Goal: Information Seeking & Learning: Learn about a topic

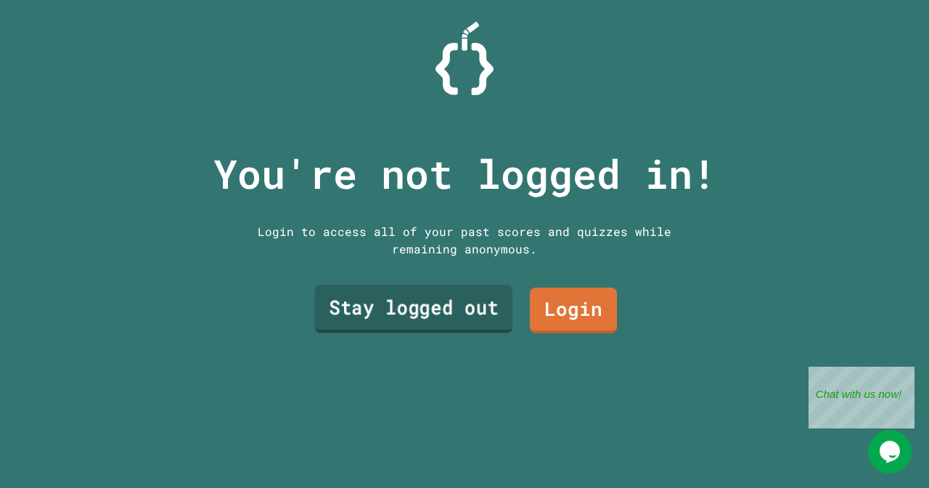
click at [385, 308] on link "Stay logged out" at bounding box center [413, 308] width 197 height 48
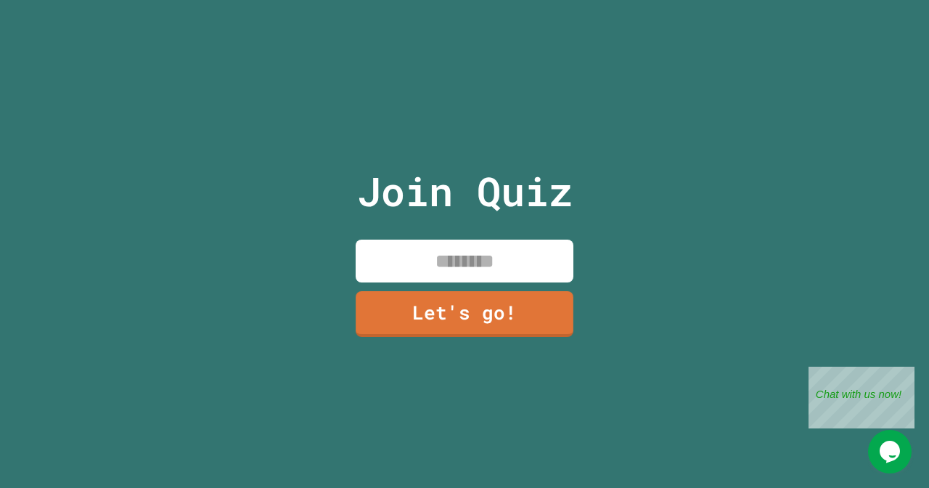
click at [410, 263] on input at bounding box center [465, 260] width 218 height 43
type input "*******"
click at [445, 308] on link "Let's go!" at bounding box center [464, 313] width 219 height 48
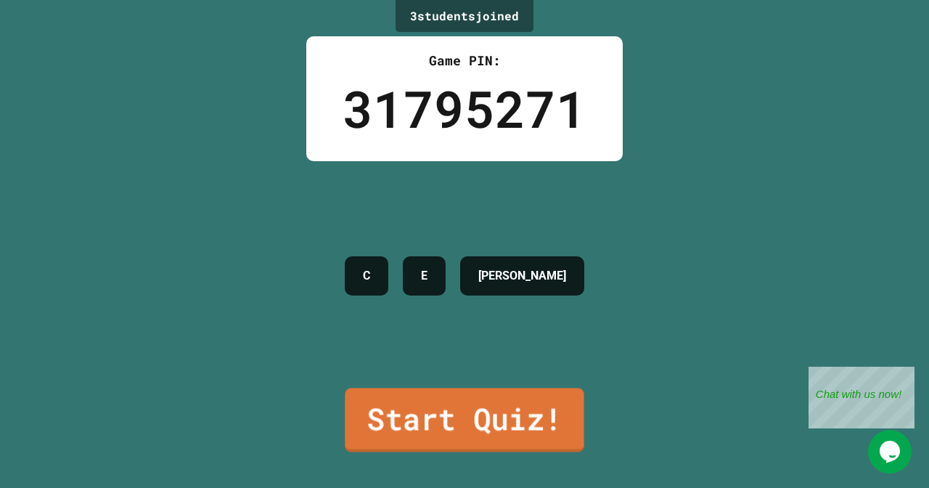
click at [403, 424] on link "Start Quiz!" at bounding box center [464, 419] width 239 height 64
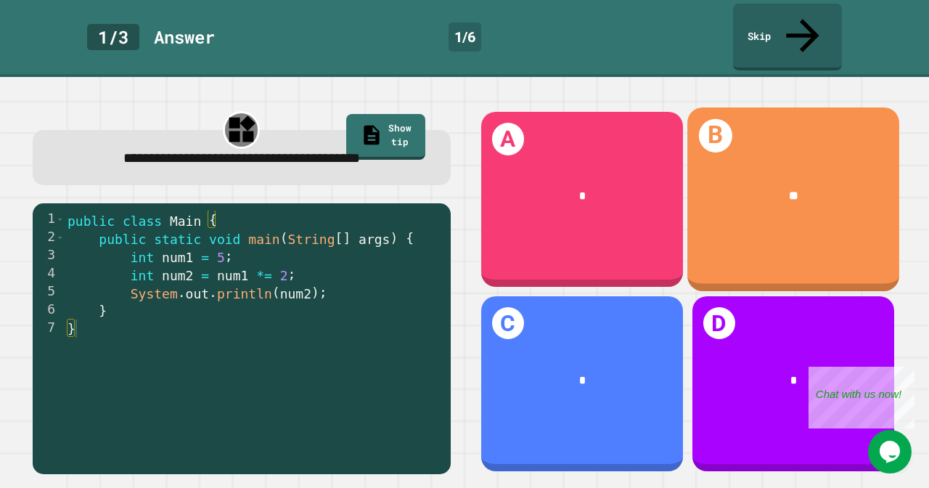
click at [745, 186] on div "**" at bounding box center [793, 194] width 164 height 17
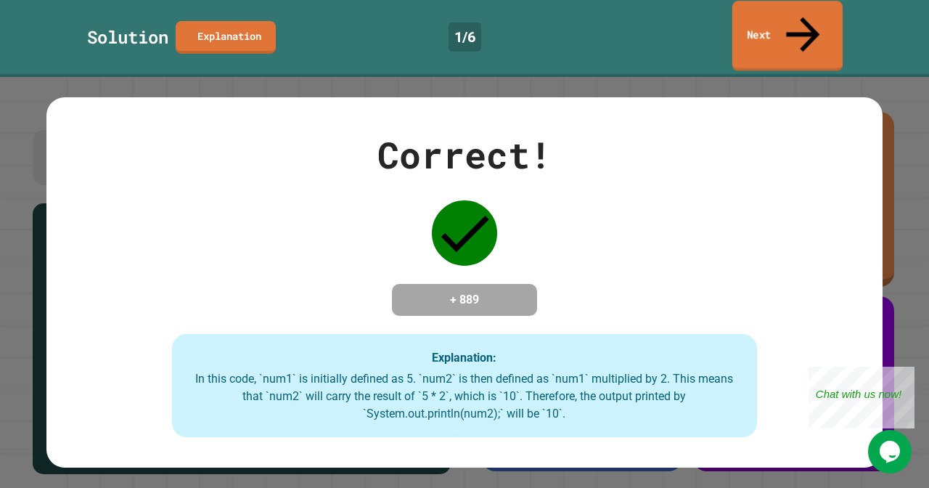
click at [792, 24] on link "Next" at bounding box center [787, 36] width 110 height 70
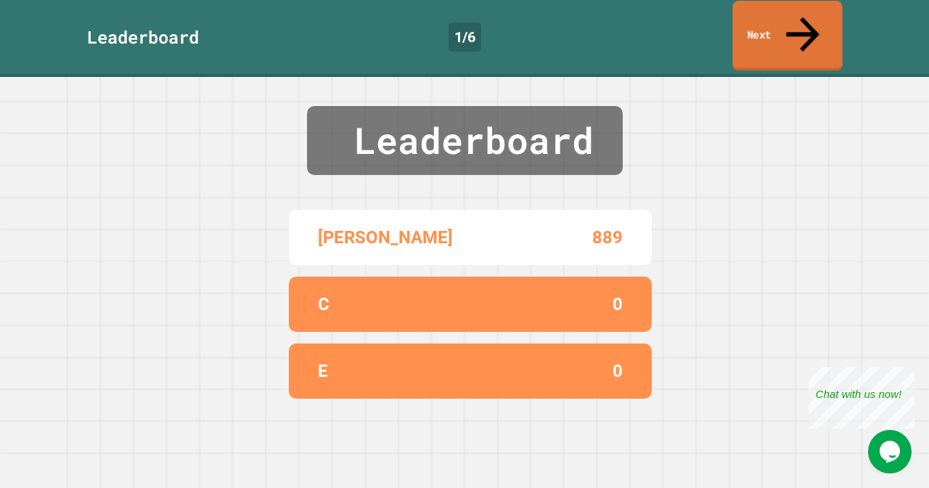
click at [777, 21] on link "Next" at bounding box center [787, 36] width 110 height 70
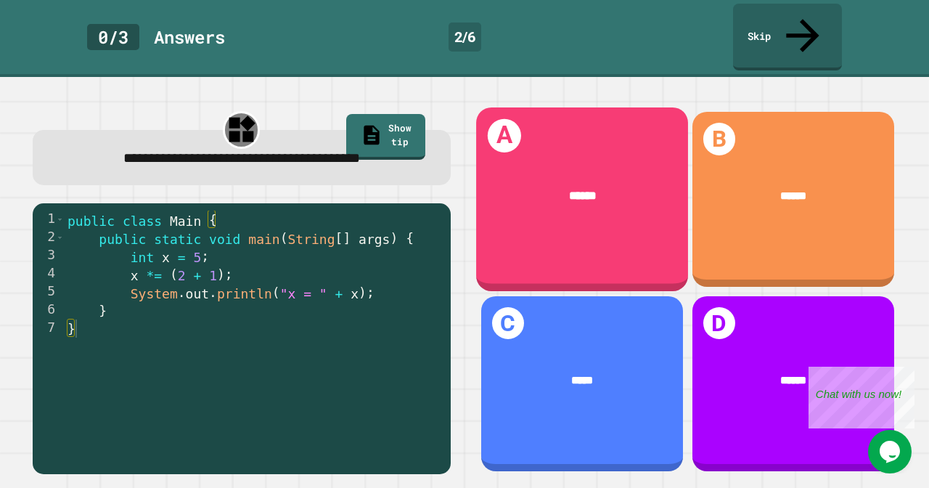
drag, startPoint x: 488, startPoint y: 215, endPoint x: 492, endPoint y: 241, distance: 26.4
click at [492, 241] on div "A ******" at bounding box center [582, 199] width 212 height 184
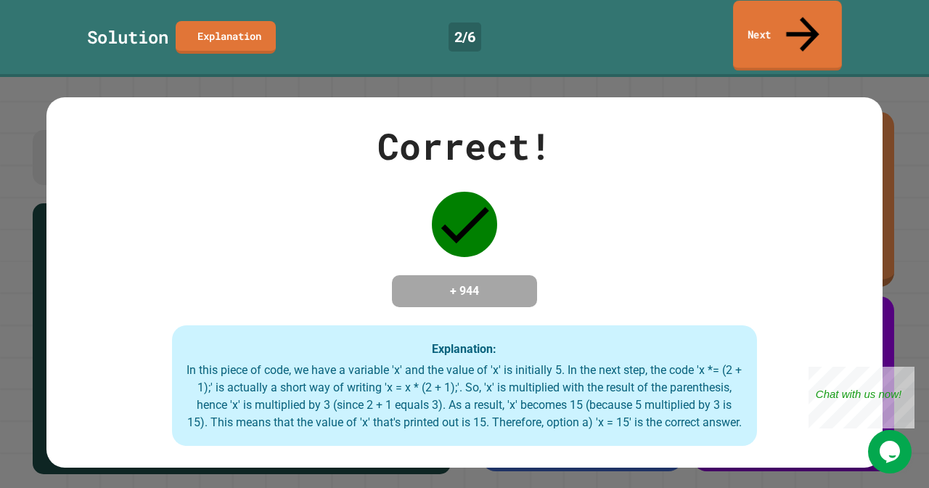
click at [765, 19] on link "Next" at bounding box center [787, 36] width 109 height 70
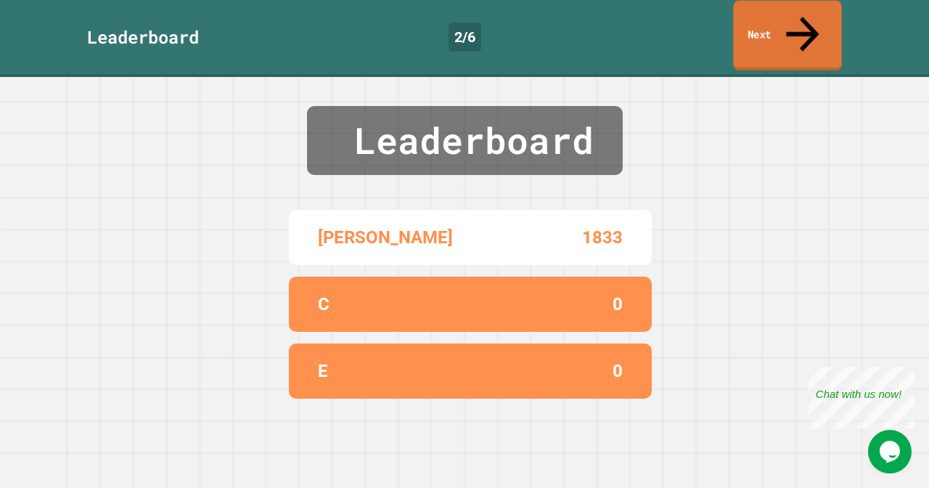
click at [765, 18] on link "Next" at bounding box center [787, 36] width 108 height 70
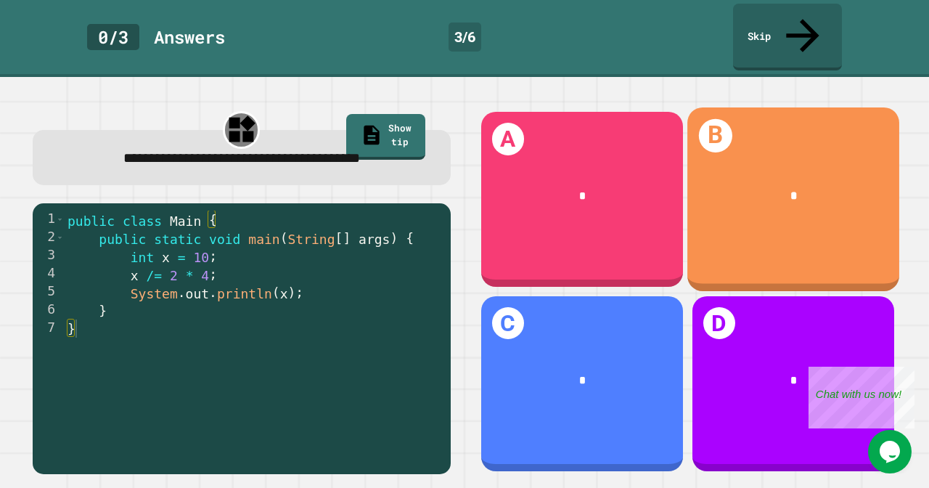
click at [754, 117] on div "B *" at bounding box center [793, 199] width 212 height 184
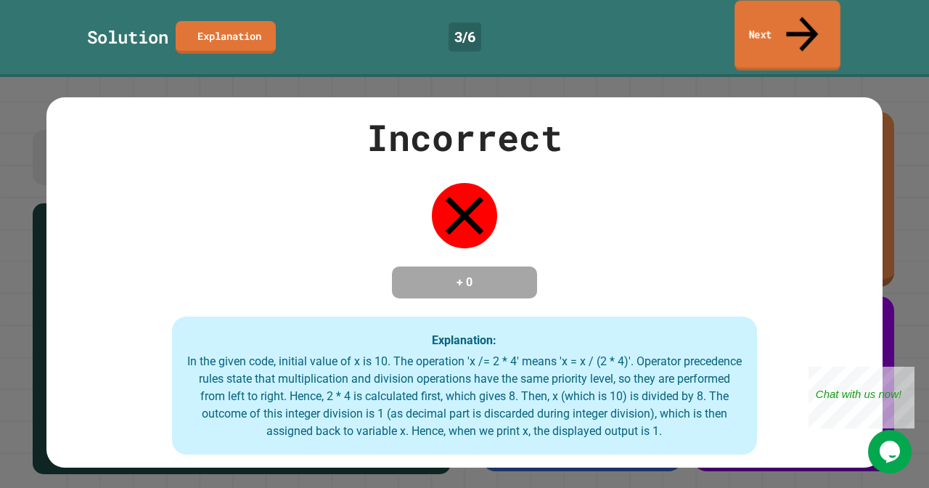
click at [812, 12] on link "Next" at bounding box center [787, 36] width 106 height 70
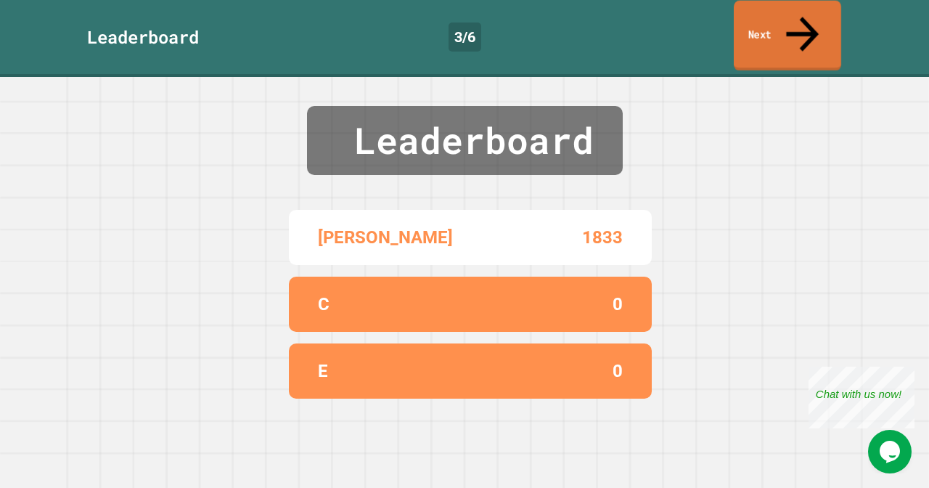
click at [812, 12] on link "Next" at bounding box center [787, 36] width 107 height 70
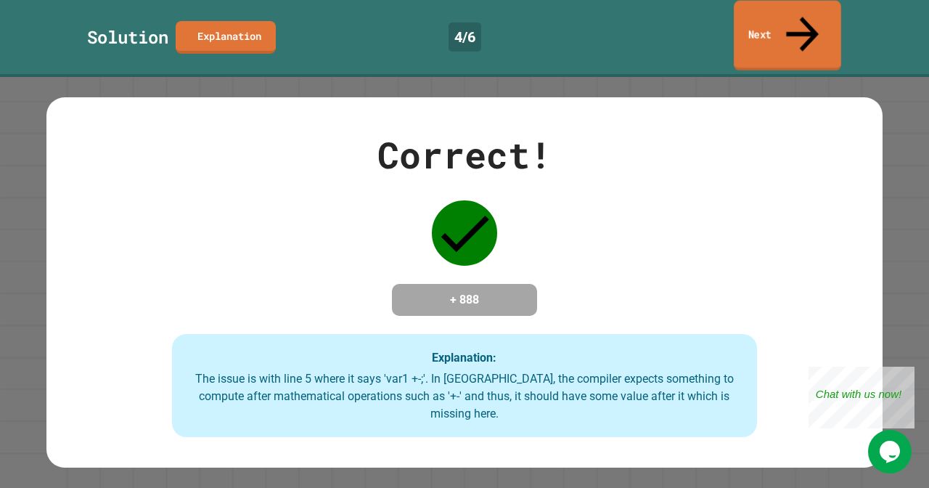
click at [807, 9] on icon at bounding box center [802, 34] width 49 height 52
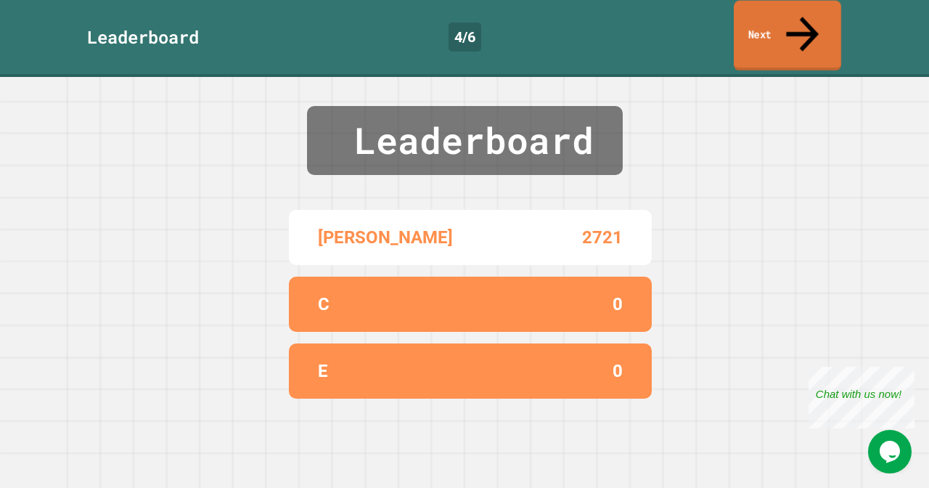
click at [807, 10] on icon at bounding box center [802, 34] width 49 height 52
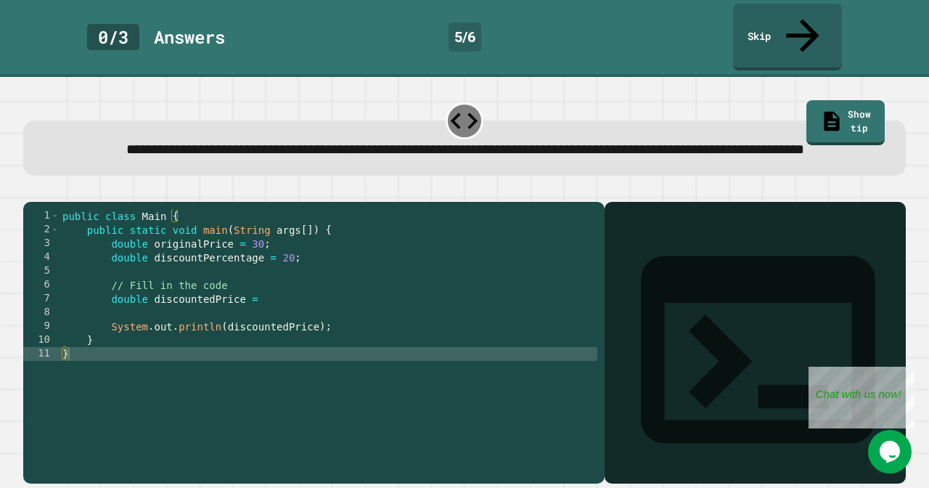
click at [212, 321] on div "public class Main { public static void main ( String args [ ]) { double origina…" at bounding box center [328, 347] width 538 height 276
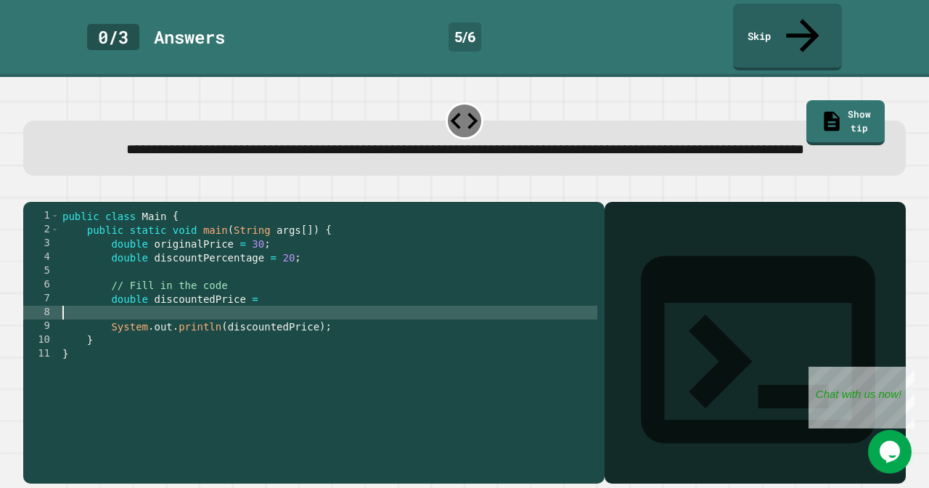
type textarea "**********"
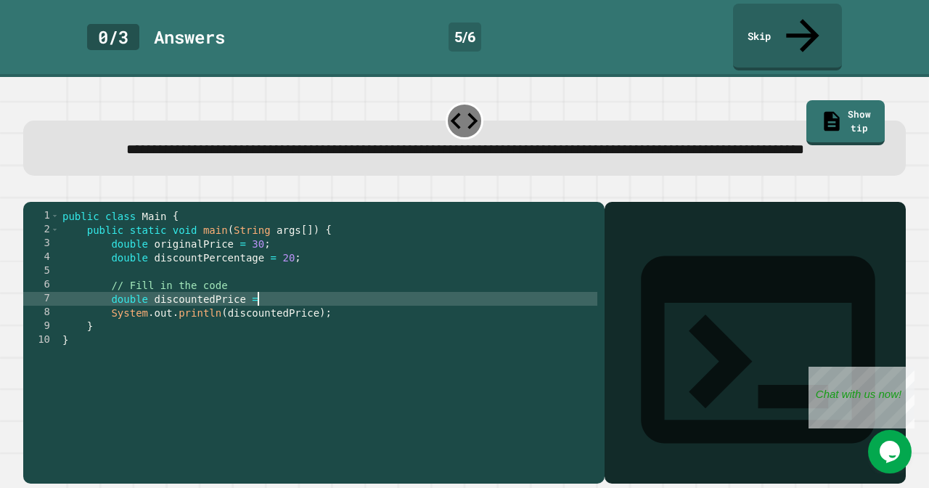
click at [258, 347] on div "public class Main { public static void main ( String args [ ]) { double origina…" at bounding box center [328, 347] width 538 height 276
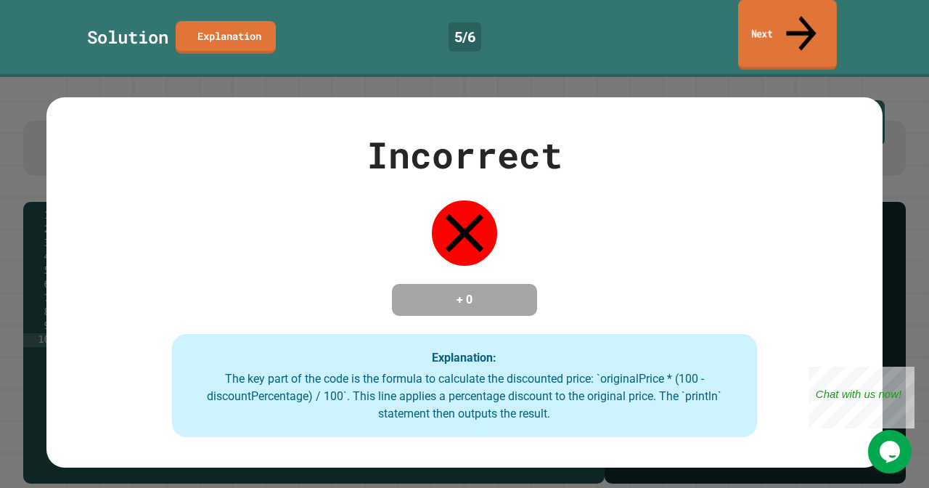
click at [763, 36] on div "Solution Explanation 5 / 6 Next" at bounding box center [464, 37] width 929 height 67
click at [772, 19] on link "Next" at bounding box center [786, 35] width 99 height 70
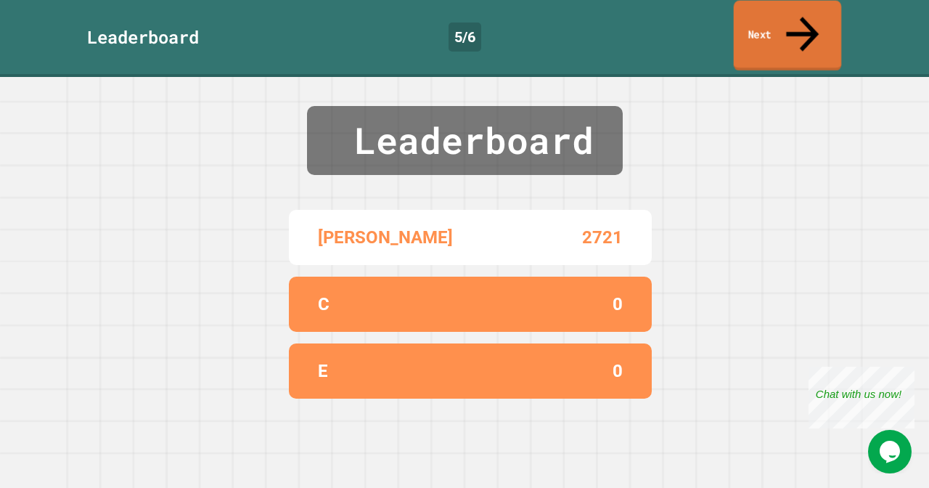
click at [773, 19] on link "Next" at bounding box center [788, 36] width 108 height 70
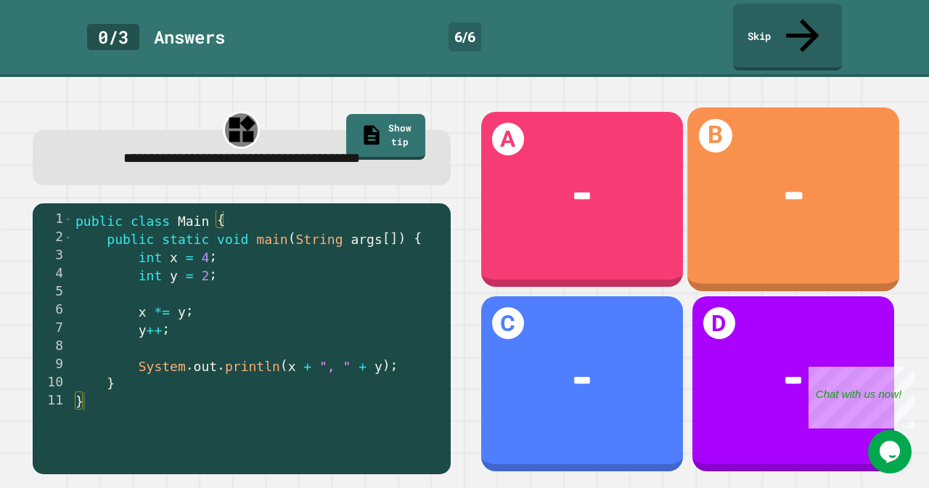
click at [749, 237] on div "B ****" at bounding box center [793, 199] width 212 height 184
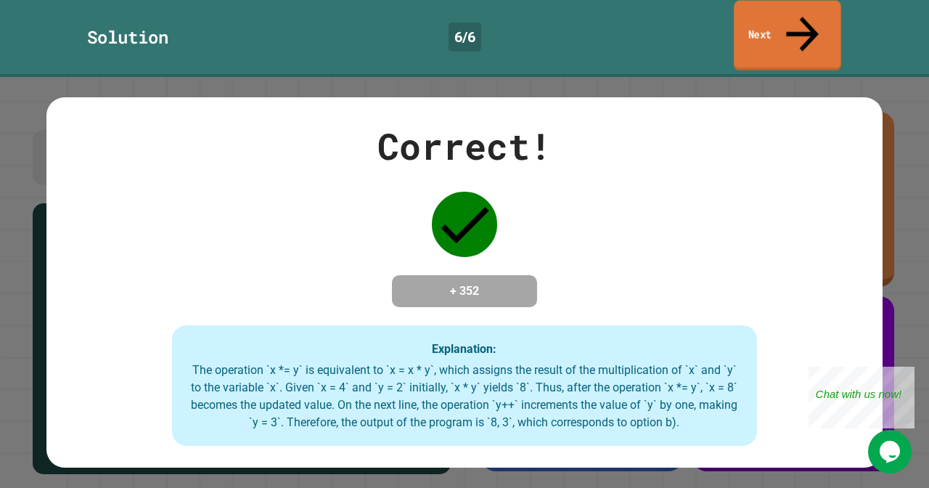
click at [779, 24] on link "Next" at bounding box center [787, 36] width 107 height 70
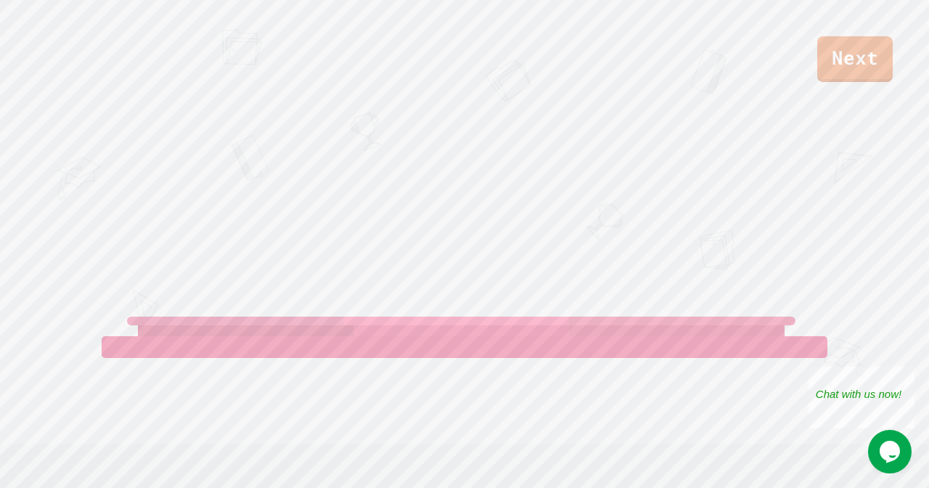
click at [779, 23] on div "Next" at bounding box center [464, 41] width 929 height 82
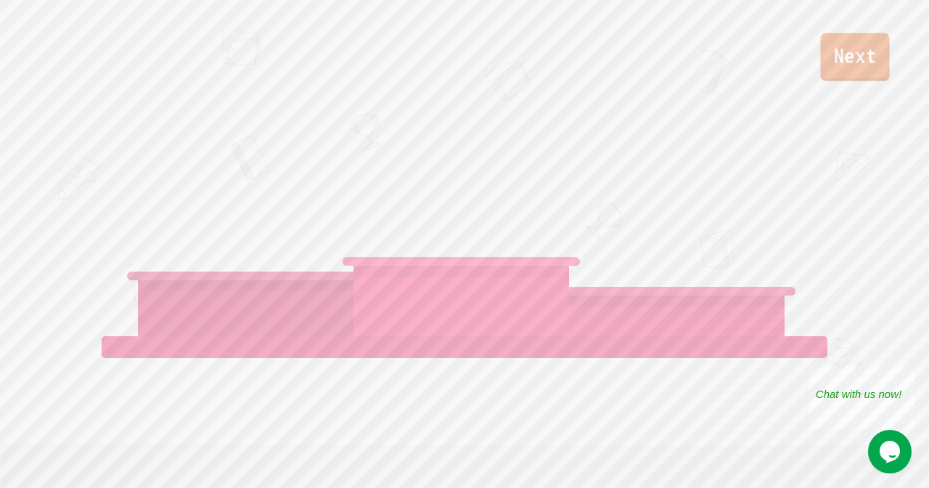
click at [860, 49] on link "Next" at bounding box center [854, 57] width 69 height 48
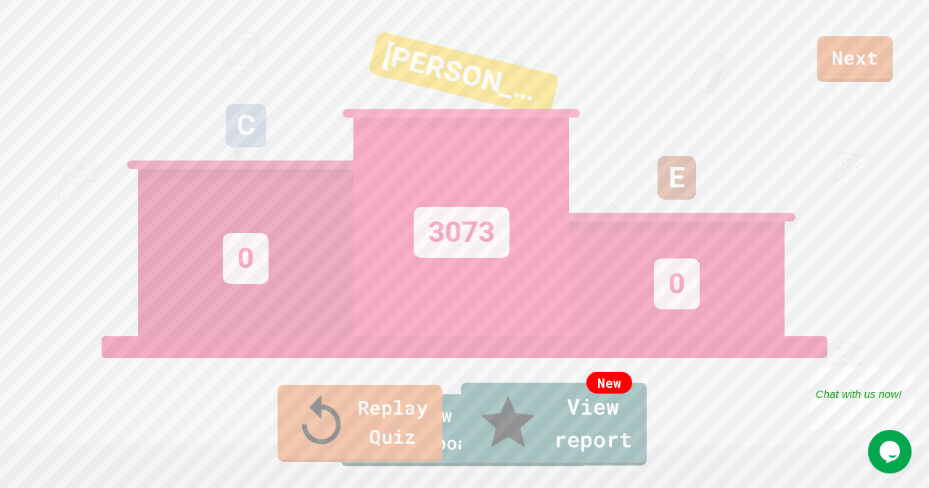
click at [297, 439] on link "Replay Quiz" at bounding box center [360, 423] width 165 height 77
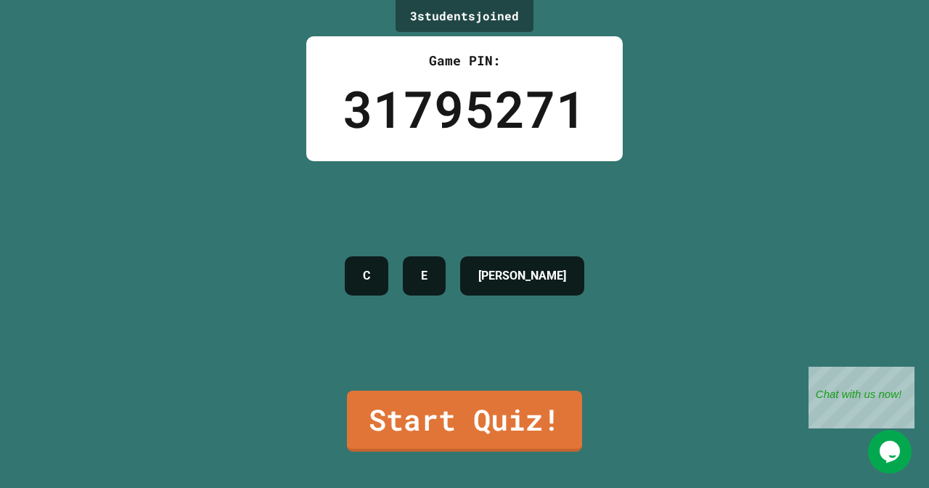
click at [299, 438] on div "3 student s joined Game PIN: 31795271 C E [PERSON_NAME] Start Quiz!" at bounding box center [464, 244] width 929 height 488
click at [383, 426] on link "Start Quiz!" at bounding box center [464, 419] width 236 height 64
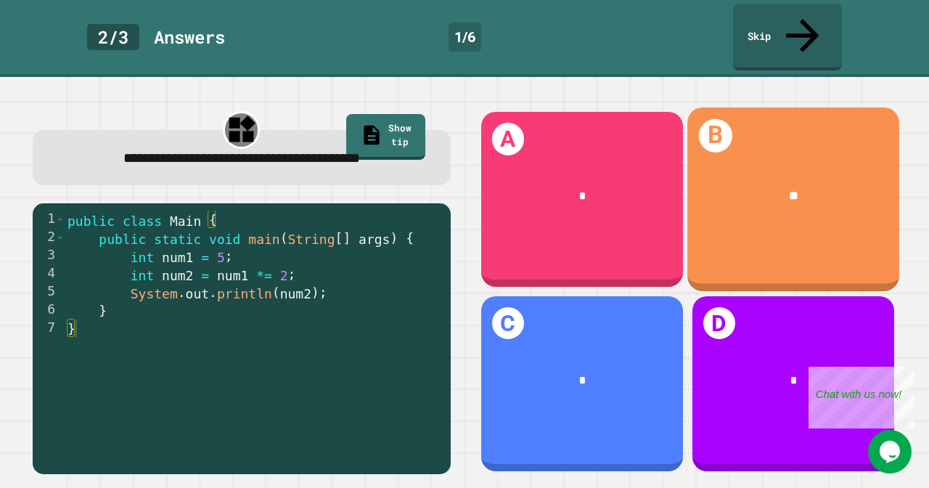
click at [719, 189] on div "**" at bounding box center [793, 195] width 212 height 65
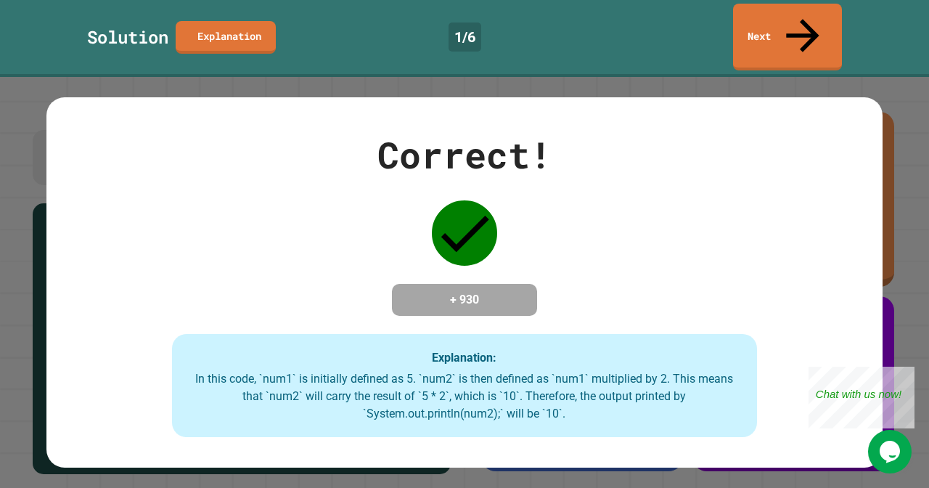
click at [662, 231] on div "Correct! + 930 Explanation: In this code, `num1` is initially defined as 5. `nu…" at bounding box center [464, 282] width 836 height 309
click at [661, 231] on div "Correct! + 930 Explanation: In this code, `num1` is initially defined as 5. `nu…" at bounding box center [464, 282] width 836 height 309
click at [759, 25] on link "Next" at bounding box center [787, 35] width 106 height 70
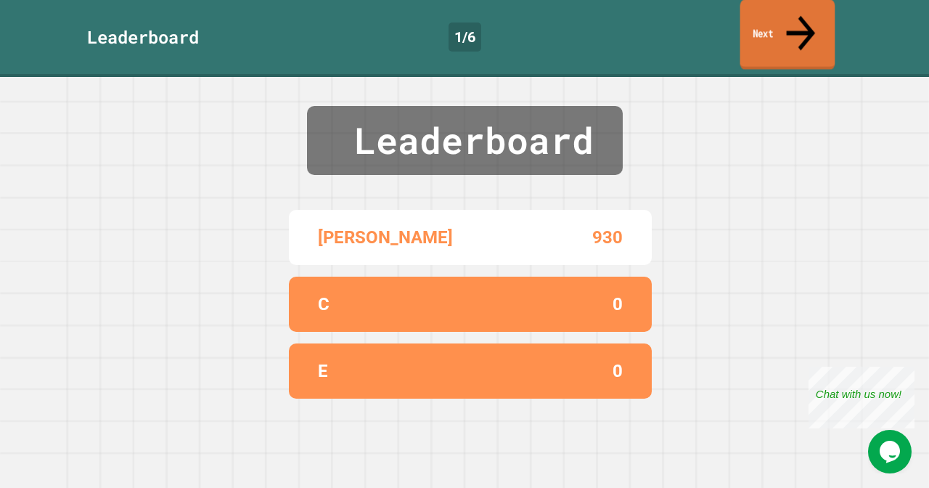
click at [802, 9] on link "Next" at bounding box center [787, 34] width 95 height 70
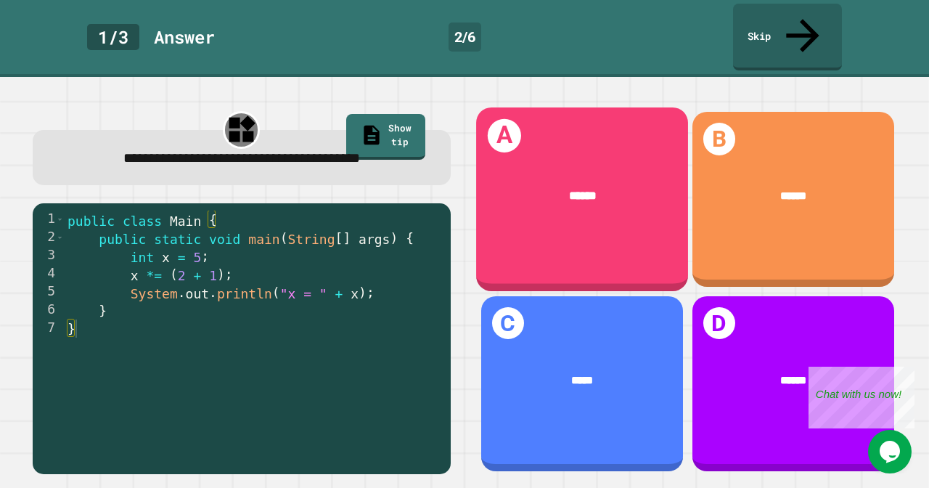
click at [512, 185] on div "******" at bounding box center [582, 195] width 212 height 65
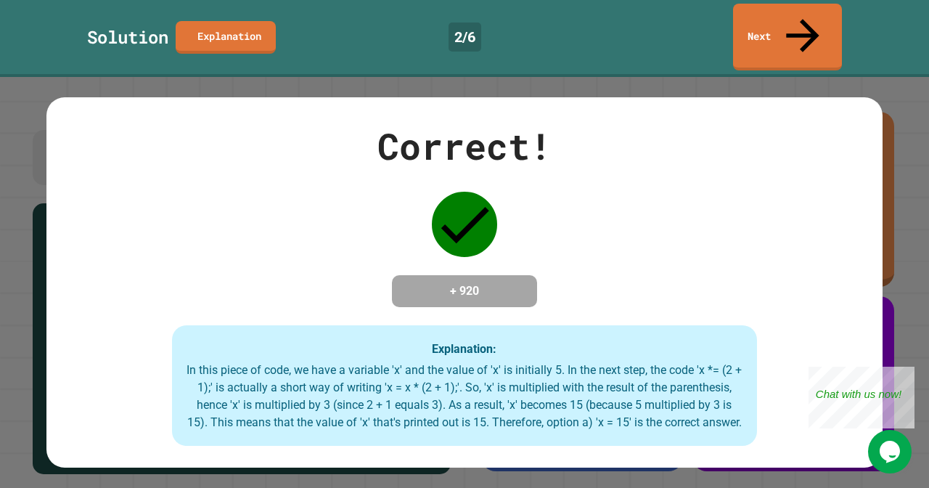
click at [498, 223] on div "Correct! + 920 Explanation: In this piece of code, we have a variable 'x' and t…" at bounding box center [464, 282] width 836 height 327
click at [892, 263] on div "Correct! + 920 Explanation: In this piece of code, we have a variable 'x' and t…" at bounding box center [464, 282] width 929 height 411
click at [797, 22] on icon at bounding box center [802, 34] width 49 height 52
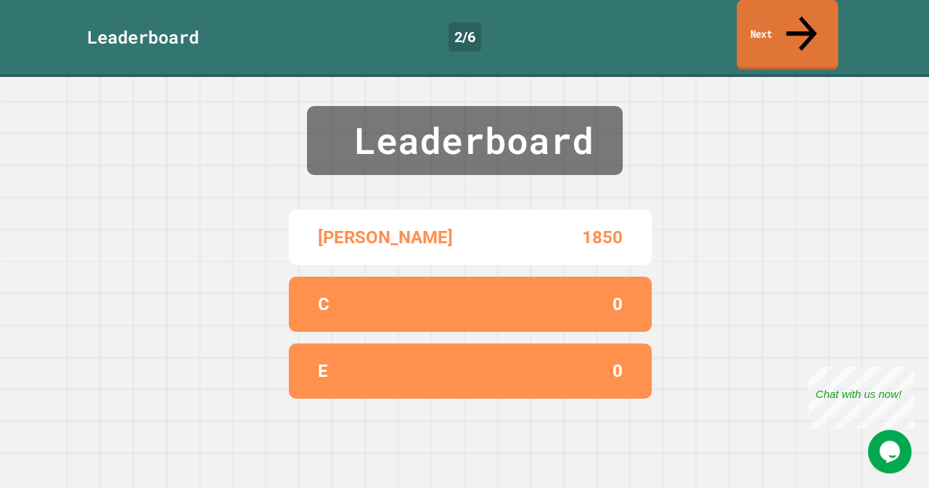
click at [811, 23] on link "Next" at bounding box center [787, 35] width 102 height 70
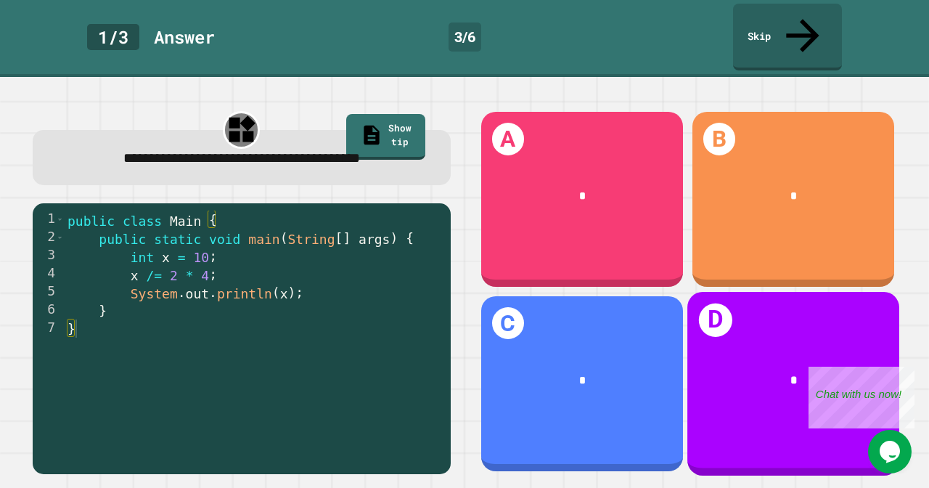
click at [755, 393] on div "*" at bounding box center [793, 380] width 212 height 65
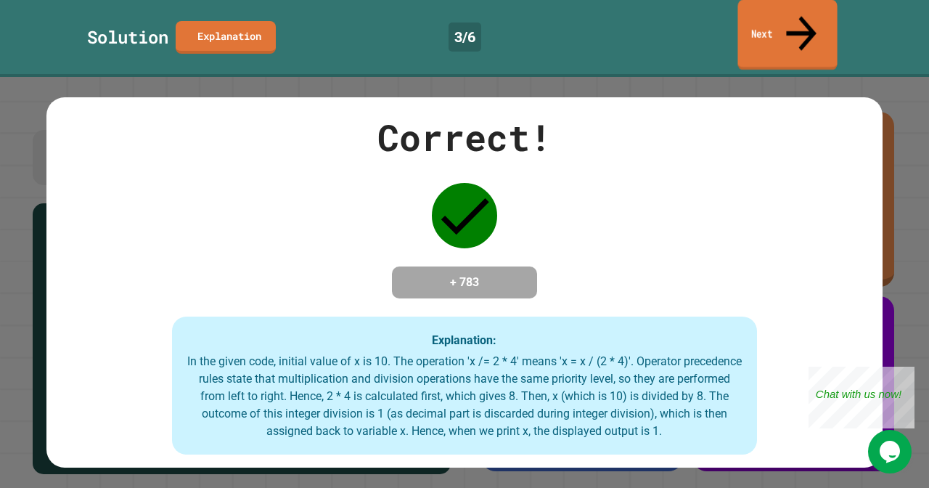
click at [787, 27] on link "Next" at bounding box center [786, 35] width 99 height 70
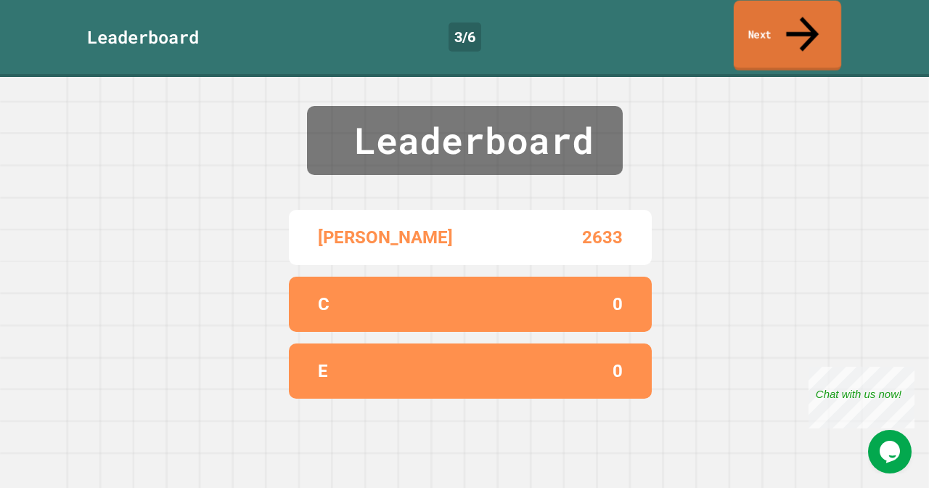
click at [787, 27] on link "Next" at bounding box center [787, 36] width 107 height 70
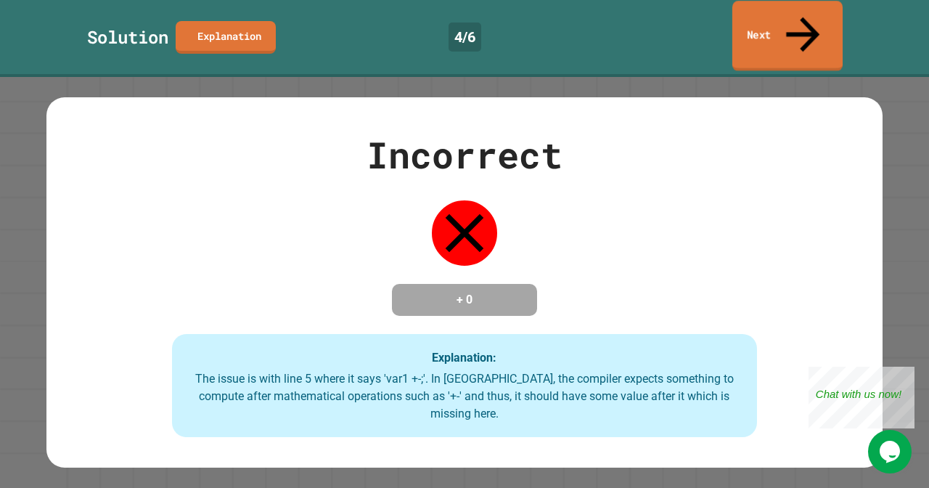
click at [792, 22] on link "Next" at bounding box center [787, 36] width 110 height 70
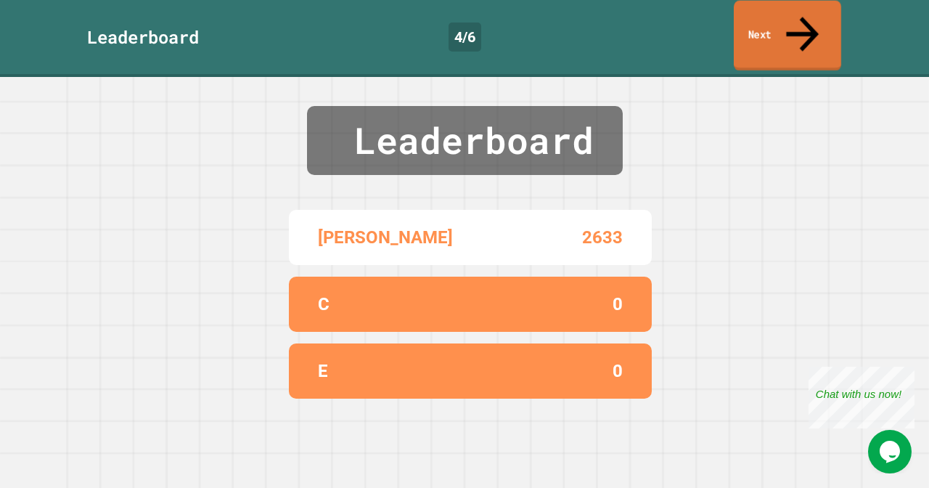
click at [792, 22] on link "Next" at bounding box center [787, 36] width 107 height 70
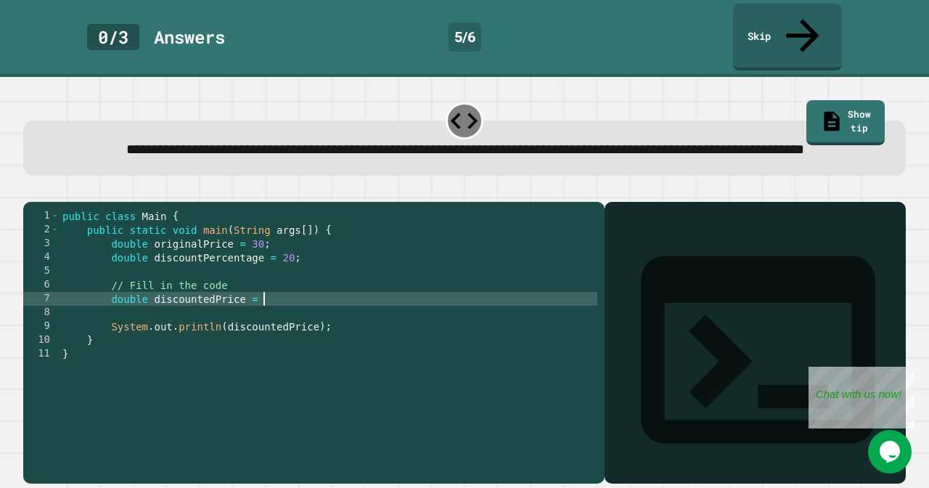
click at [267, 308] on div "public class Main { public static void main ( String args [ ]) { double origina…" at bounding box center [328, 347] width 538 height 276
click at [589, 142] on span "**********" at bounding box center [465, 149] width 678 height 14
click at [482, 315] on div "public class Main { public static void main ( String args [ ]) { double origina…" at bounding box center [328, 347] width 538 height 276
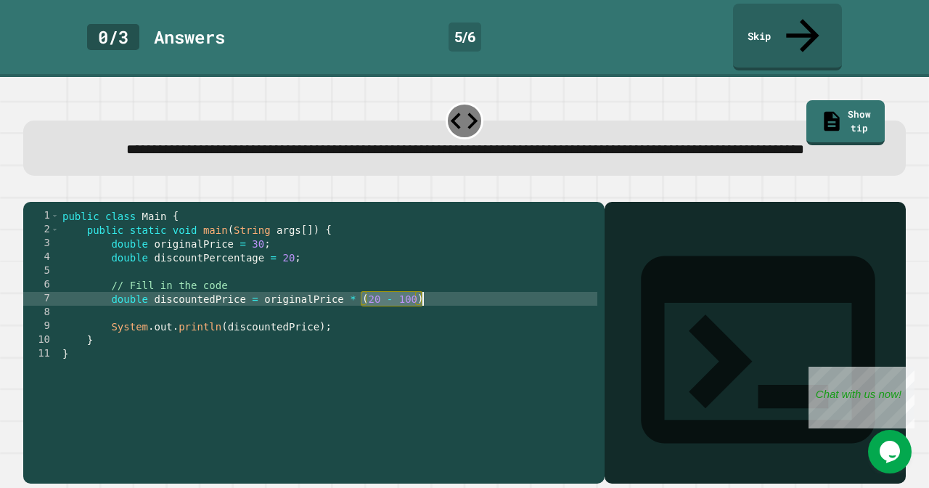
click at [479, 305] on div "public class Main { public static void main ( String args [ ]) { double origina…" at bounding box center [328, 333] width 538 height 248
click at [841, 97] on link "Show tip" at bounding box center [845, 121] width 78 height 48
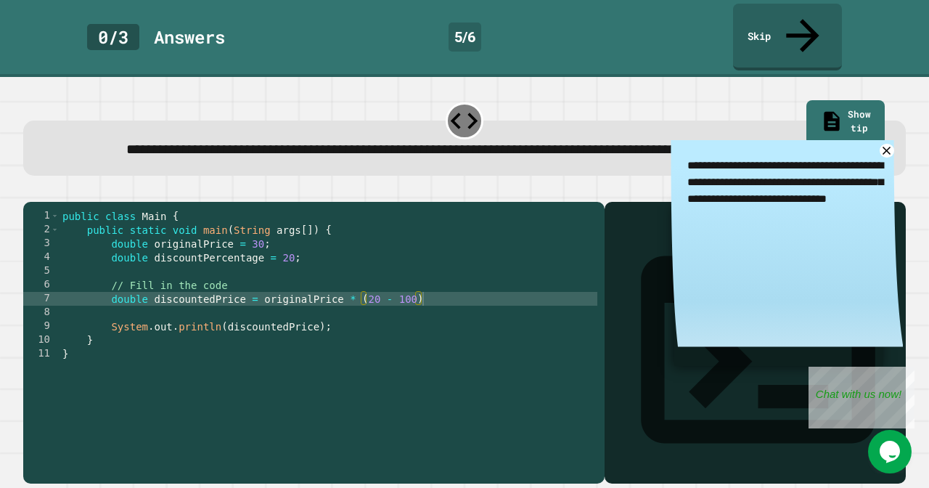
click at [44, 194] on icon "button" at bounding box center [40, 199] width 8 height 10
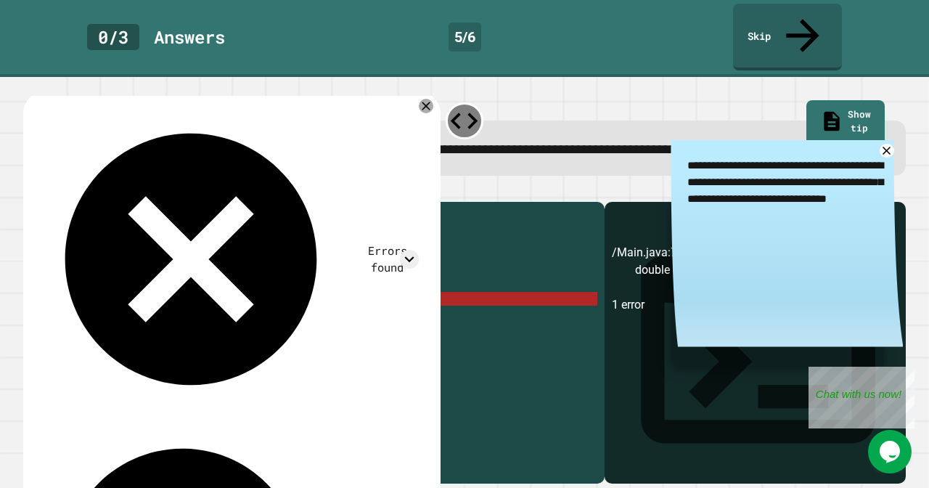
click at [452, 305] on div "public class Main { public static void main ( String args [ ]) { double origina…" at bounding box center [328, 347] width 538 height 276
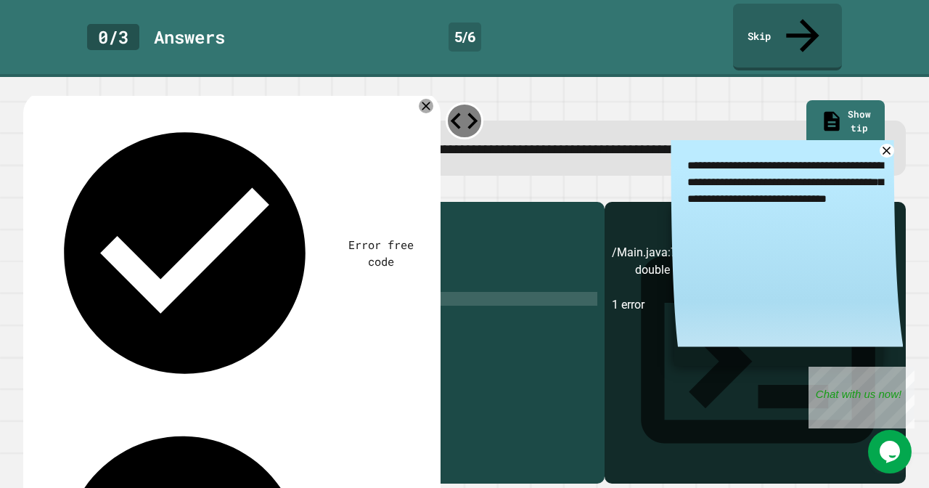
click at [416, 310] on div "public class Main { public static void main ( String args [ ]) { double origina…" at bounding box center [328, 347] width 538 height 276
type textarea "**********"
click at [30, 190] on icon "button" at bounding box center [30, 190] width 0 height 0
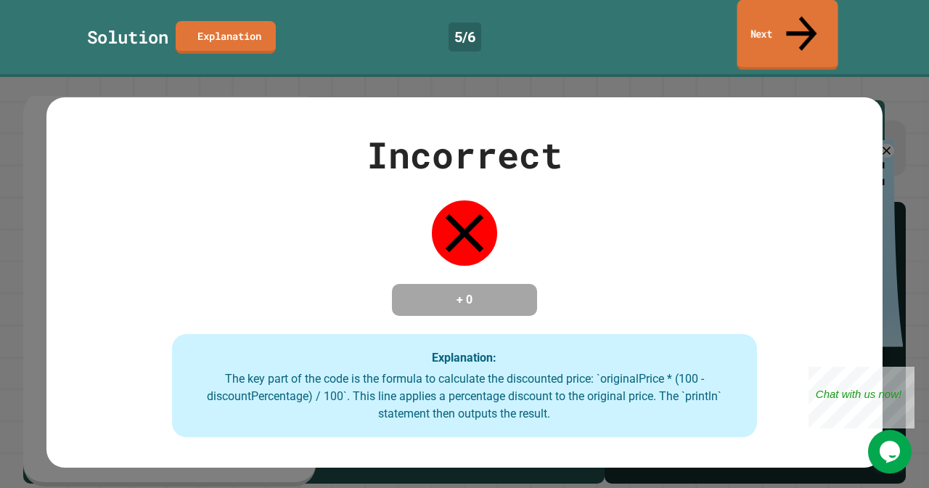
click at [785, 23] on link "Next" at bounding box center [786, 35] width 101 height 70
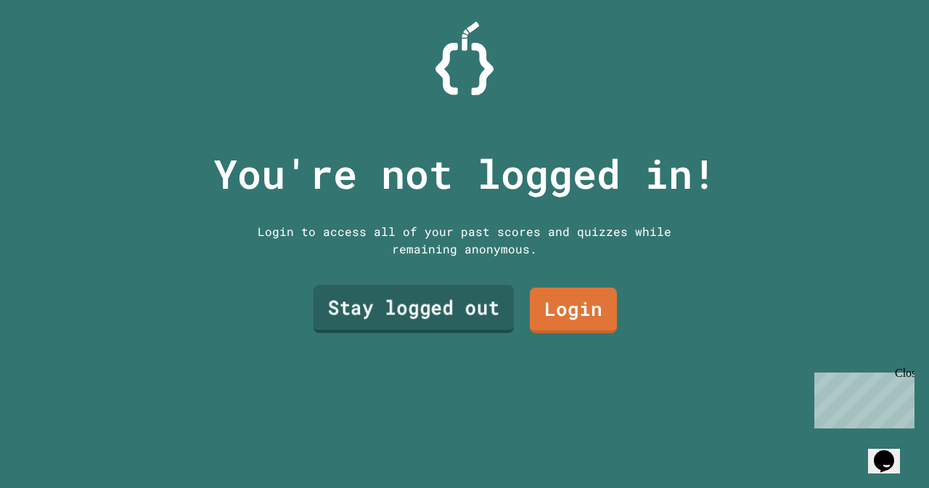
click at [488, 317] on link "Stay logged out" at bounding box center [413, 308] width 200 height 48
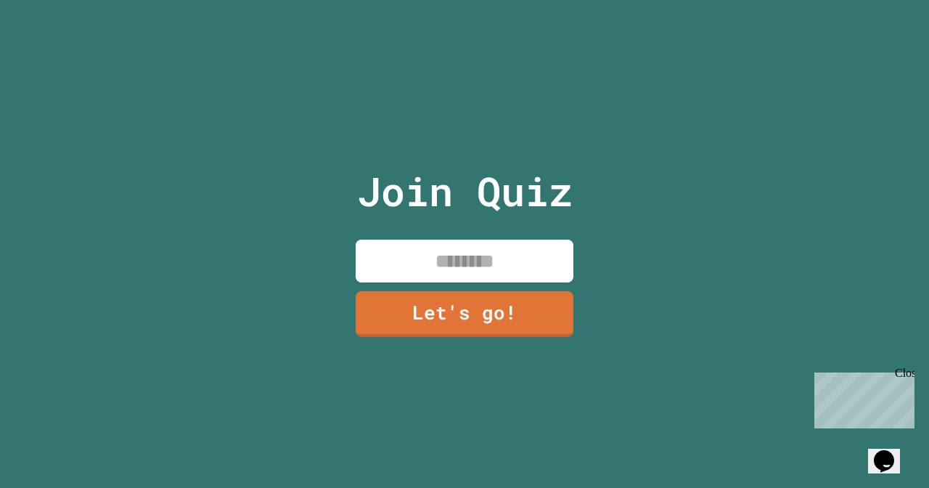
click at [495, 264] on input at bounding box center [465, 260] width 218 height 43
type input "*******"
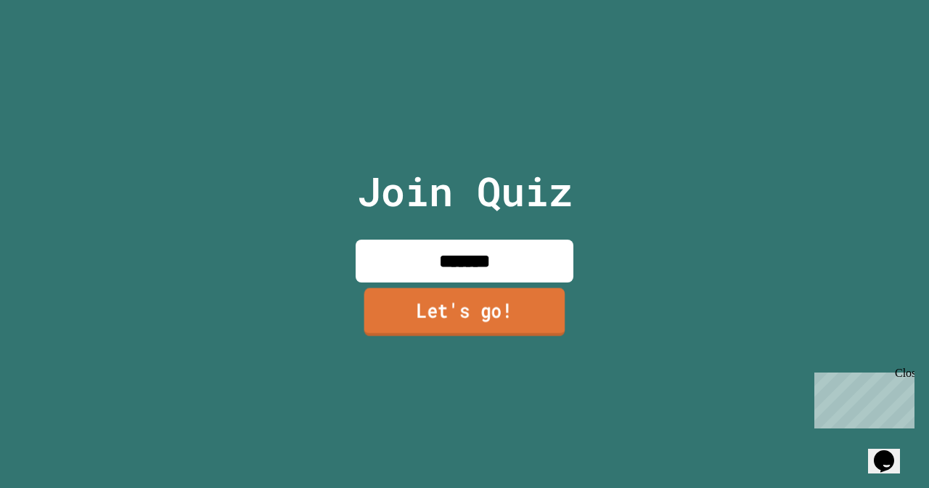
click at [477, 322] on link "Let's go!" at bounding box center [464, 312] width 201 height 48
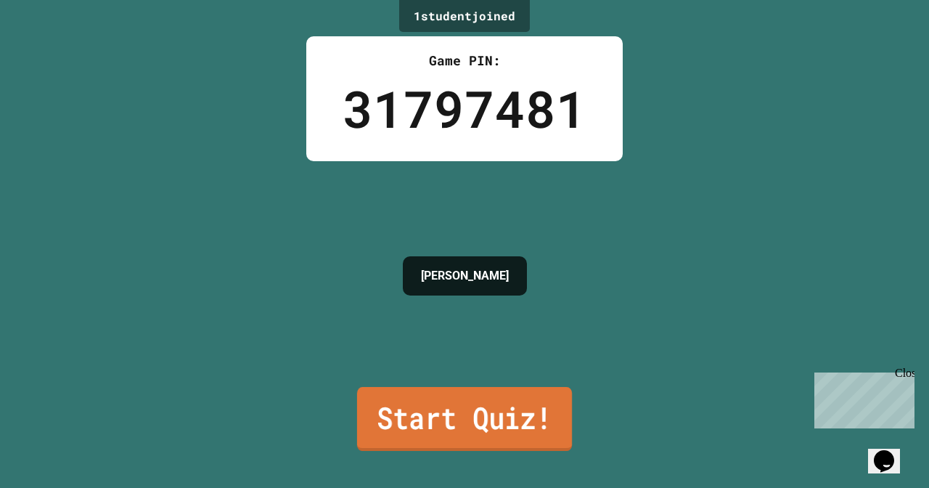
click at [451, 411] on link "Start Quiz!" at bounding box center [464, 419] width 215 height 64
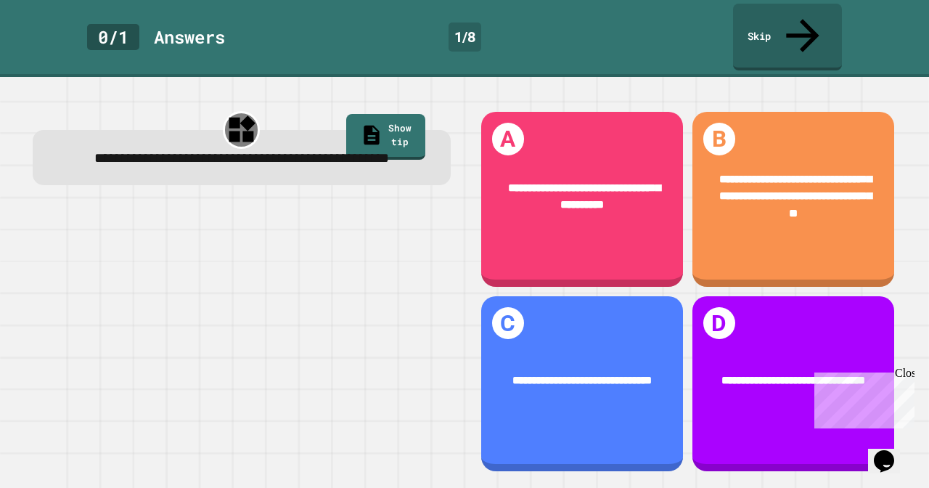
drag, startPoint x: 911, startPoint y: 371, endPoint x: 1719, endPoint y: 739, distance: 887.8
click at [911, 371] on div "Close" at bounding box center [904, 375] width 18 height 18
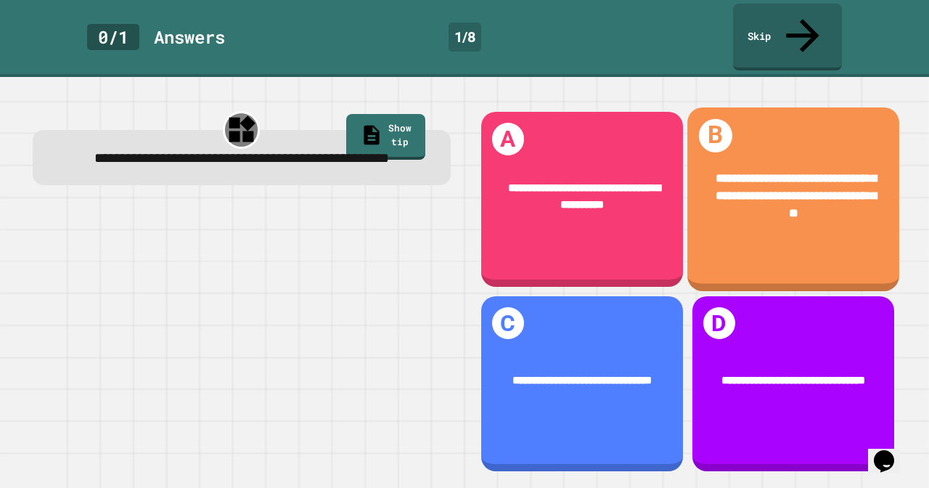
click at [878, 208] on div "**********" at bounding box center [793, 196] width 212 height 100
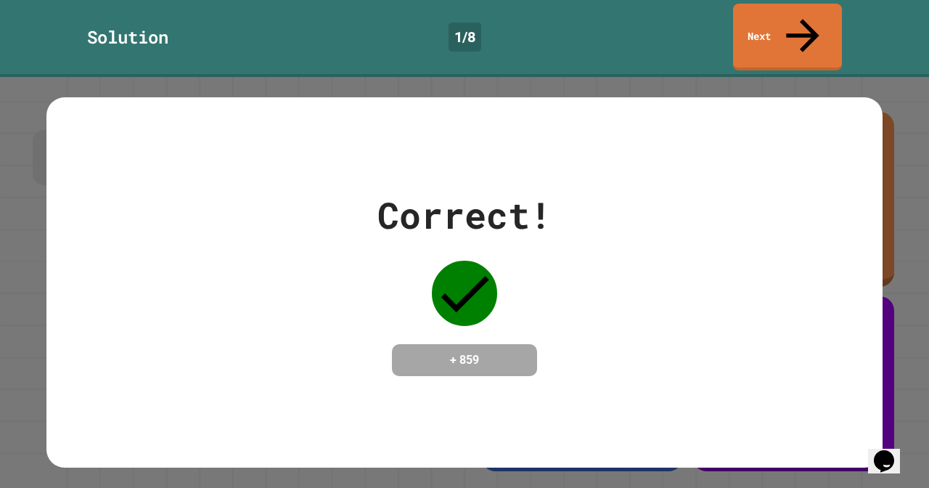
click at [895, 349] on div "Correct! + 859" at bounding box center [464, 282] width 929 height 411
click at [818, 14] on link "Next" at bounding box center [787, 35] width 99 height 70
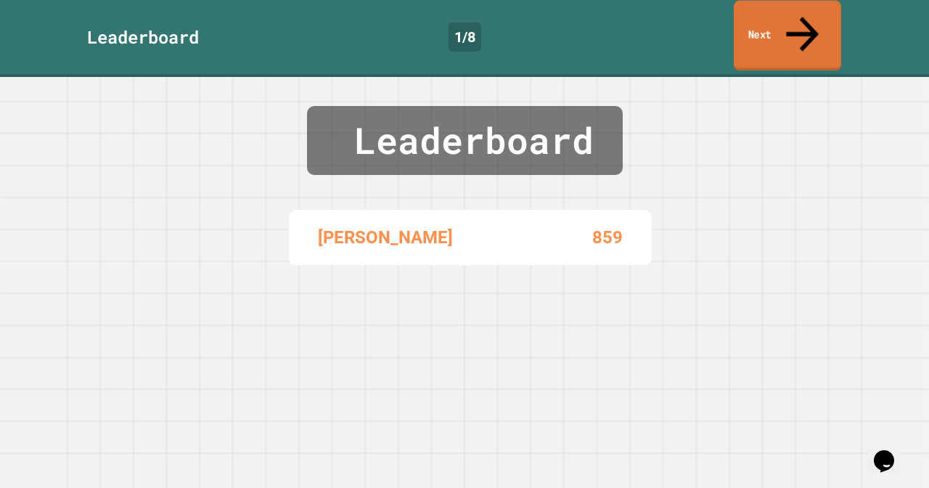
click at [818, 14] on link "Next" at bounding box center [787, 36] width 107 height 70
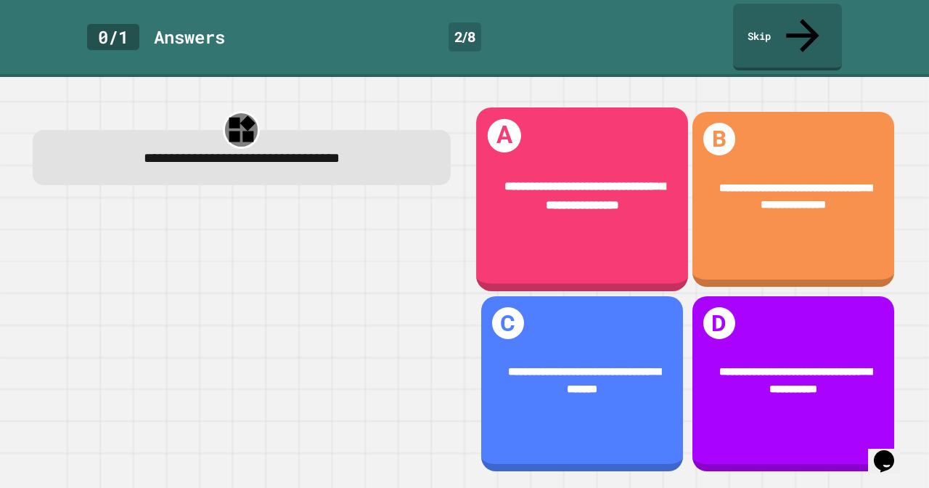
click at [567, 181] on span "**********" at bounding box center [584, 195] width 160 height 29
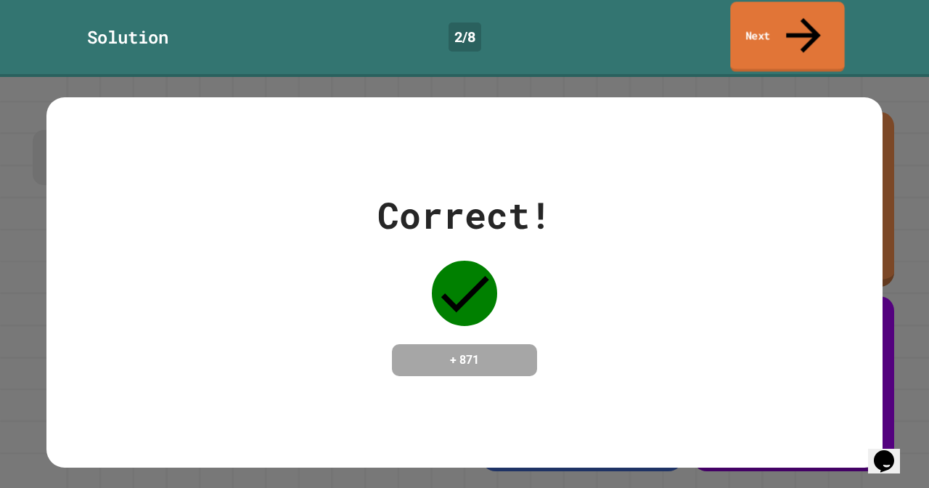
click at [810, 36] on div "Solution 2 / 8 Next" at bounding box center [464, 37] width 929 height 67
click at [808, 25] on link "Next" at bounding box center [788, 36] width 110 height 70
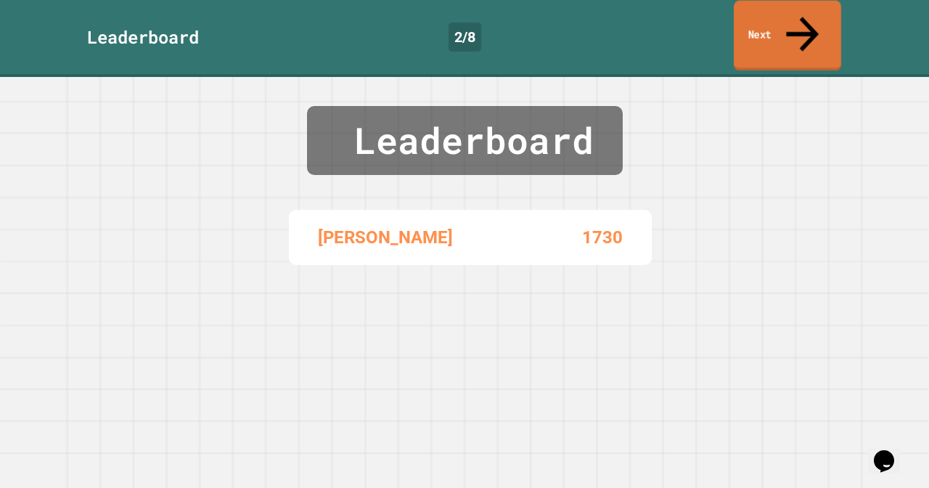
click at [811, 20] on link "Next" at bounding box center [787, 36] width 107 height 70
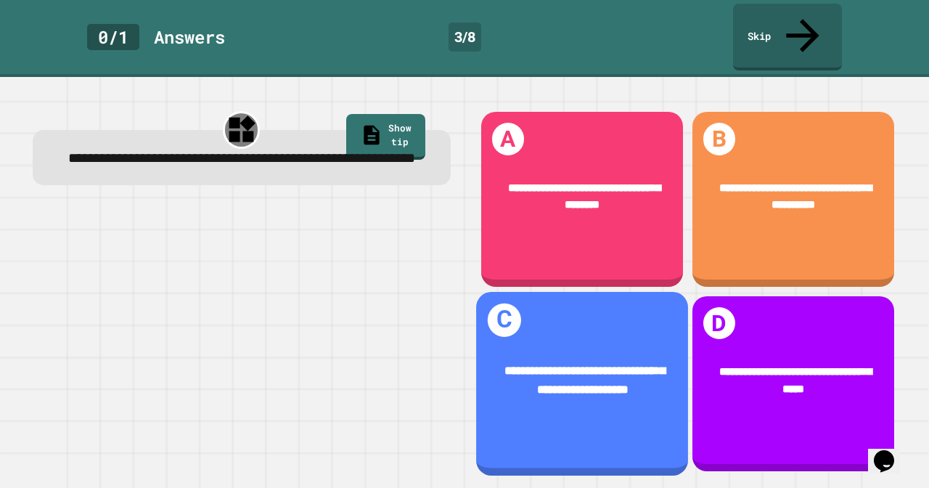
click at [546, 316] on div "**********" at bounding box center [582, 384] width 212 height 184
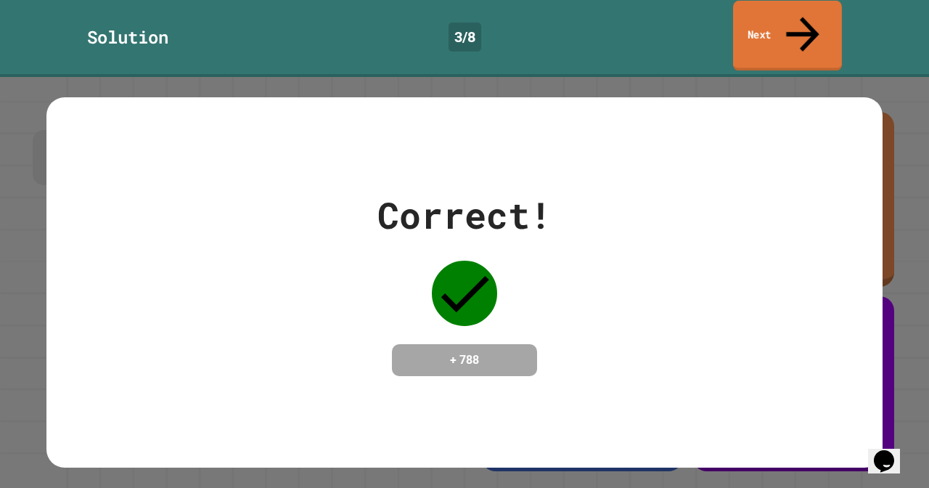
click at [807, 29] on link "Next" at bounding box center [787, 36] width 109 height 70
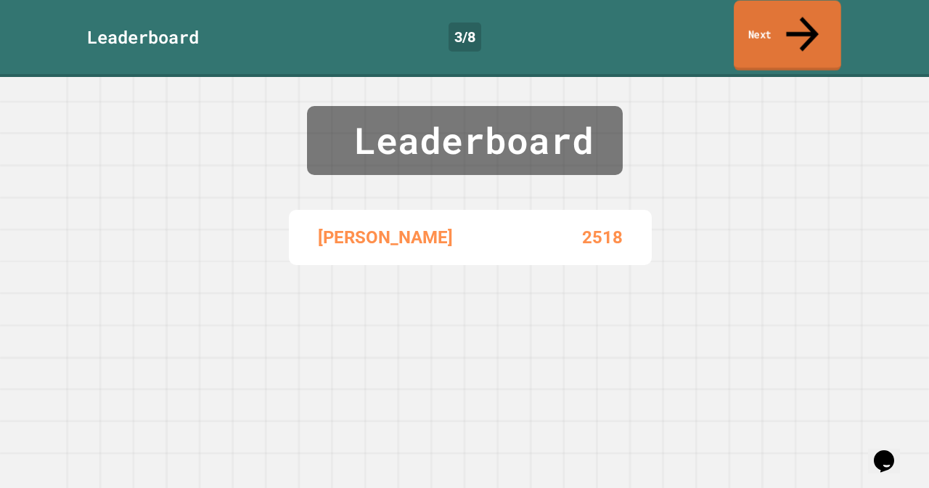
click at [807, 29] on link "Next" at bounding box center [787, 36] width 107 height 70
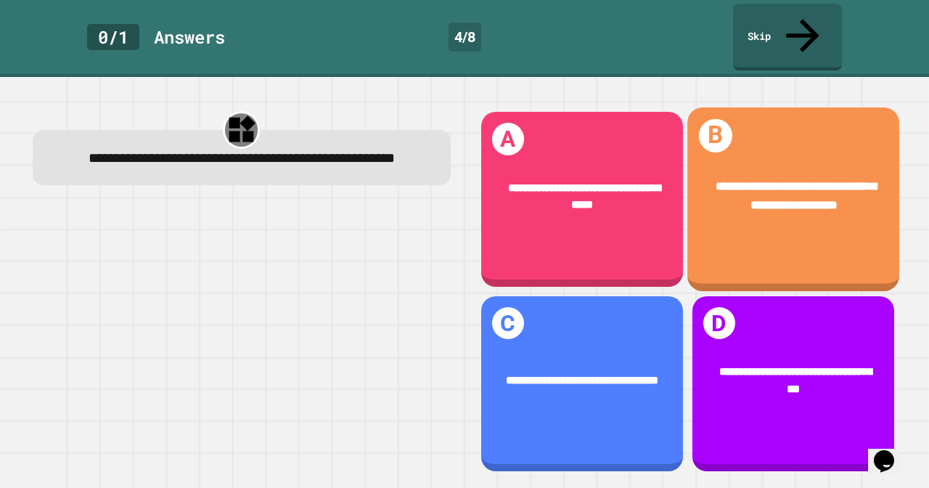
click at [813, 107] on div "**********" at bounding box center [793, 199] width 212 height 184
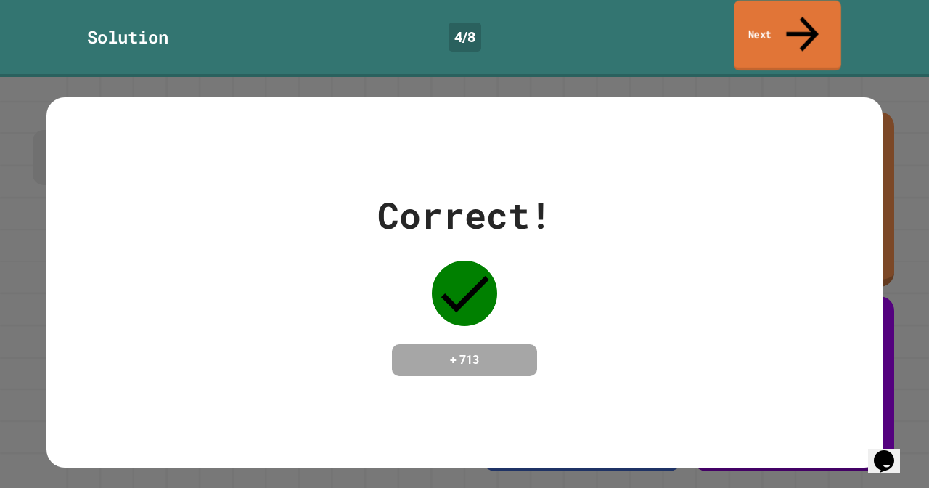
click at [777, 17] on link "Next" at bounding box center [787, 36] width 107 height 70
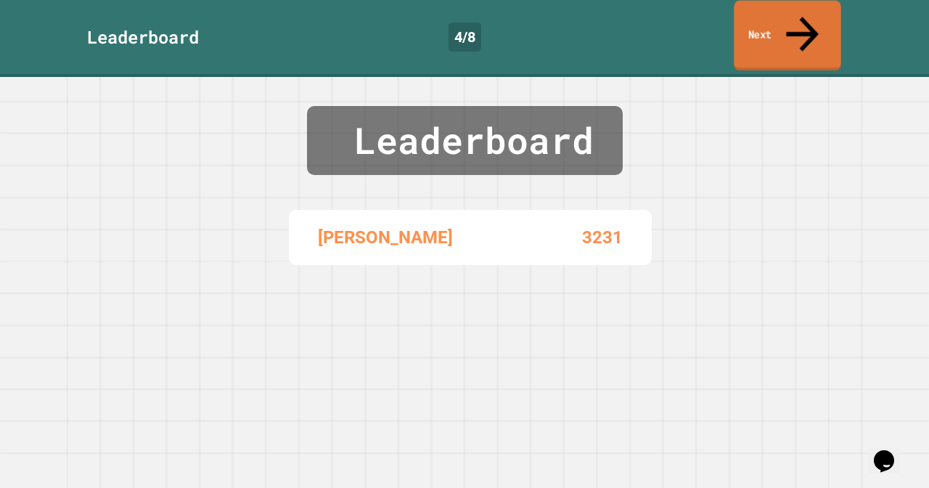
click at [777, 17] on link "Next" at bounding box center [787, 36] width 107 height 70
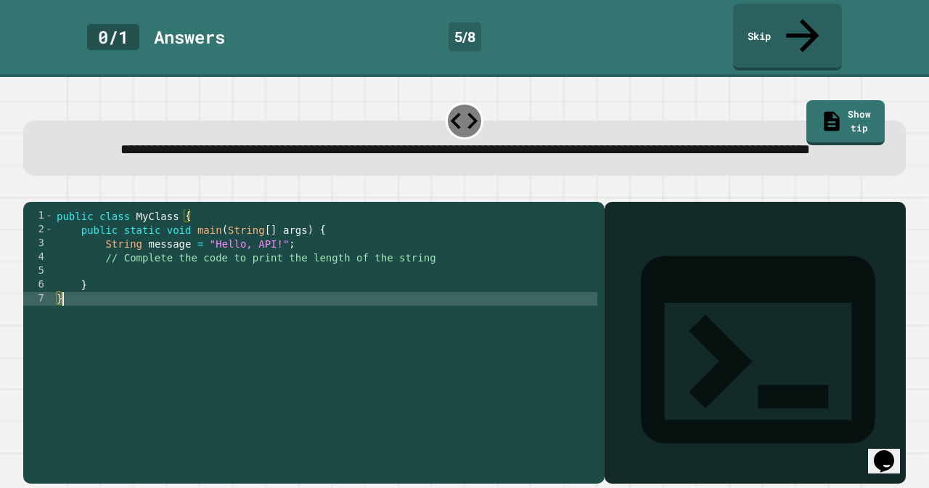
click at [273, 282] on div "public class MyClass { public static void main ( String [ ] args ) { String mes…" at bounding box center [325, 347] width 543 height 276
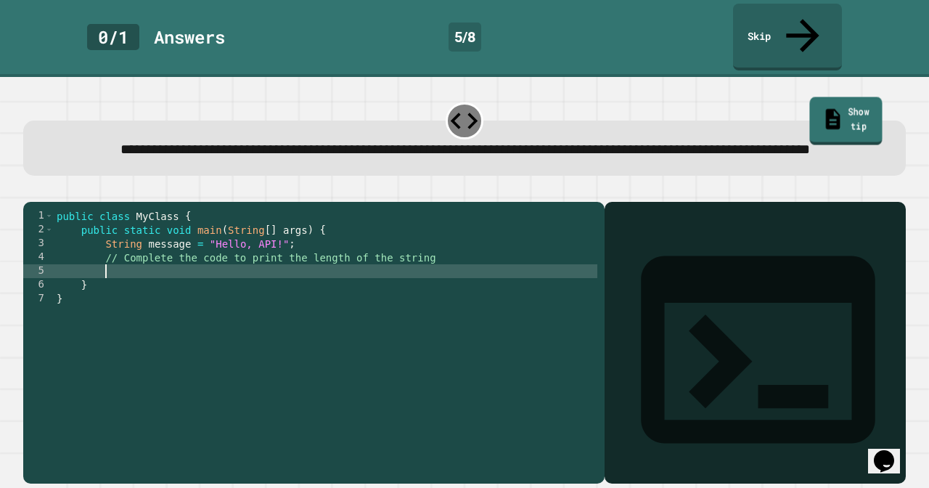
click at [813, 97] on link "Show tip" at bounding box center [845, 121] width 73 height 48
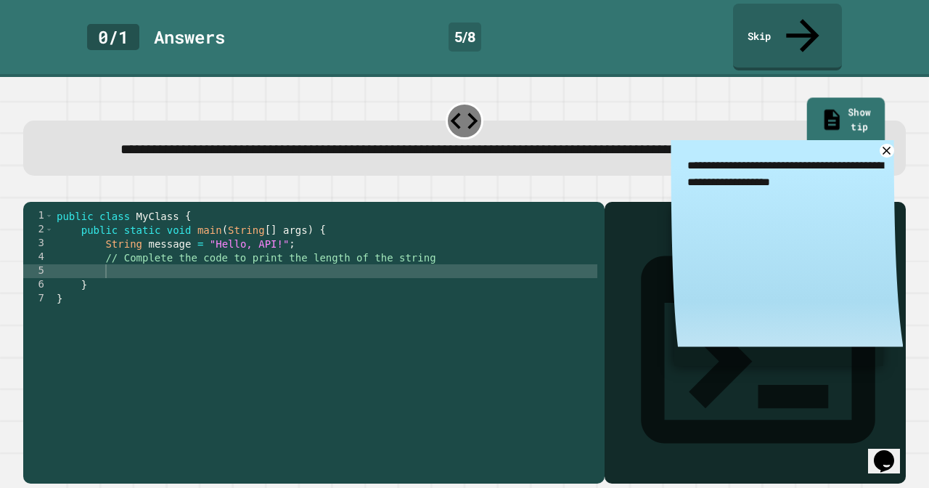
click at [813, 97] on link "Show tip" at bounding box center [845, 121] width 78 height 48
click at [890, 143] on icon at bounding box center [887, 151] width 16 height 16
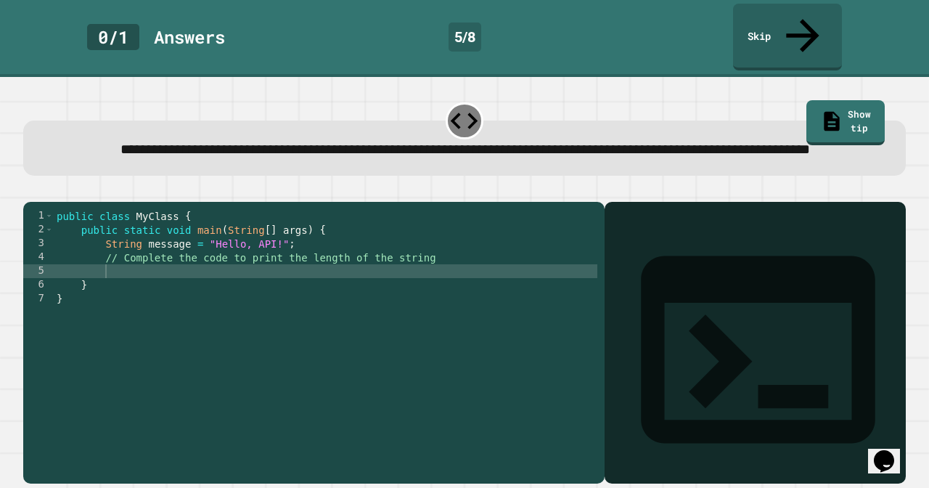
click at [400, 289] on div "public class MyClass { public static void main ( String [ ] args ) { String mes…" at bounding box center [325, 347] width 543 height 276
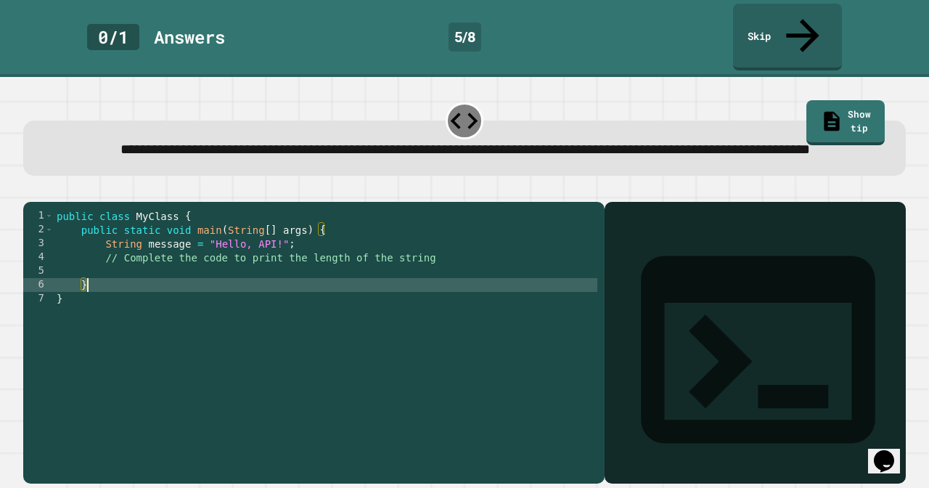
click at [399, 278] on div "public class MyClass { public static void main ( String [ ] args ) { String mes…" at bounding box center [325, 347] width 543 height 276
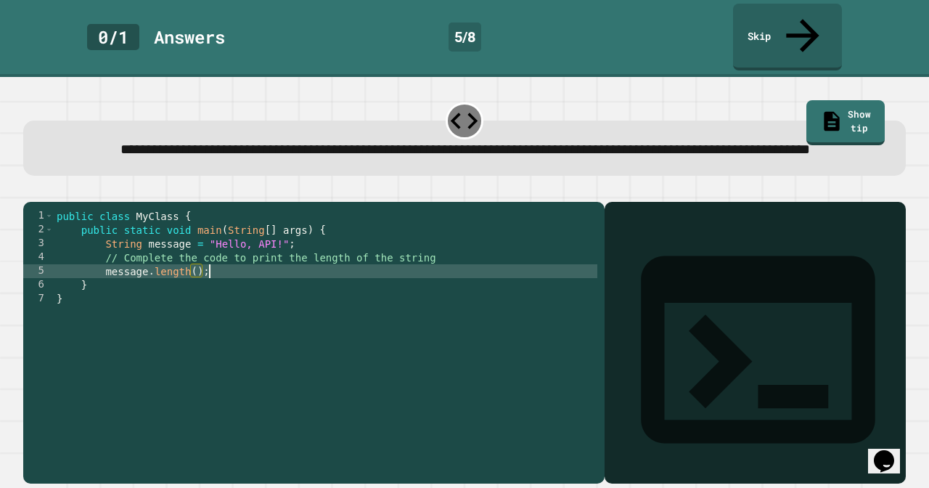
scroll to position [0, 10]
click at [44, 194] on icon "button" at bounding box center [40, 199] width 8 height 10
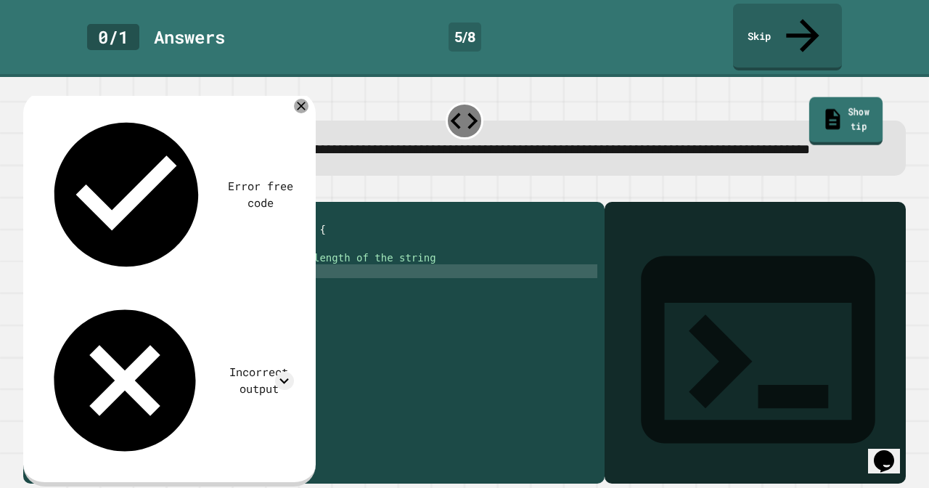
click at [853, 97] on link "Show tip" at bounding box center [844, 121] width 73 height 48
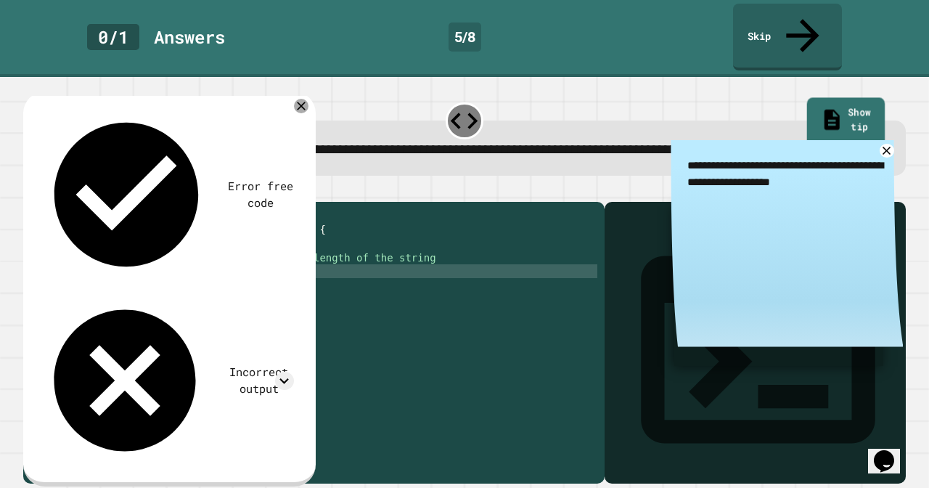
click at [853, 97] on link "Show tip" at bounding box center [845, 121] width 78 height 48
click at [242, 283] on div "public class MyClass { public static void main ( String [ ] args ) { String mes…" at bounding box center [325, 347] width 543 height 276
type textarea "*"
click at [103, 283] on div "public class MyClass { public static void main ( String [ ] args ) { String mes…" at bounding box center [325, 347] width 543 height 276
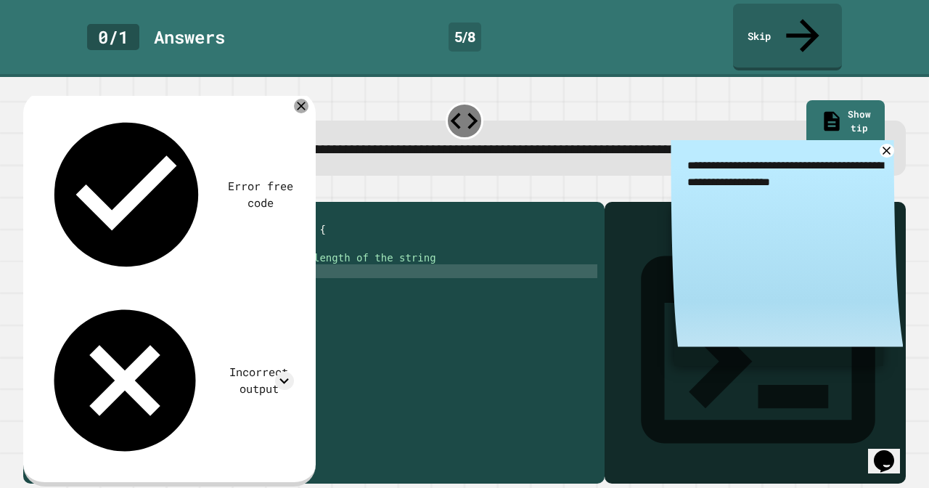
scroll to position [0, 7]
click at [258, 279] on div "public class MyClass { public static void main ( String [ ] args ) { String mes…" at bounding box center [325, 347] width 543 height 276
type textarea "**********"
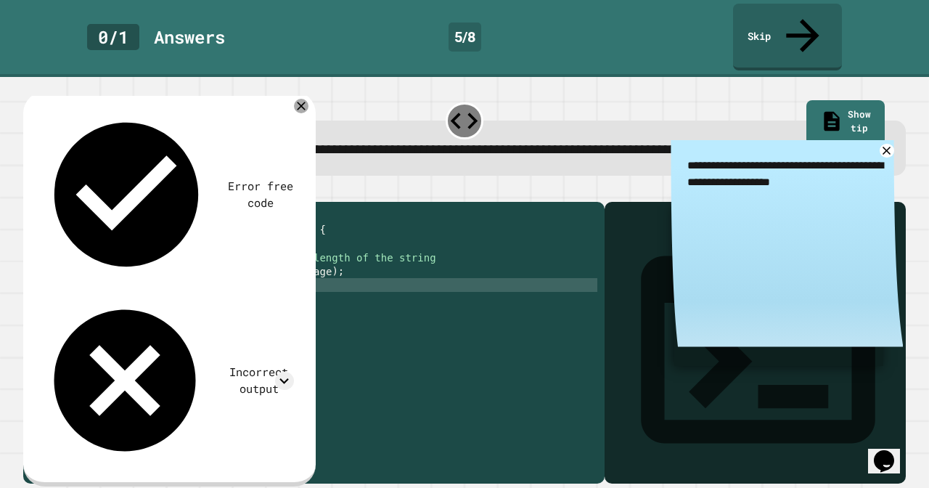
click at [144, 283] on div "public class MyClass { public static void main ( String [ ] args ) { String mes…" at bounding box center [325, 347] width 543 height 276
type textarea "**********"
click at [334, 286] on div "public class MyClass { public static void main ( String [ ] args ) { String mes…" at bounding box center [325, 347] width 543 height 276
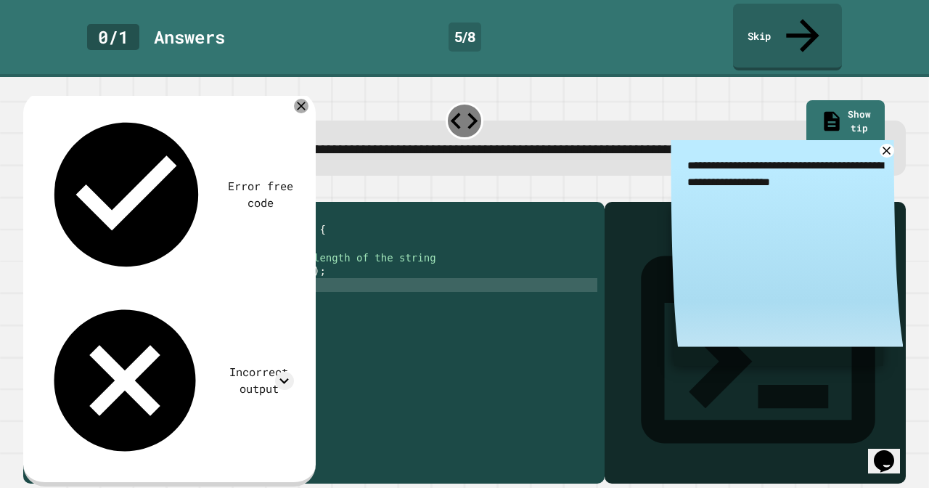
type textarea "**********"
click at [30, 190] on icon "button" at bounding box center [30, 190] width 0 height 0
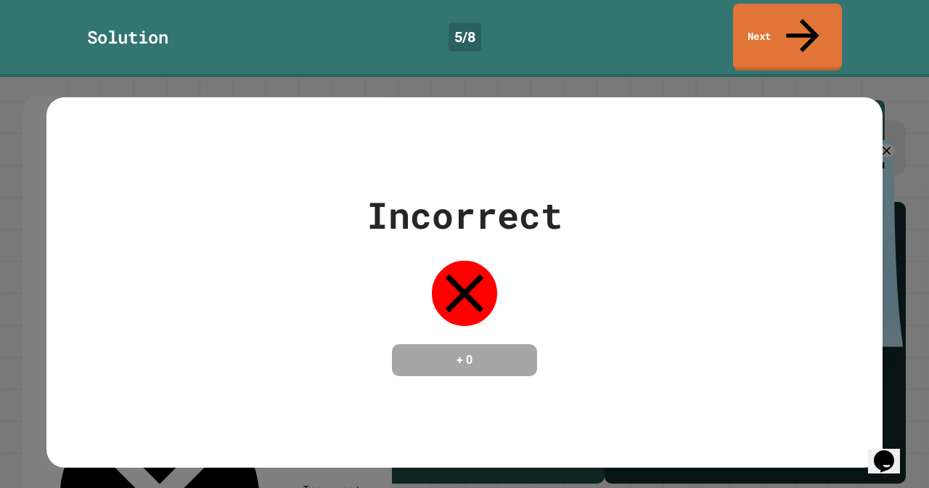
click at [245, 151] on div "Incorrect + 0" at bounding box center [464, 281] width 836 height 369
click at [473, 282] on icon at bounding box center [465, 293] width 38 height 38
click at [787, 25] on link "Next" at bounding box center [787, 35] width 102 height 70
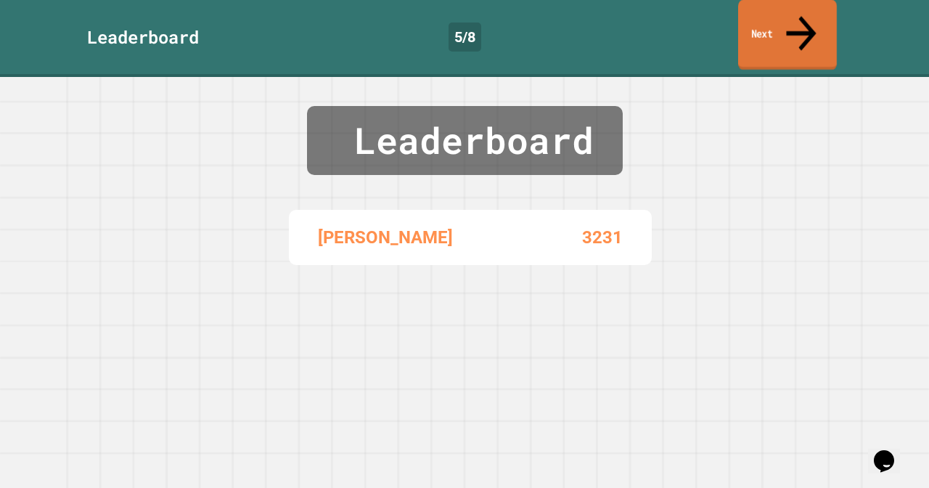
click at [776, 28] on link "Next" at bounding box center [787, 35] width 99 height 70
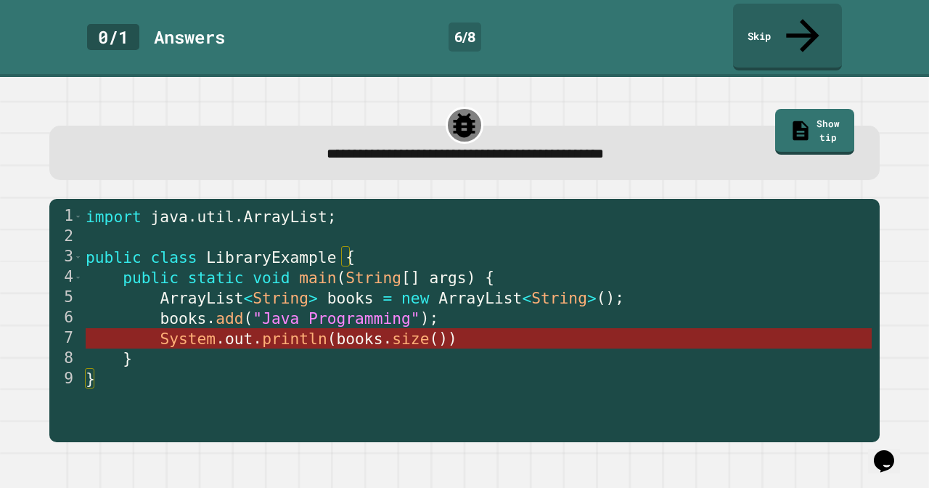
click at [308, 329] on span "println" at bounding box center [295, 338] width 65 height 18
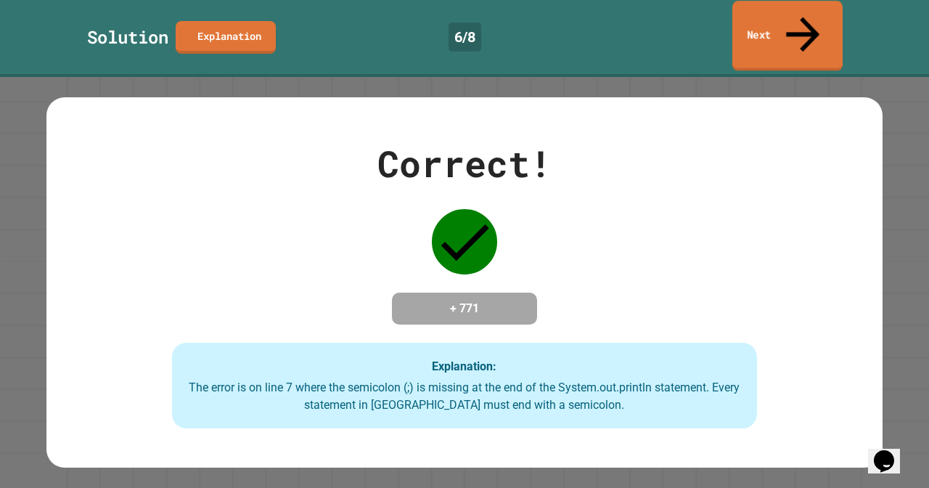
click at [793, 12] on link "Next" at bounding box center [787, 36] width 110 height 70
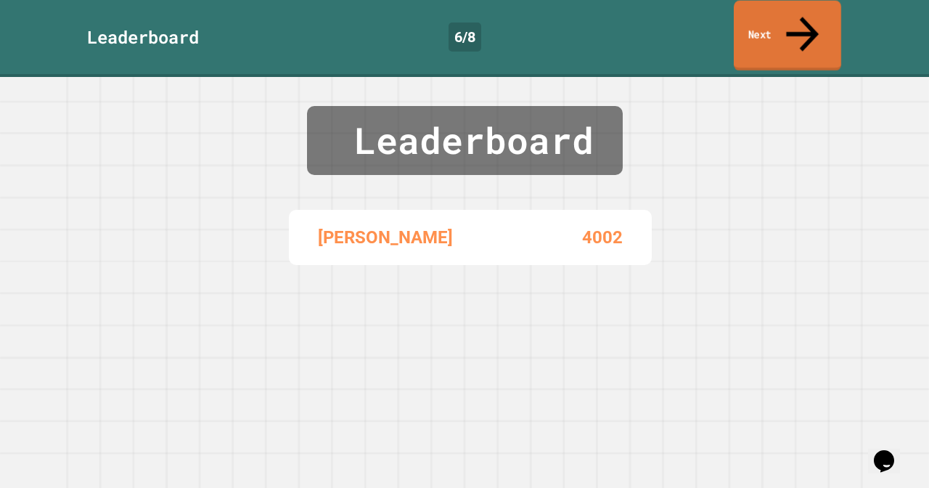
click at [793, 12] on link "Next" at bounding box center [787, 36] width 107 height 70
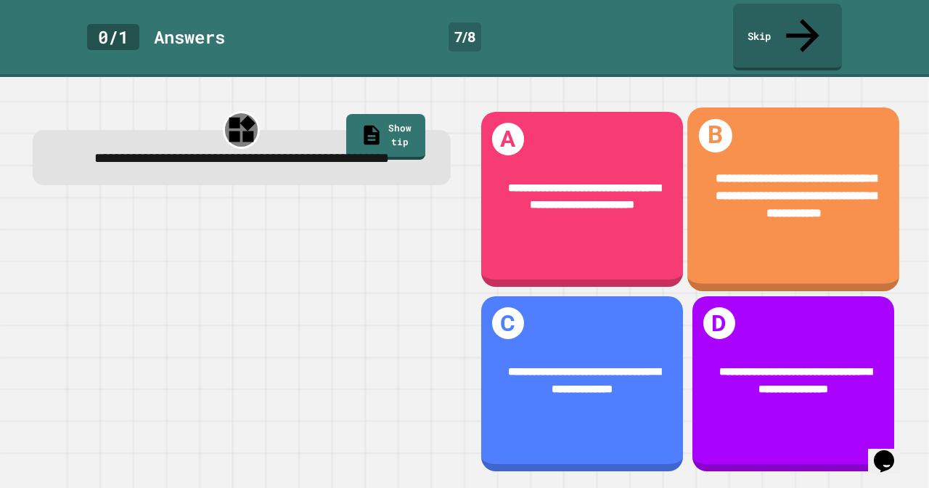
click at [824, 178] on div "**********" at bounding box center [793, 195] width 164 height 53
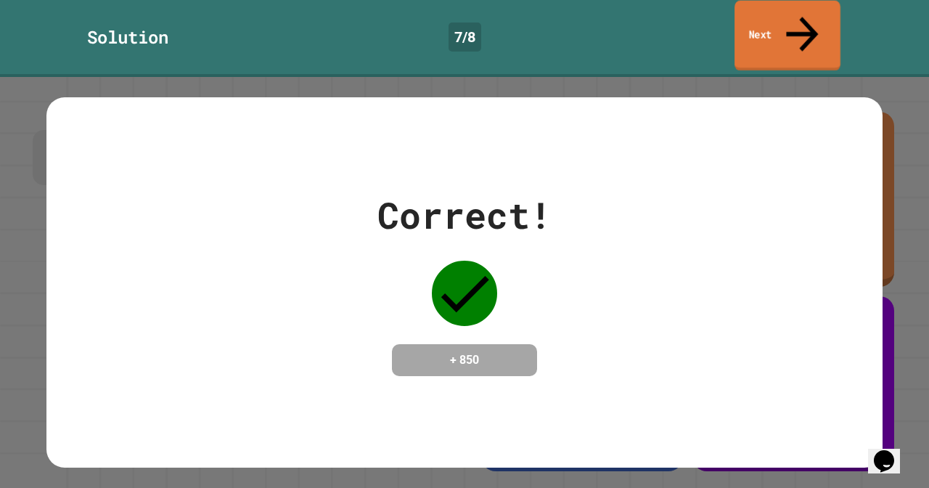
click at [807, 11] on icon at bounding box center [802, 34] width 48 height 52
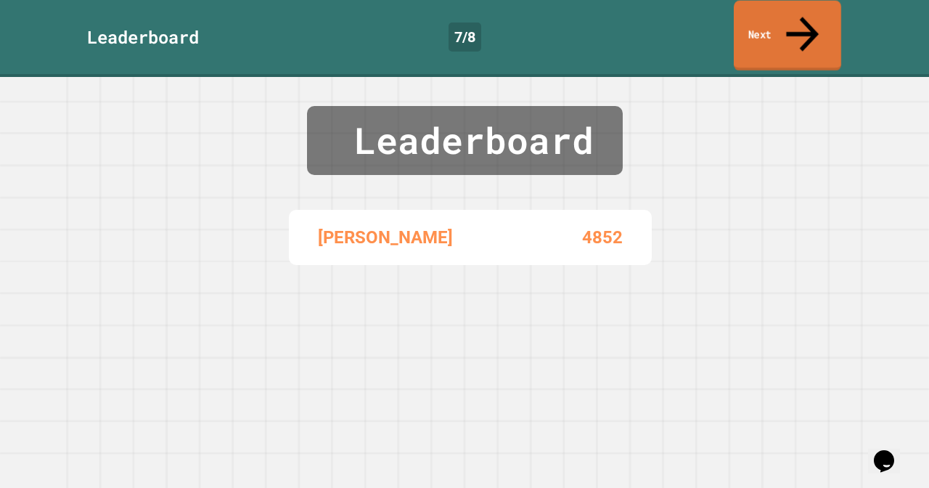
click at [807, 11] on icon at bounding box center [802, 34] width 49 height 52
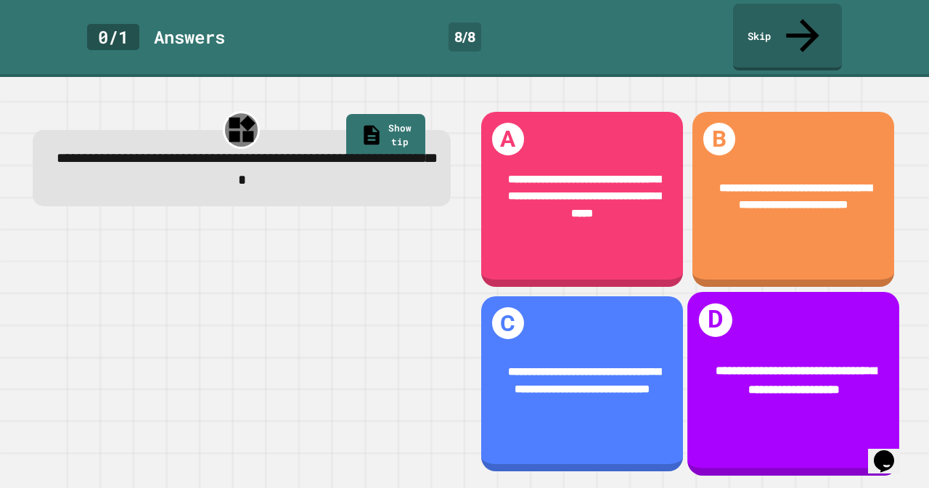
click at [775, 367] on span "**********" at bounding box center [795, 379] width 160 height 29
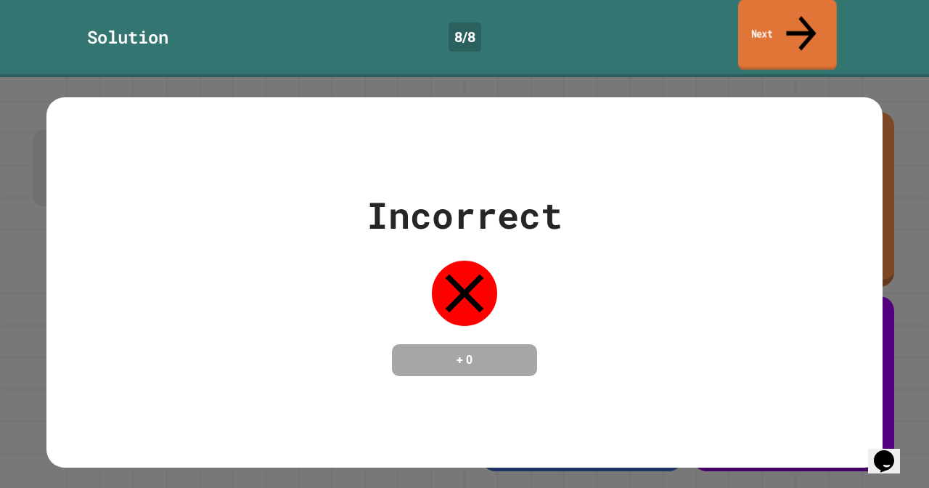
click at [789, 30] on link "Next" at bounding box center [787, 35] width 99 height 70
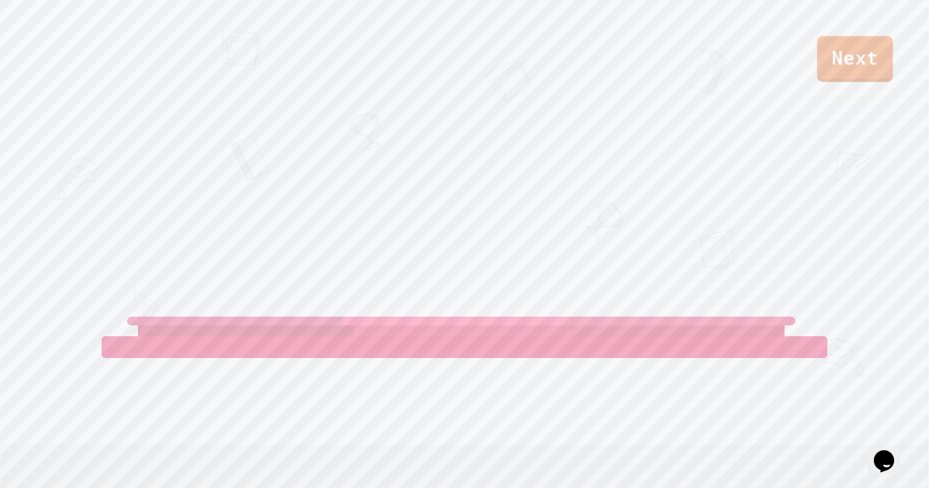
click at [855, 75] on link "Next" at bounding box center [854, 59] width 75 height 46
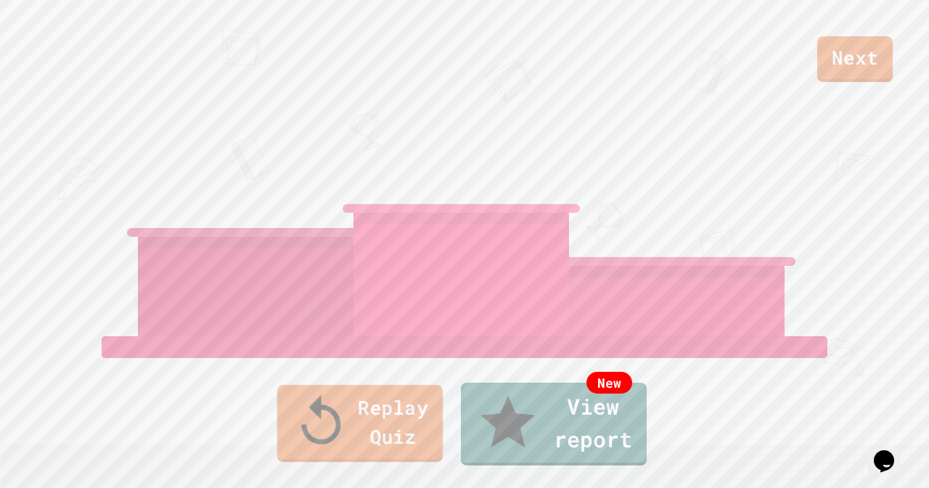
click at [389, 446] on link "Replay Quiz" at bounding box center [359, 423] width 165 height 77
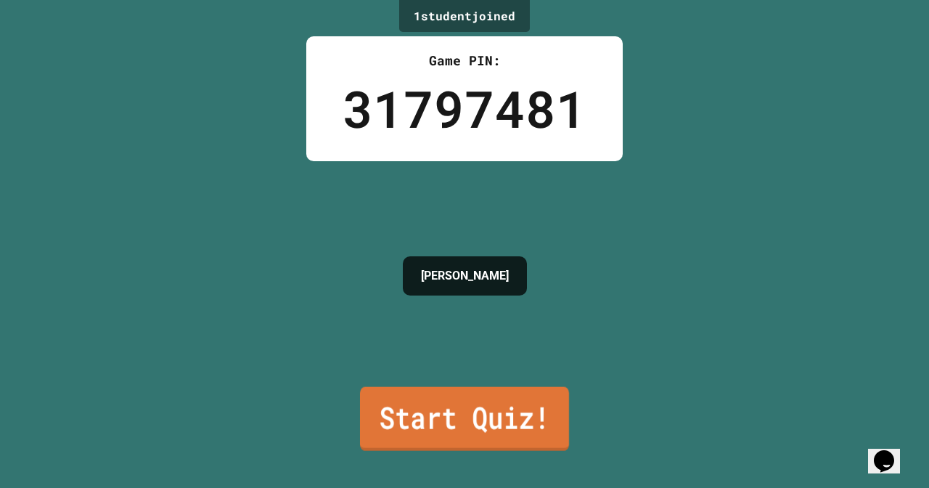
click at [430, 421] on link "Start Quiz!" at bounding box center [464, 419] width 209 height 64
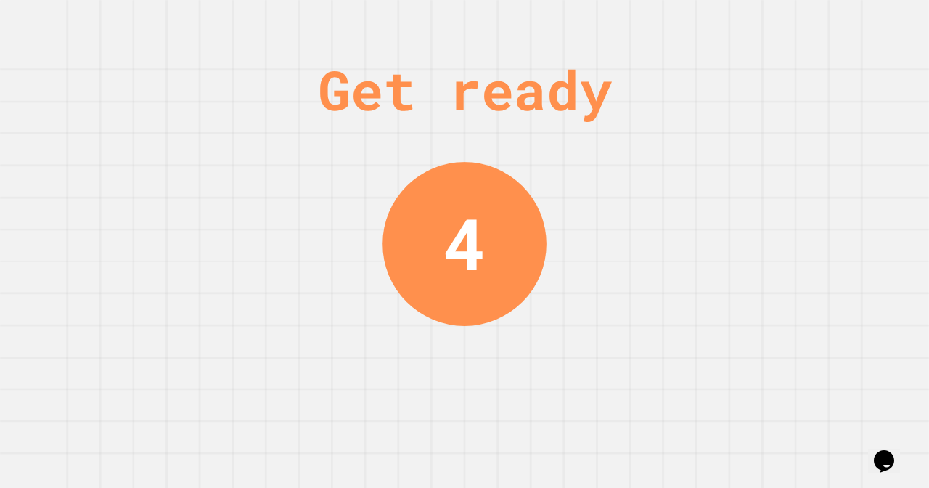
click at [427, 308] on div "Get ready 4" at bounding box center [464, 244] width 109 height 488
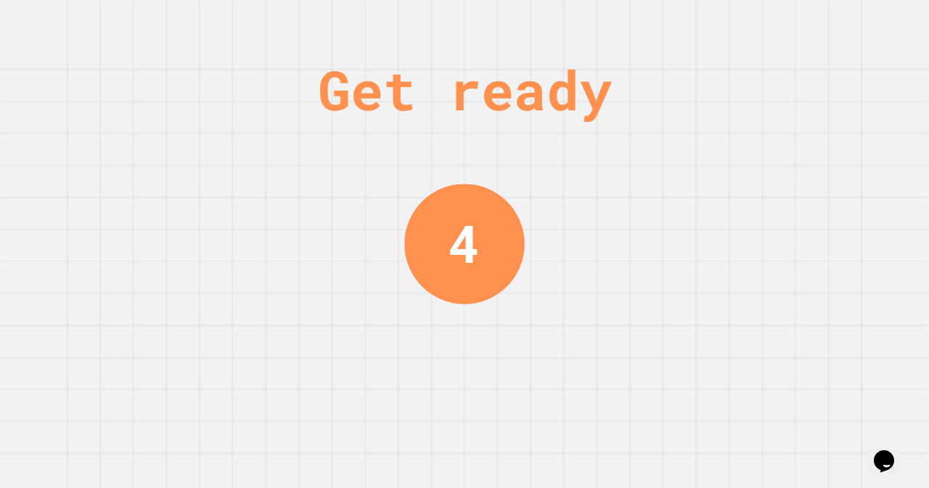
click at [427, 308] on div "Get ready 4" at bounding box center [464, 244] width 109 height 488
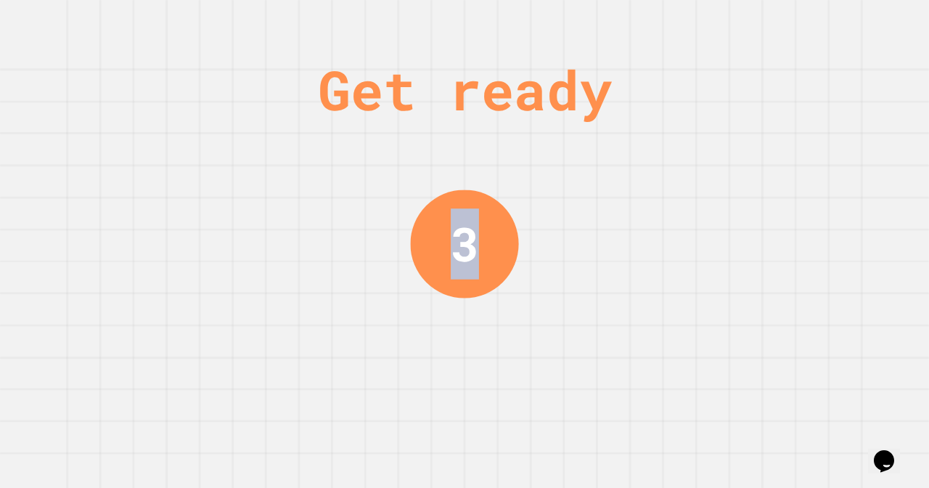
click at [427, 308] on div "Get ready 3" at bounding box center [464, 244] width 109 height 488
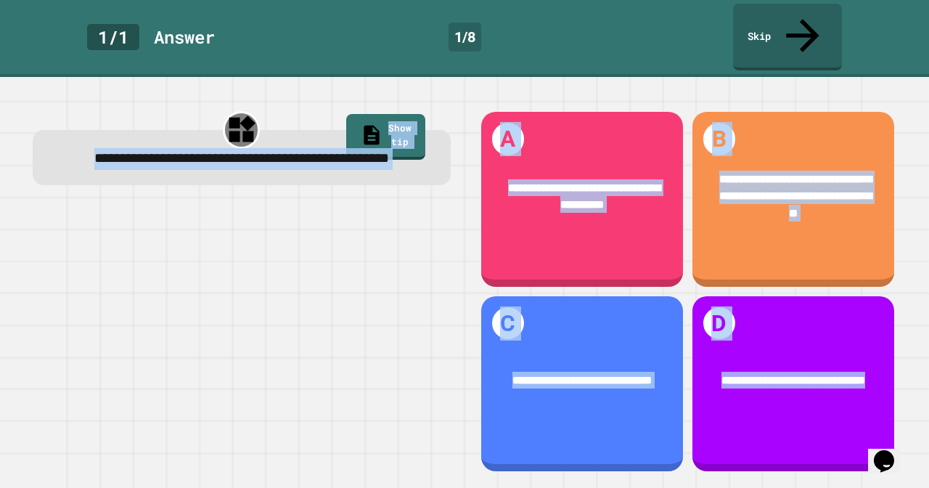
click at [437, 239] on div at bounding box center [242, 338] width 418 height 271
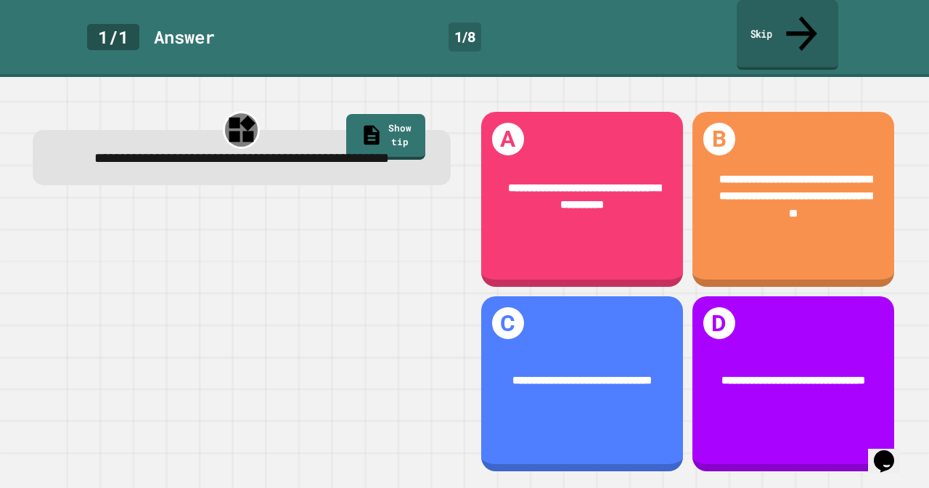
click at [770, 22] on link "Skip" at bounding box center [787, 35] width 102 height 70
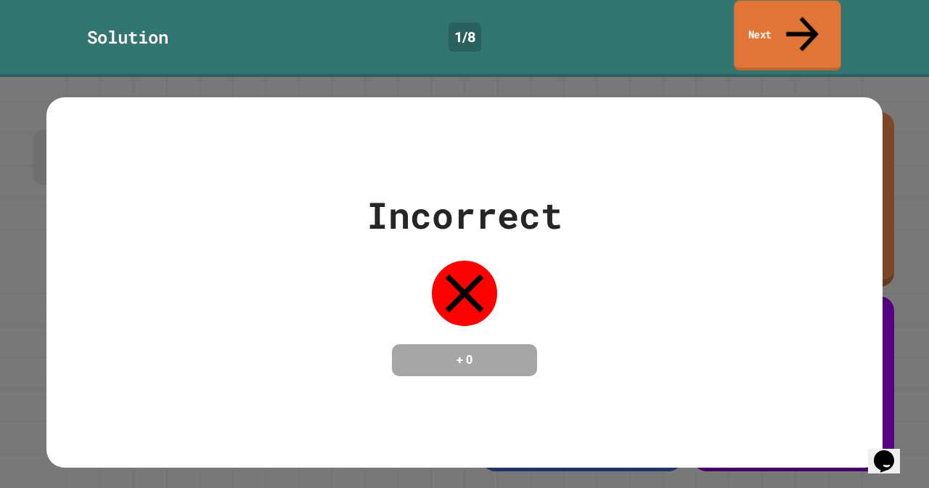
click at [770, 22] on link "Next" at bounding box center [787, 36] width 107 height 70
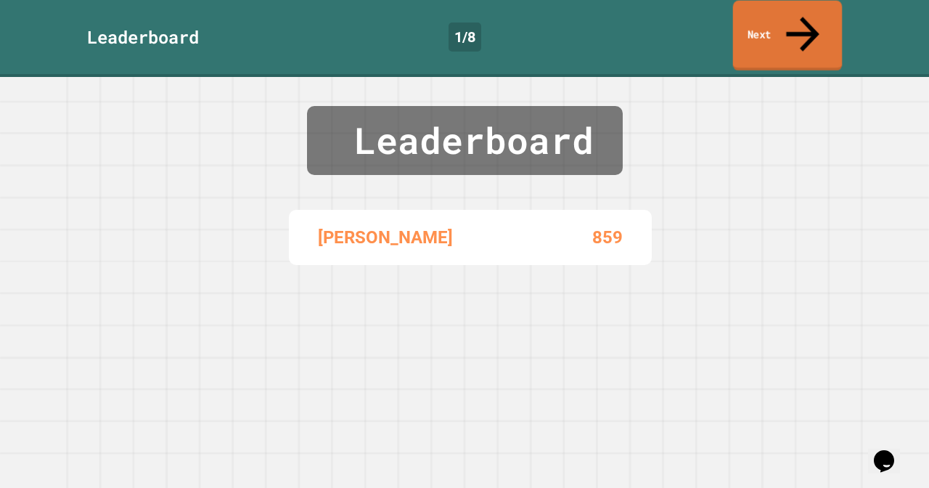
click at [770, 22] on link "Next" at bounding box center [788, 36] width 110 height 70
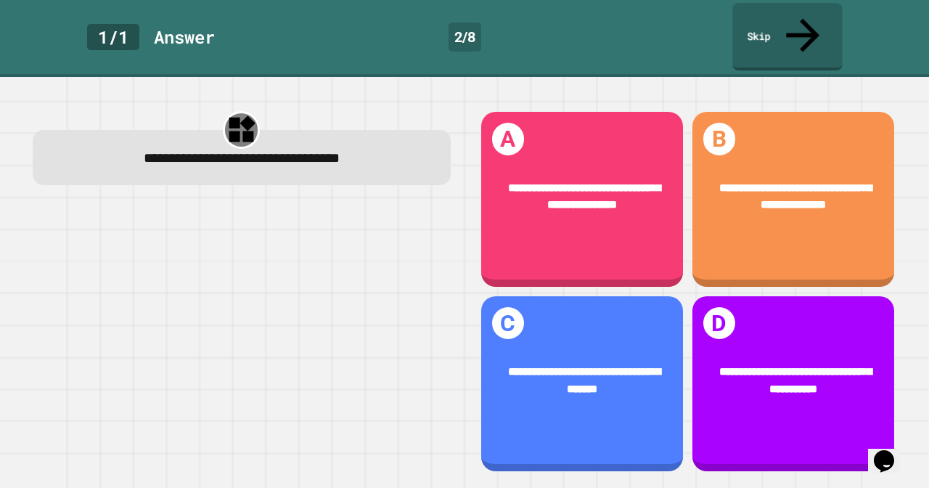
click at [770, 22] on link "Skip" at bounding box center [787, 36] width 110 height 67
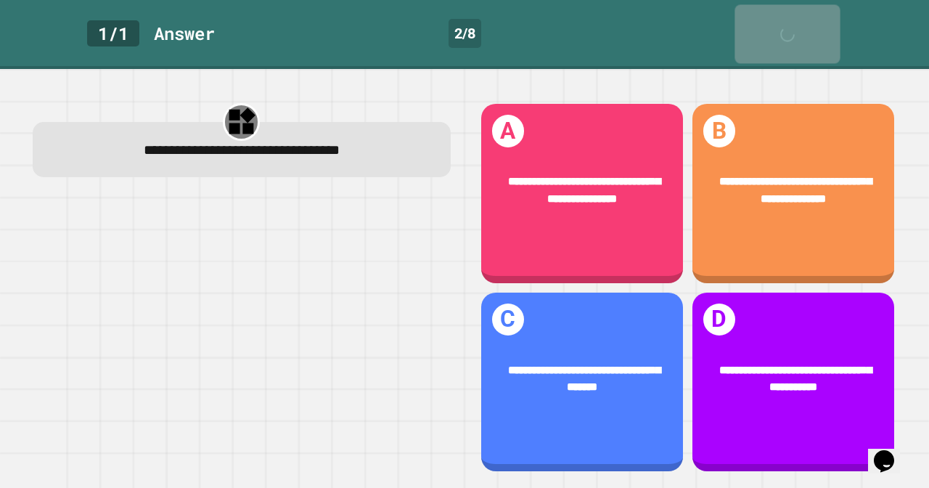
click at [770, 22] on div "Skip" at bounding box center [787, 34] width 35 height 44
click at [770, 22] on link "Skip" at bounding box center [787, 33] width 109 height 59
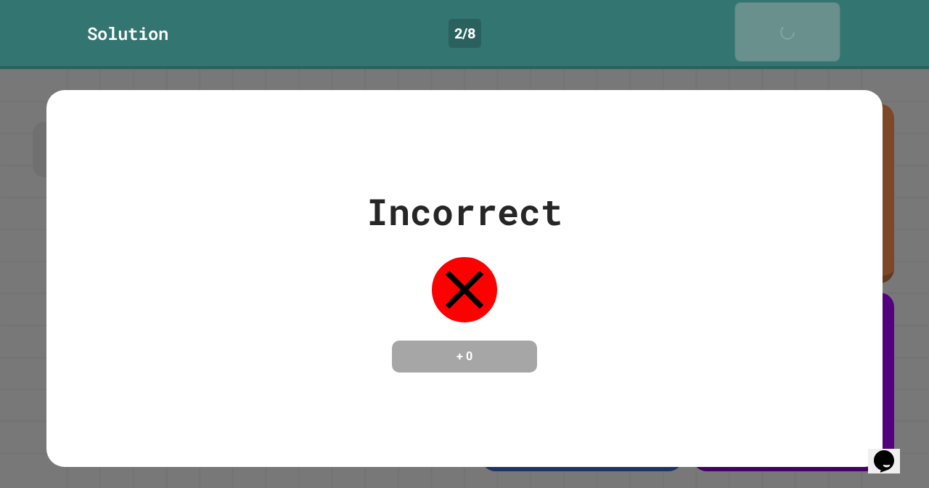
click at [770, 22] on div "Next" at bounding box center [787, 31] width 35 height 44
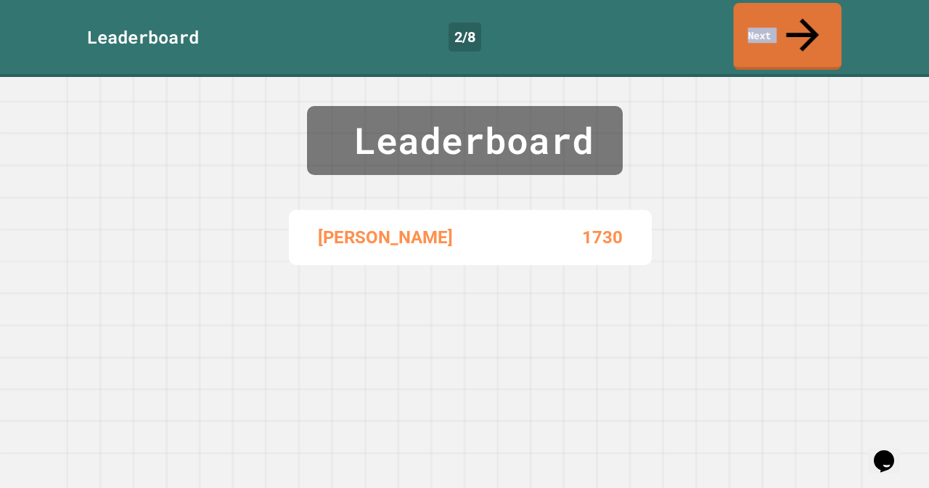
click at [770, 22] on link "Next" at bounding box center [788, 36] width 108 height 67
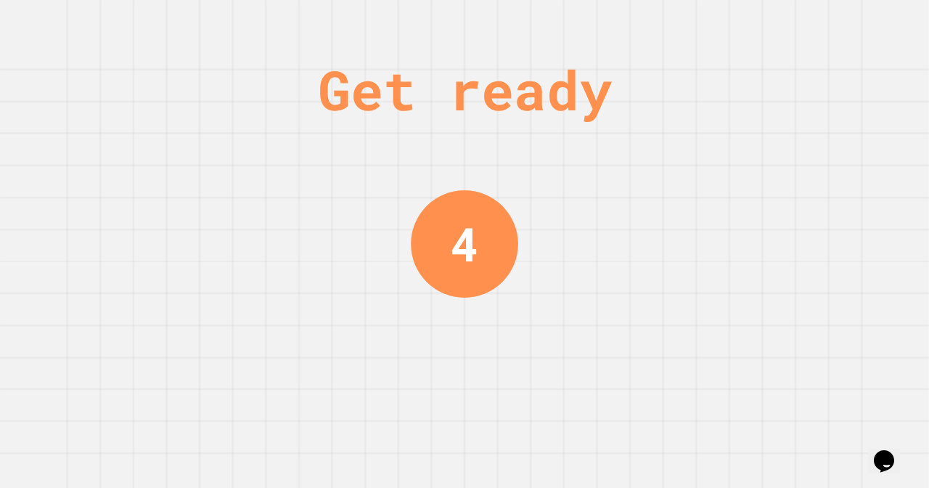
click at [769, 22] on div "Get ready 4" at bounding box center [464, 244] width 929 height 488
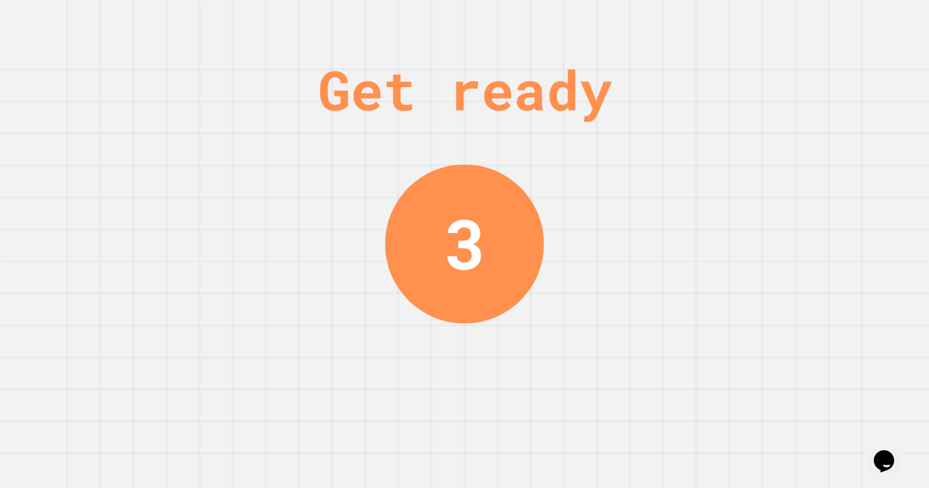
click at [769, 22] on div "Get ready 3" at bounding box center [464, 244] width 929 height 488
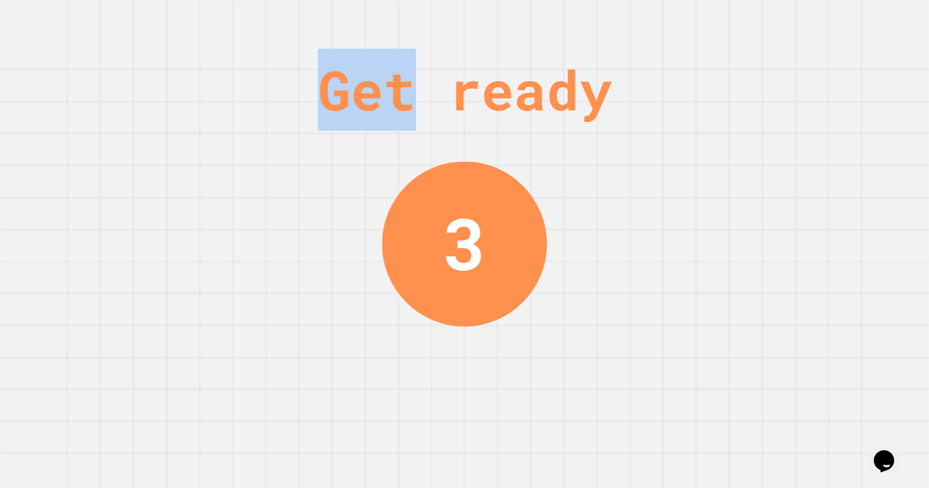
click at [769, 23] on div "Get ready 3" at bounding box center [464, 244] width 929 height 488
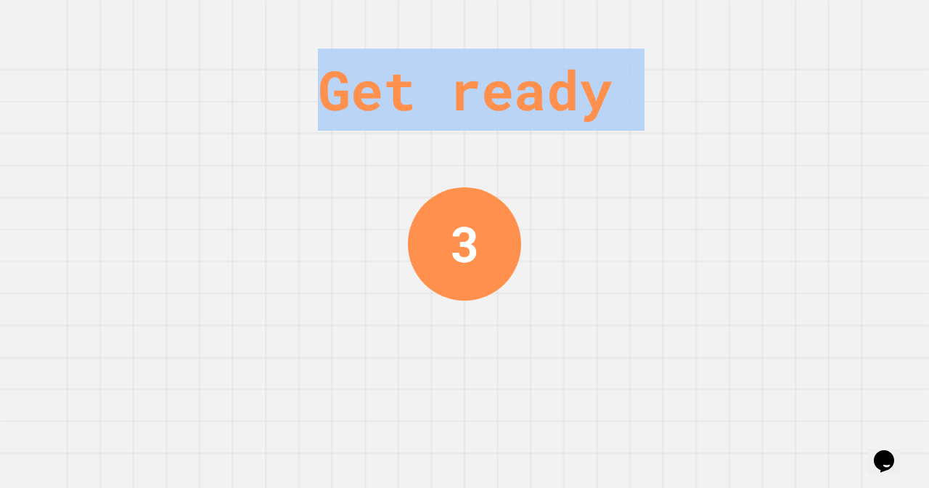
click at [769, 23] on div "Get ready 3" at bounding box center [464, 244] width 929 height 488
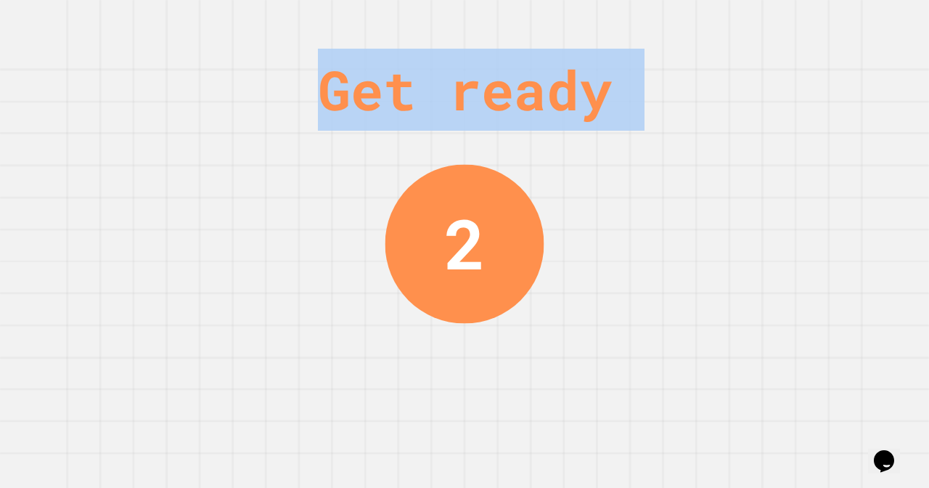
click at [769, 23] on div "Get ready 2" at bounding box center [464, 244] width 929 height 488
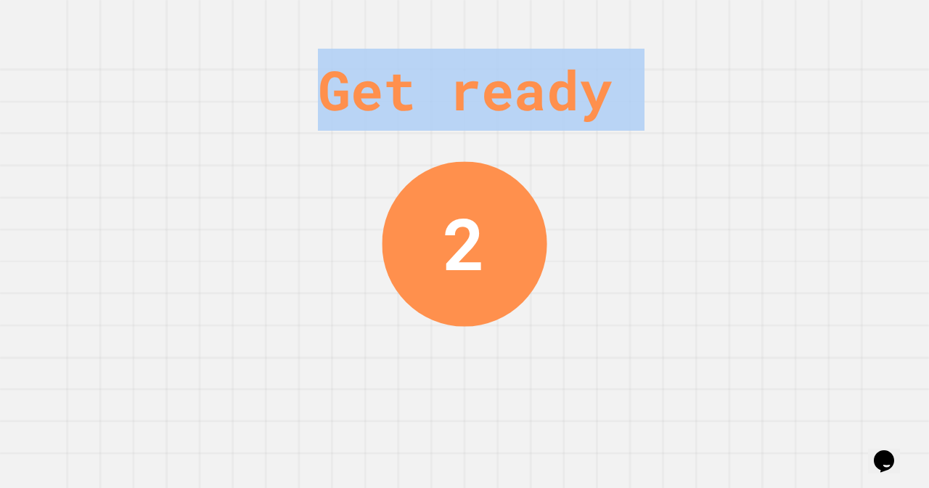
click at [769, 23] on div "Get ready 2" at bounding box center [464, 244] width 929 height 488
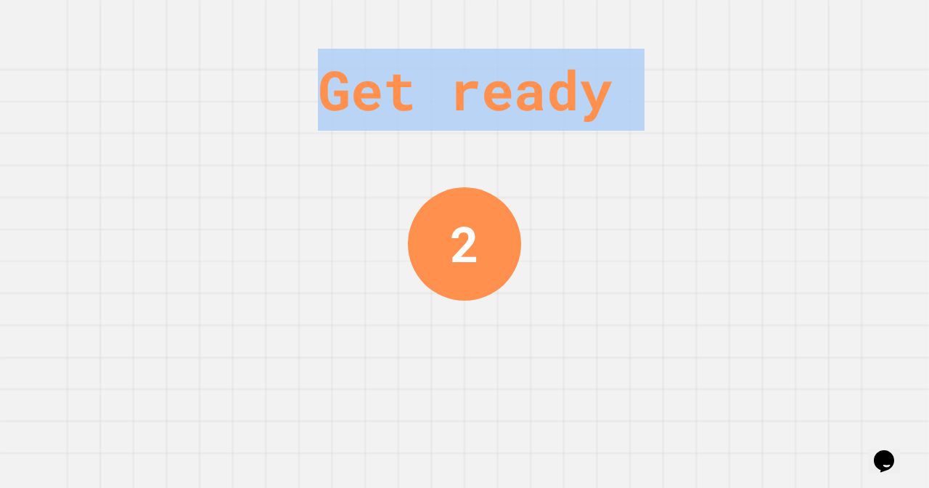
click at [769, 23] on div "Get ready 2" at bounding box center [464, 244] width 929 height 488
click at [769, 23] on div "Get ready 1" at bounding box center [464, 244] width 929 height 488
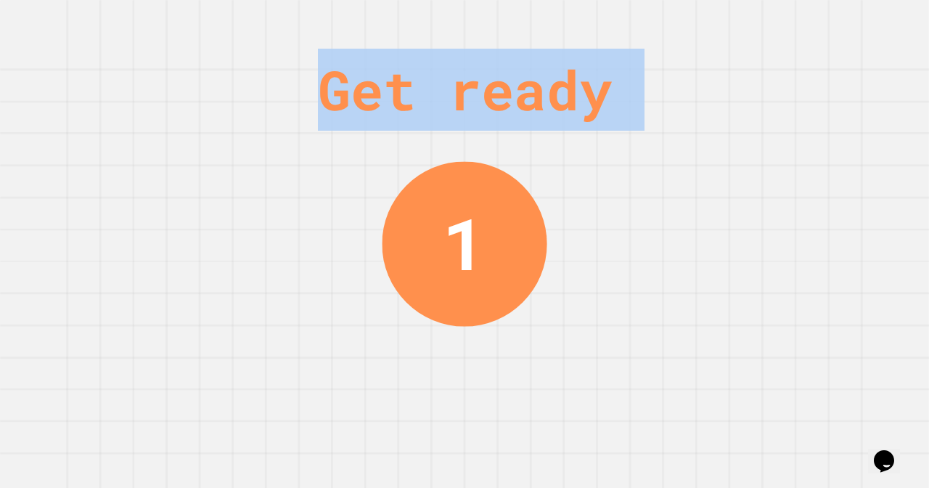
click at [769, 23] on div "Get ready 1" at bounding box center [464, 244] width 929 height 488
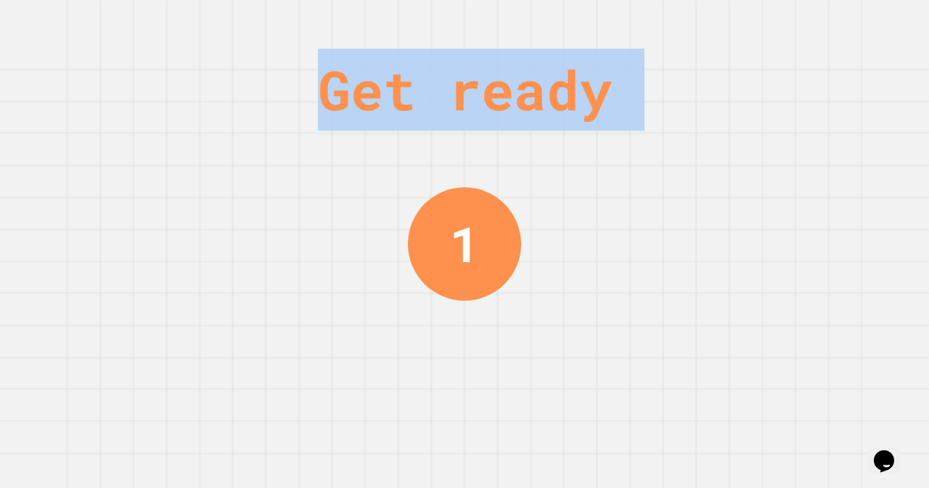
click at [769, 23] on div "Get ready 1" at bounding box center [464, 244] width 929 height 488
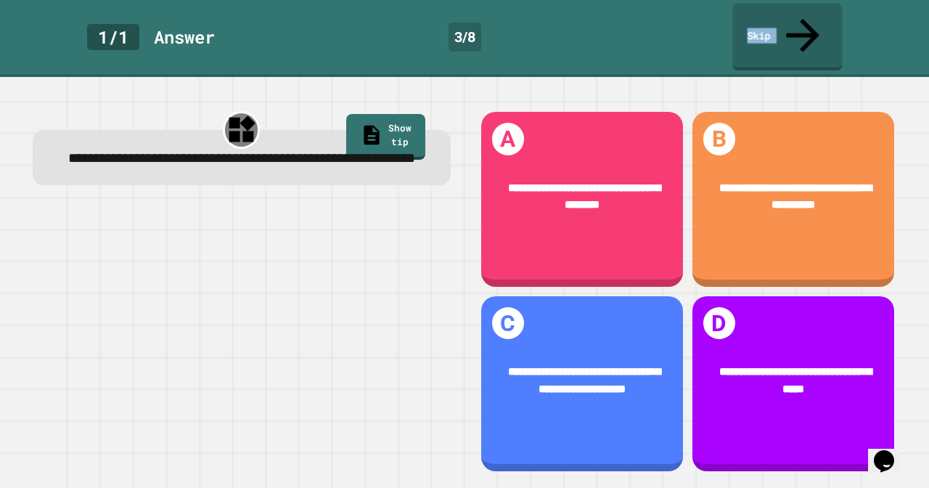
click at [769, 23] on link "Skip" at bounding box center [787, 36] width 110 height 67
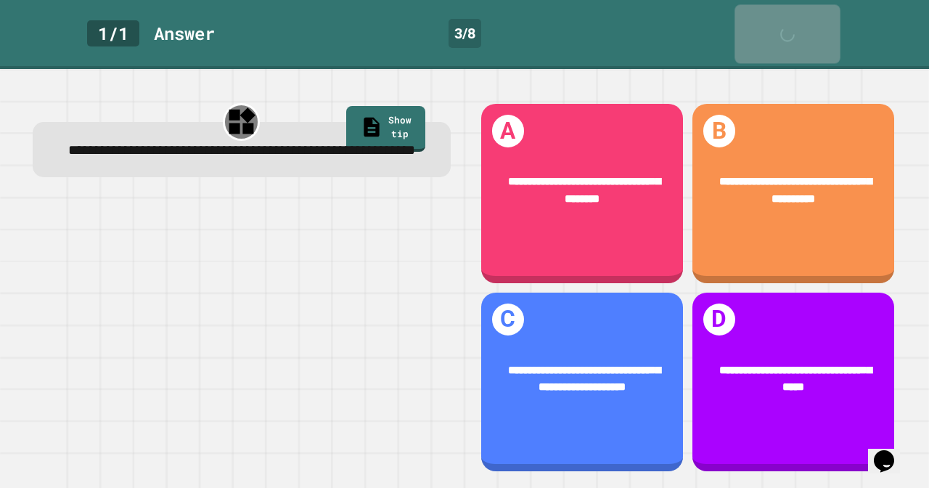
click at [770, 23] on div "Skip" at bounding box center [787, 34] width 35 height 44
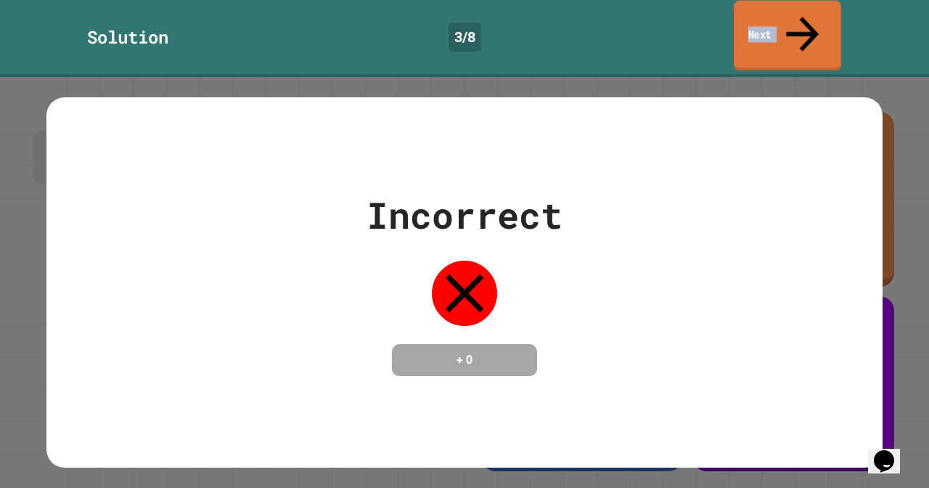
click at [769, 23] on link "Next" at bounding box center [787, 36] width 107 height 70
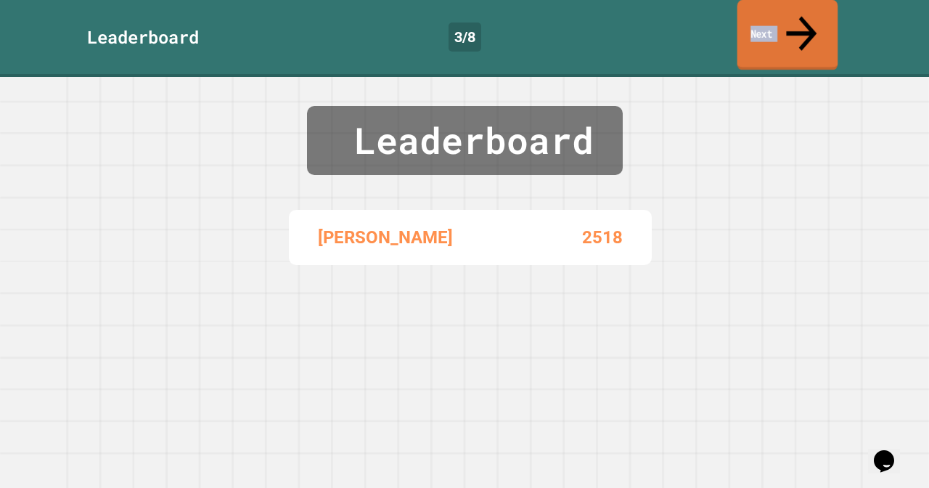
click at [769, 23] on link "Next" at bounding box center [787, 35] width 101 height 70
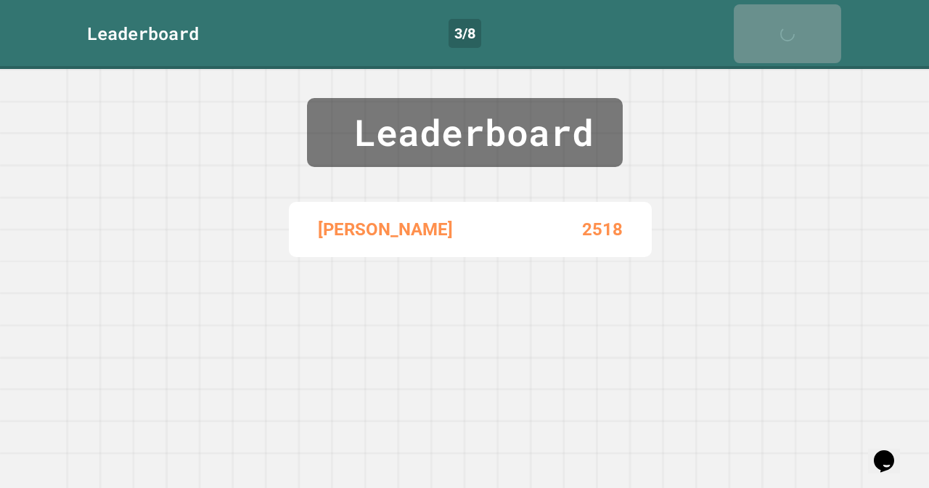
click at [769, 23] on div "Next" at bounding box center [787, 34] width 36 height 44
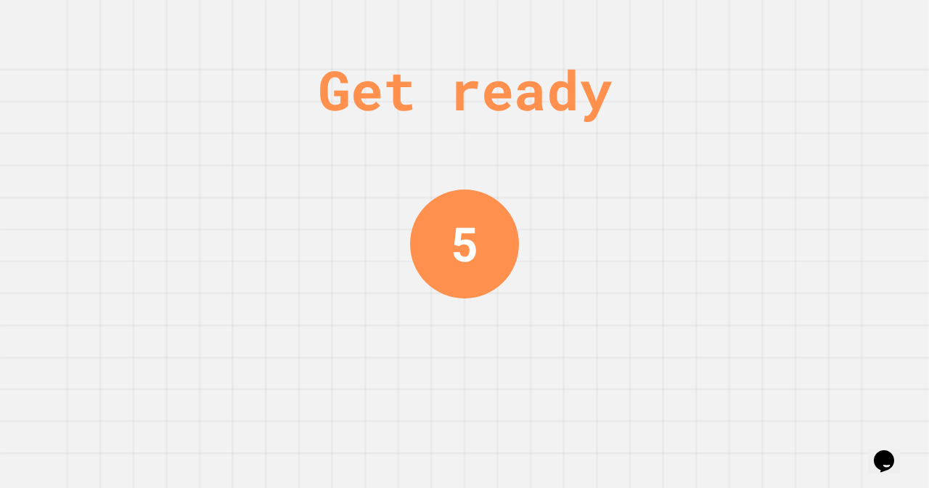
click at [769, 23] on div "Get ready 5" at bounding box center [464, 244] width 929 height 488
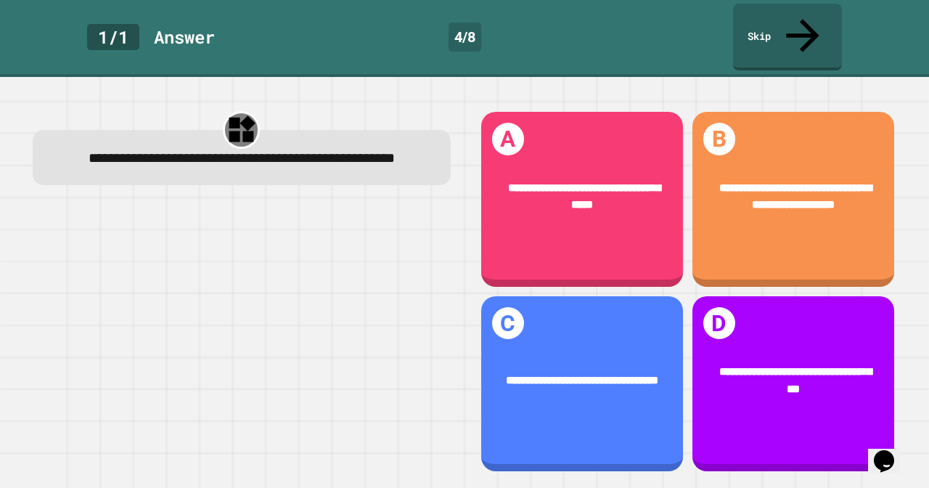
click at [769, 23] on link "Skip" at bounding box center [787, 37] width 109 height 67
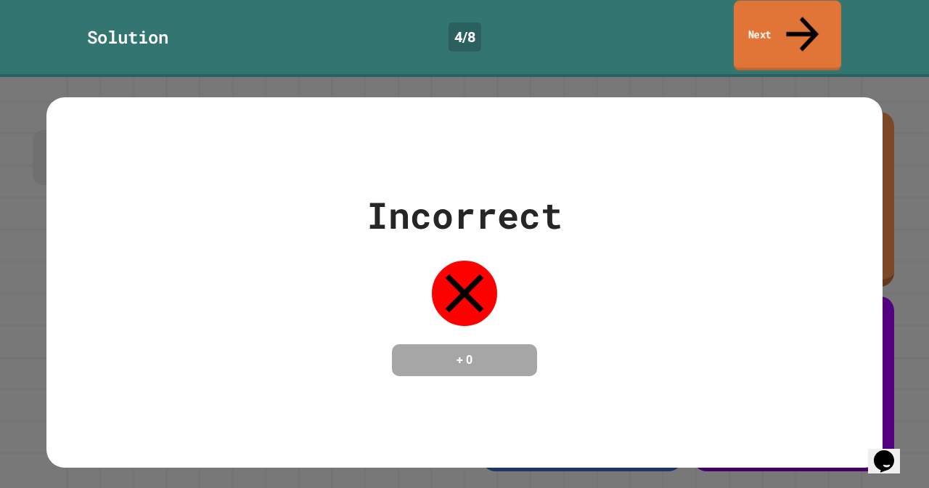
click at [769, 23] on link "Next" at bounding box center [787, 36] width 107 height 70
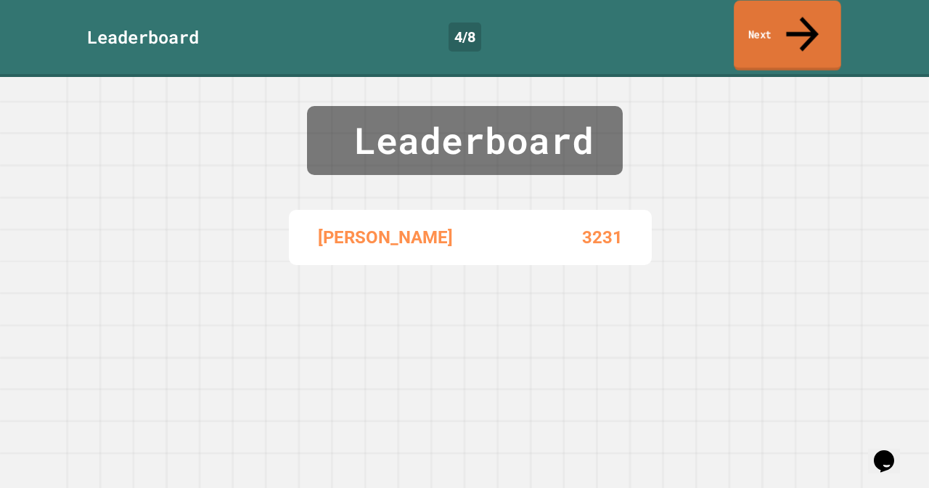
click at [769, 23] on link "Next" at bounding box center [787, 36] width 107 height 70
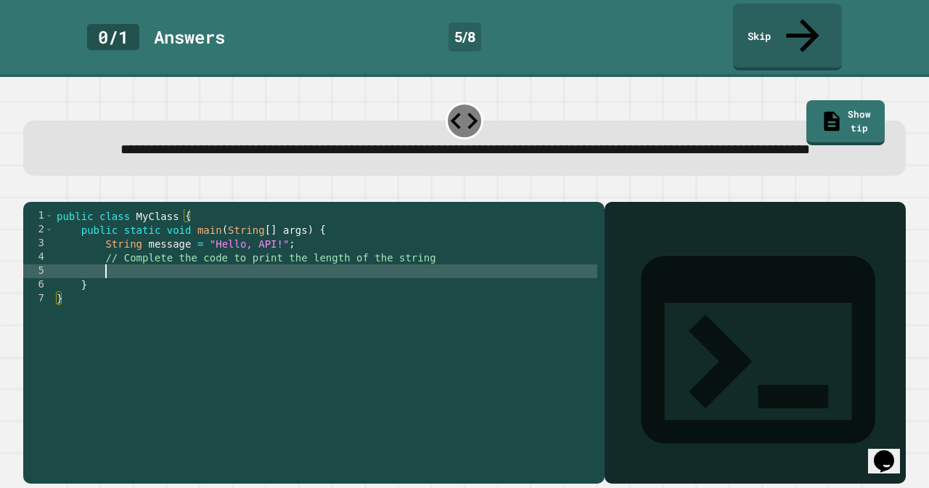
click at [200, 282] on div "public class MyClass { public static void main ( String [ ] args ) { String mes…" at bounding box center [325, 347] width 543 height 276
type textarea "**********"
click at [44, 194] on icon "button" at bounding box center [40, 199] width 8 height 10
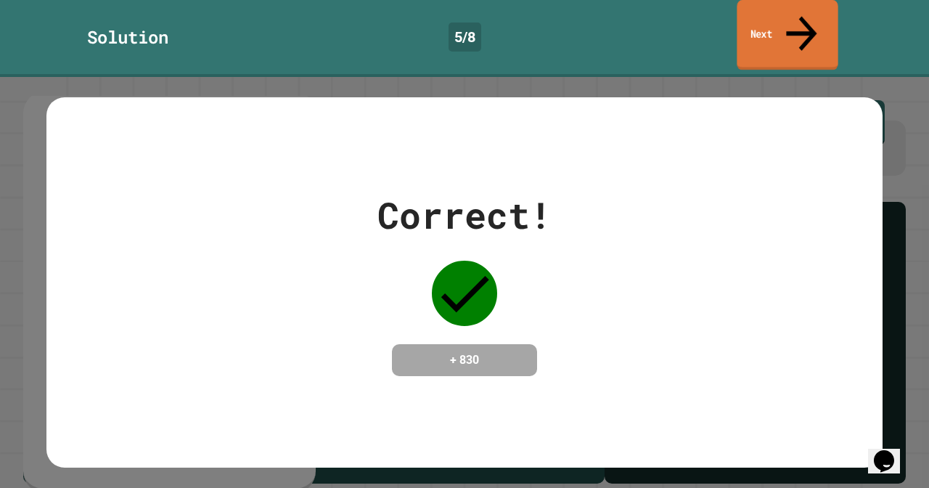
click at [780, 10] on link "Next" at bounding box center [786, 35] width 101 height 70
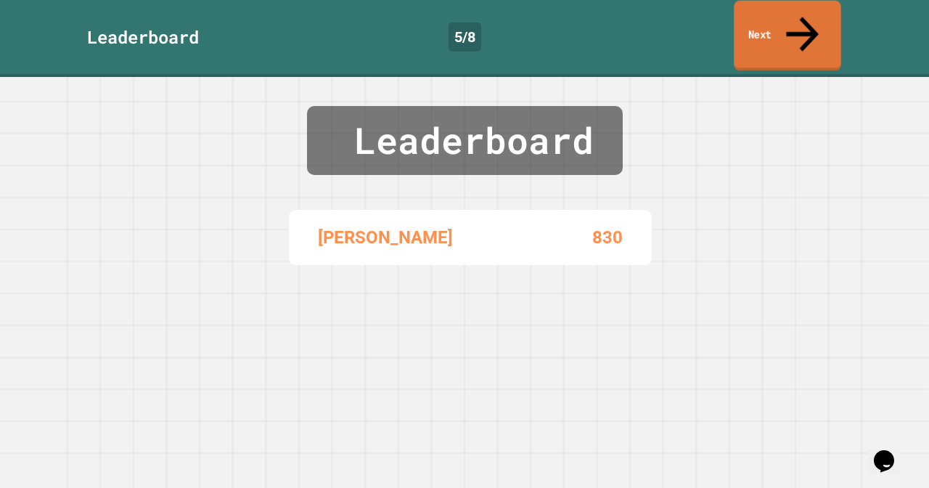
click at [780, 10] on link "Next" at bounding box center [787, 36] width 107 height 70
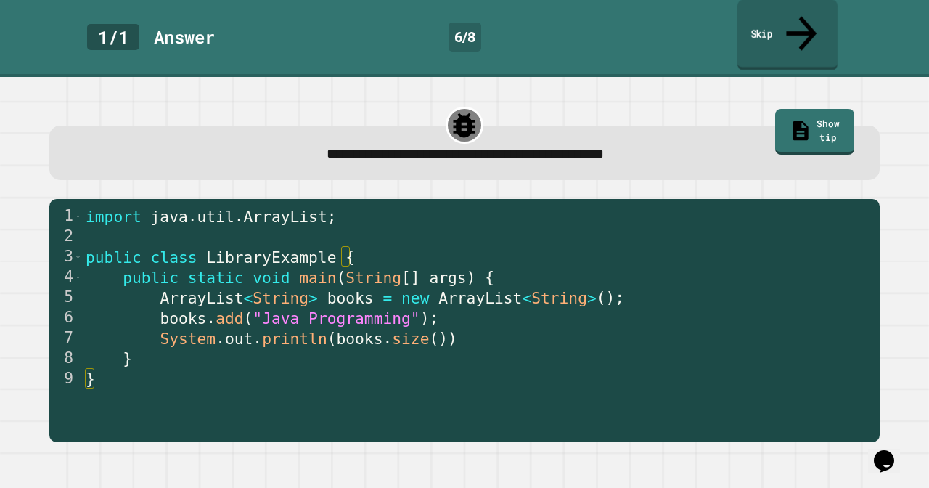
click at [778, 25] on link "Skip" at bounding box center [787, 35] width 100 height 70
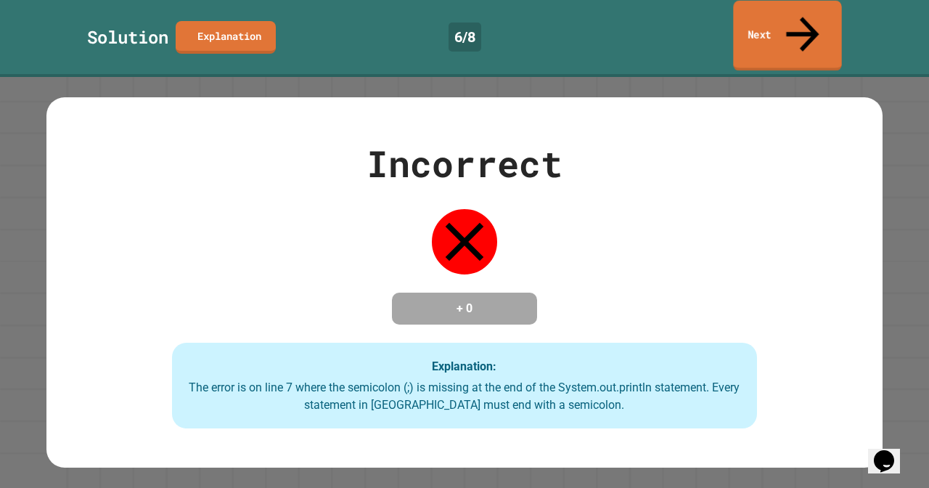
click at [778, 25] on link "Next" at bounding box center [787, 36] width 108 height 70
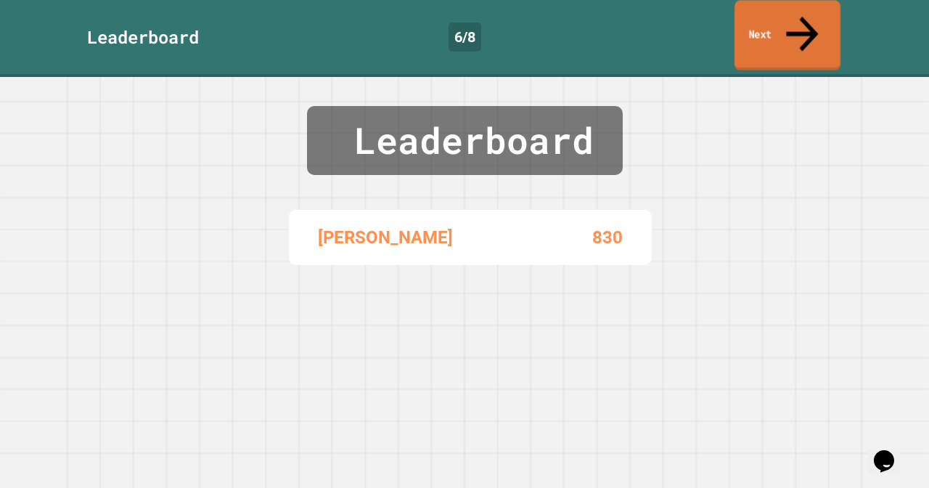
click at [777, 25] on link "Next" at bounding box center [787, 35] width 106 height 70
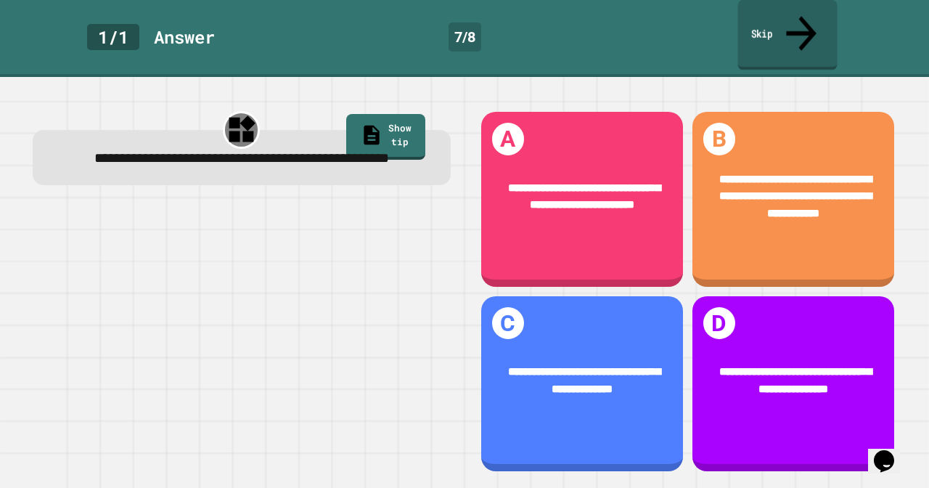
click at [777, 26] on link "Skip" at bounding box center [786, 35] width 99 height 70
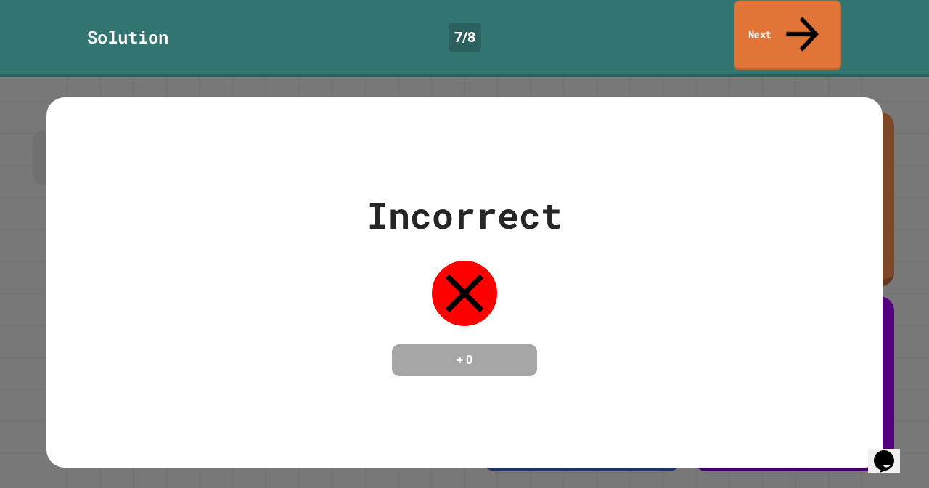
click at [777, 27] on link "Next" at bounding box center [787, 36] width 107 height 70
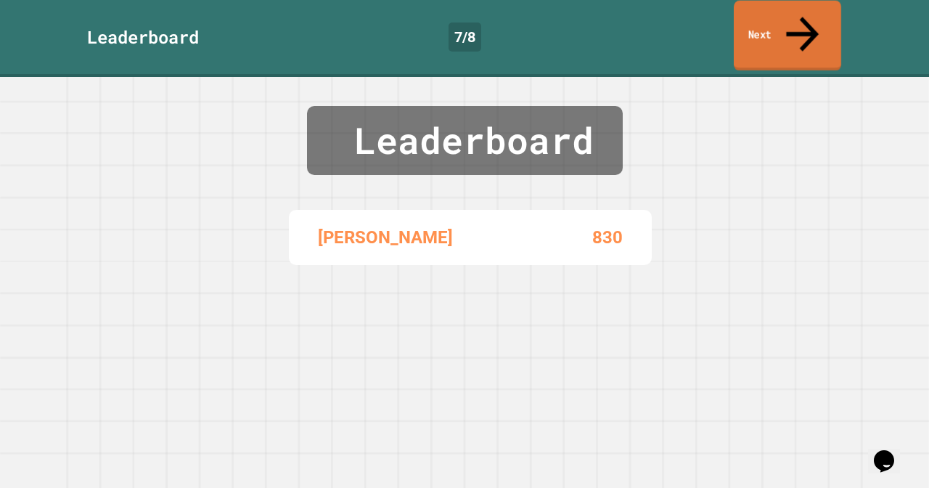
click at [777, 27] on link "Next" at bounding box center [787, 36] width 107 height 70
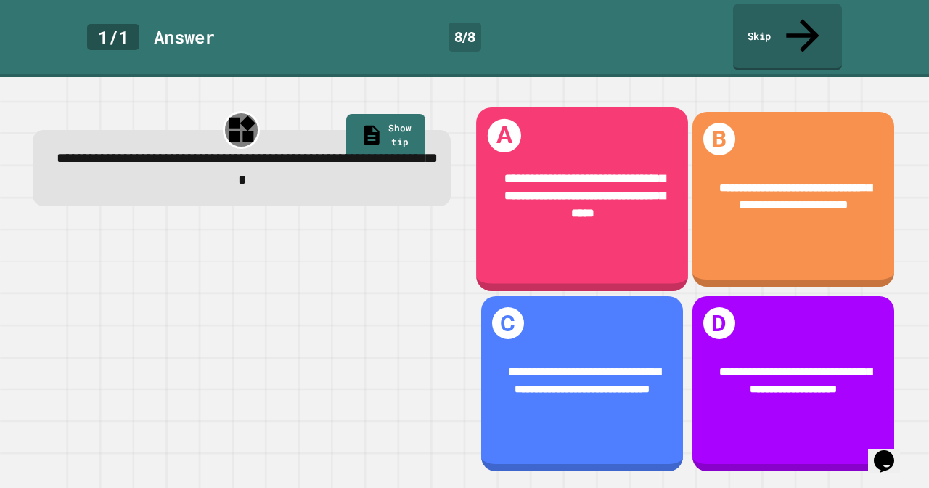
click at [591, 107] on div "**********" at bounding box center [582, 199] width 212 height 184
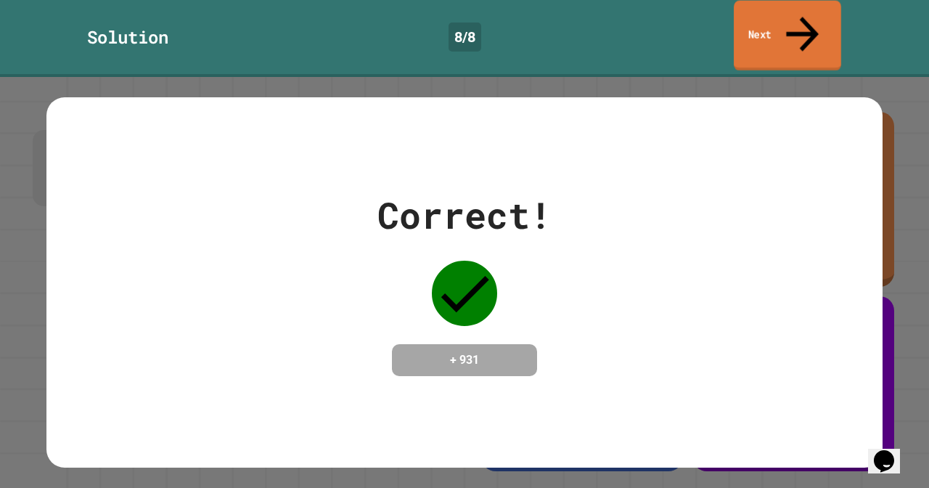
click at [825, 16] on link "Next" at bounding box center [787, 36] width 107 height 70
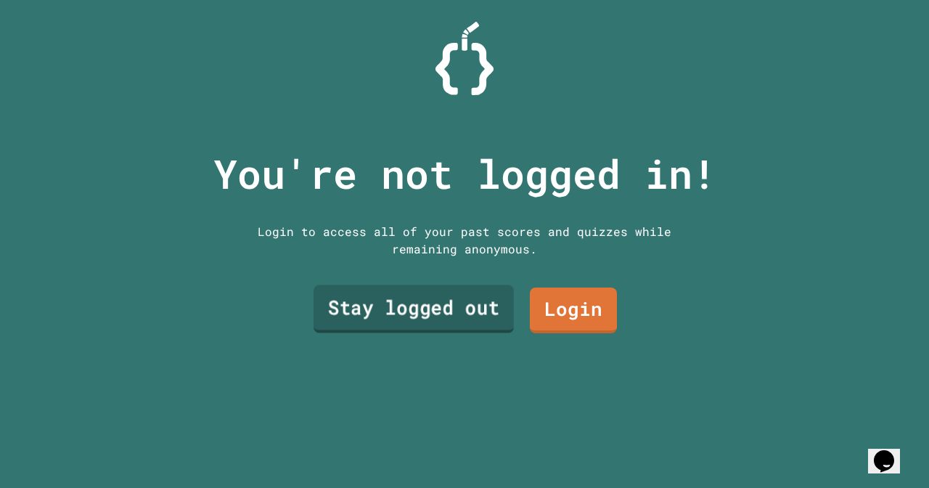
click at [413, 316] on link "Stay logged out" at bounding box center [413, 308] width 200 height 48
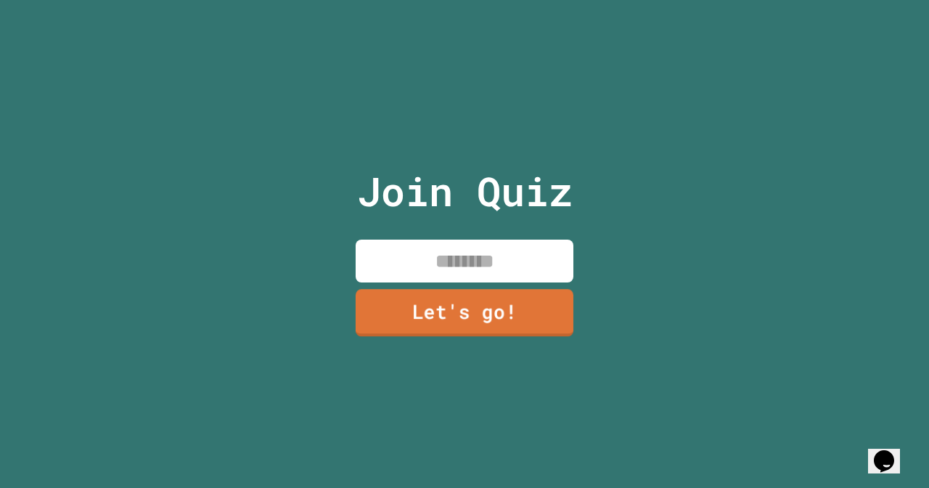
click at [455, 274] on input at bounding box center [465, 260] width 218 height 43
type input "*******"
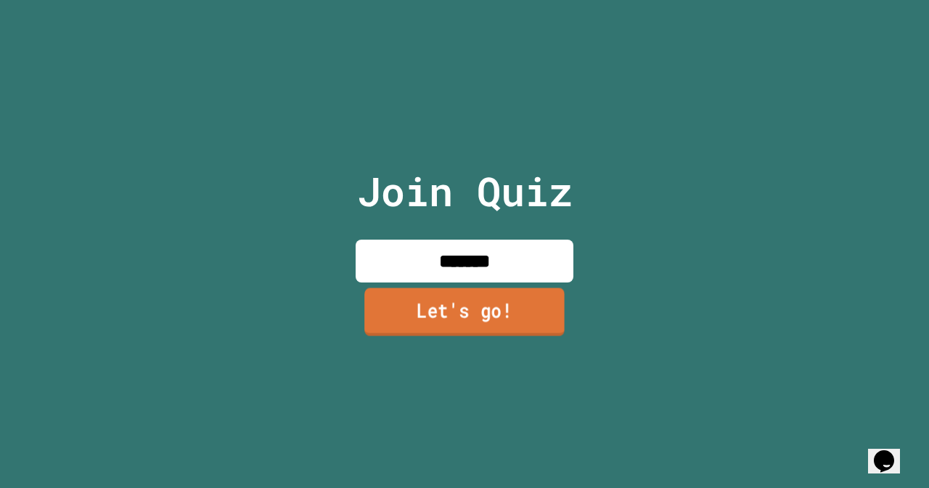
click at [407, 323] on link "Let's go!" at bounding box center [464, 312] width 200 height 48
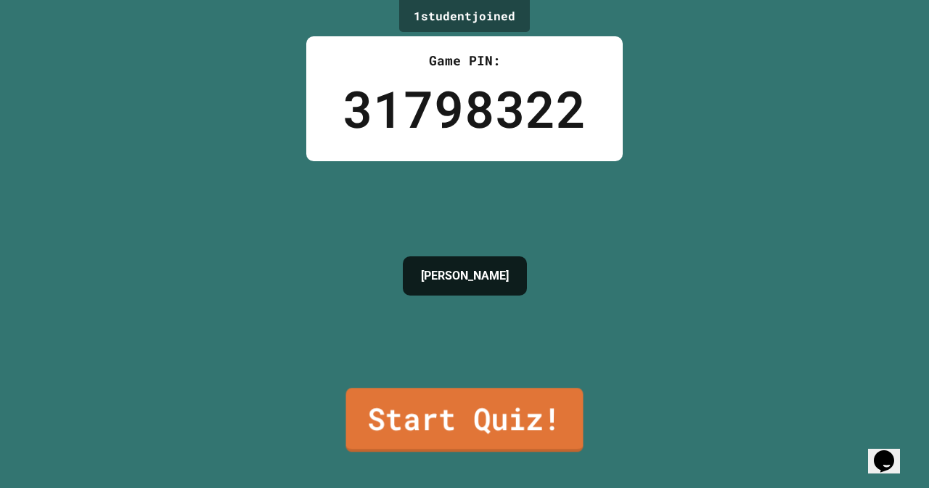
click at [426, 411] on link "Start Quiz!" at bounding box center [464, 419] width 237 height 64
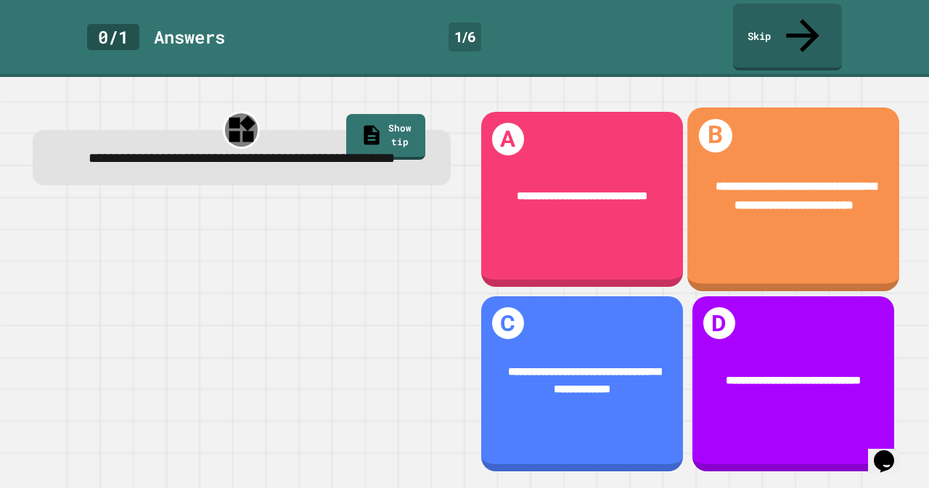
click at [751, 181] on span "**********" at bounding box center [795, 195] width 160 height 29
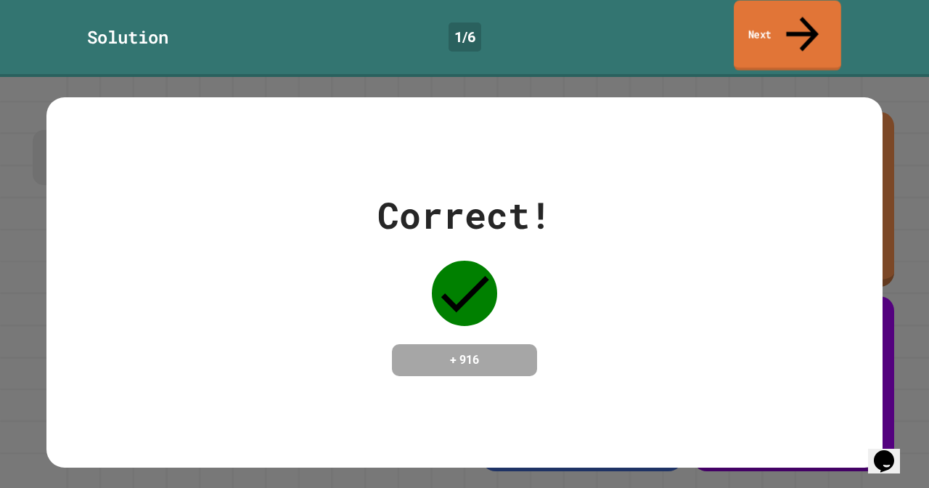
click at [784, 16] on link "Next" at bounding box center [787, 36] width 107 height 70
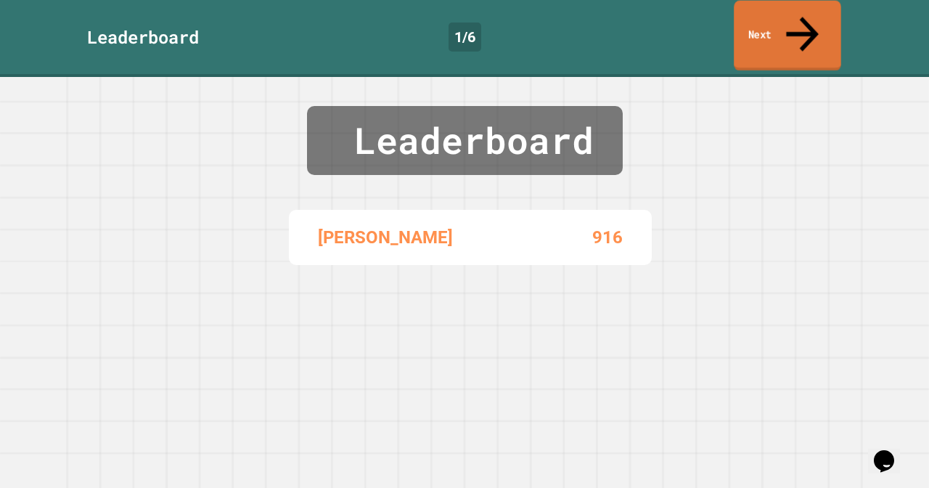
click at [784, 16] on link "Next" at bounding box center [787, 36] width 107 height 70
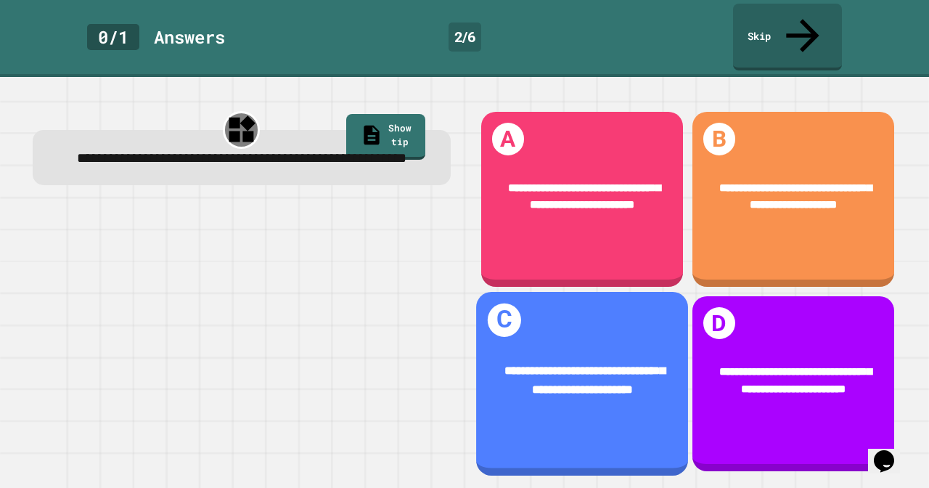
click at [615, 398] on div "**********" at bounding box center [582, 380] width 212 height 83
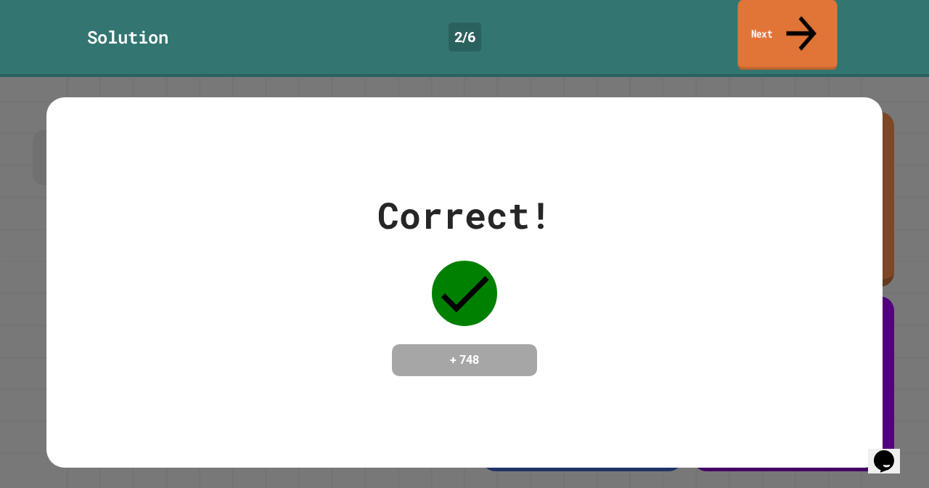
click at [792, 18] on link "Next" at bounding box center [786, 35] width 99 height 70
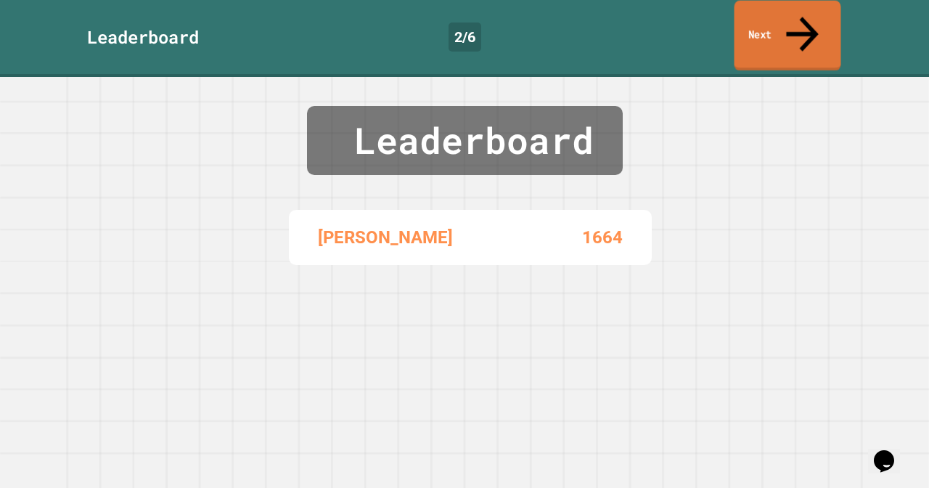
click at [792, 18] on link "Next" at bounding box center [787, 36] width 107 height 70
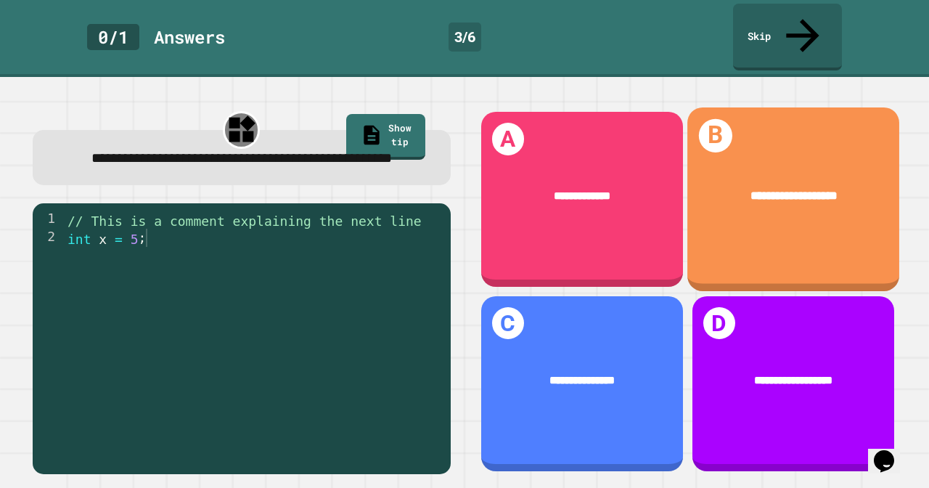
click at [702, 262] on div "**********" at bounding box center [793, 199] width 212 height 184
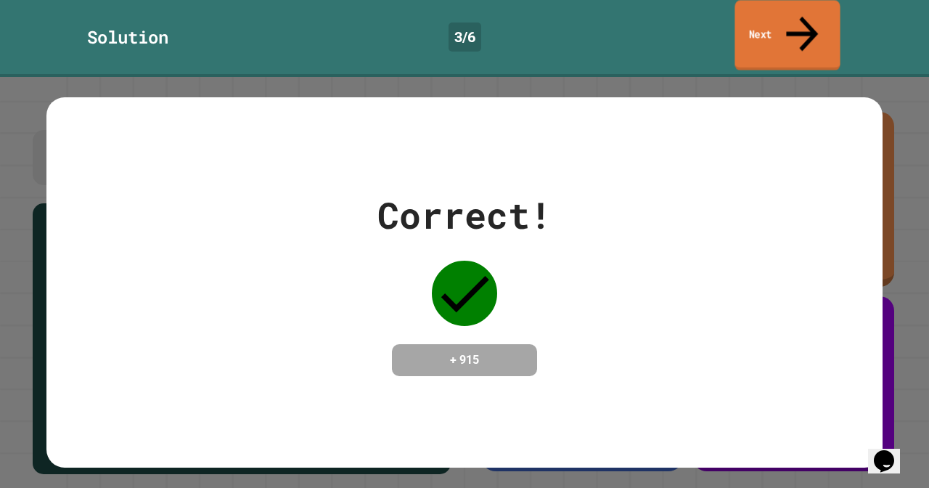
click at [796, 33] on link "Next" at bounding box center [786, 35] width 105 height 70
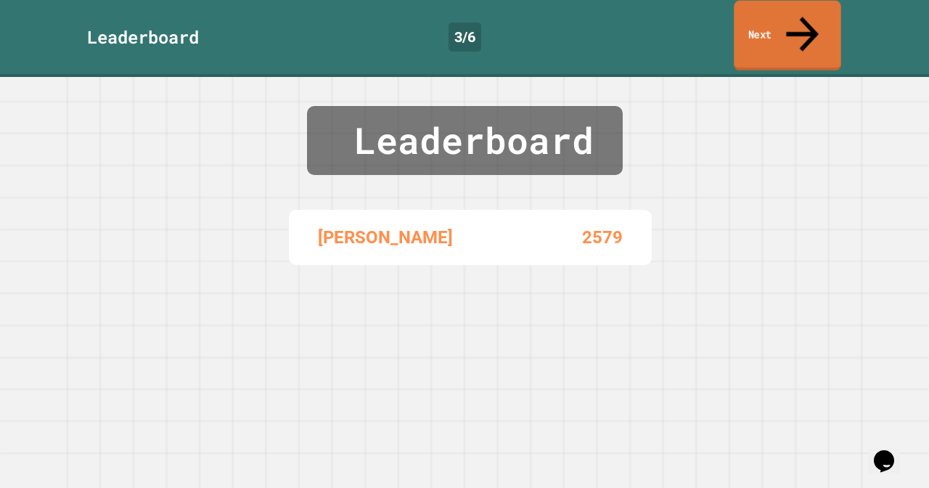
click at [796, 33] on link "Next" at bounding box center [787, 36] width 107 height 70
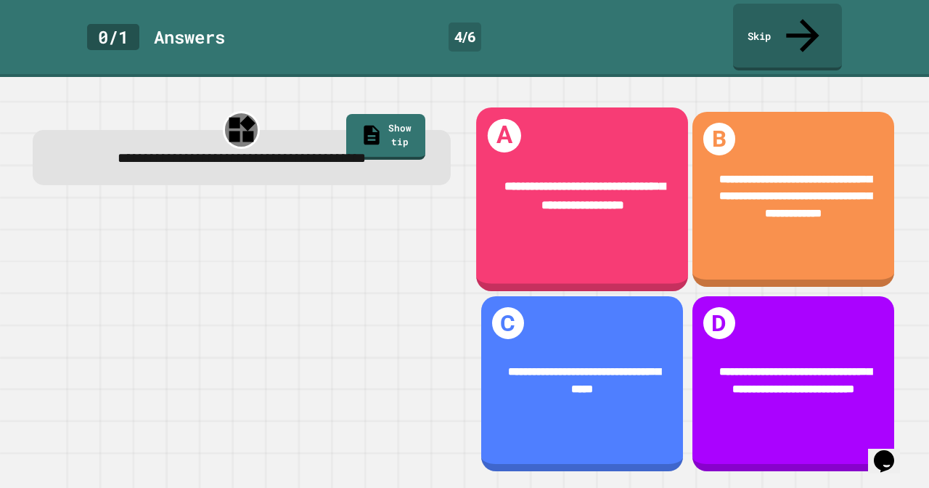
click at [550, 178] on div "**********" at bounding box center [582, 196] width 164 height 36
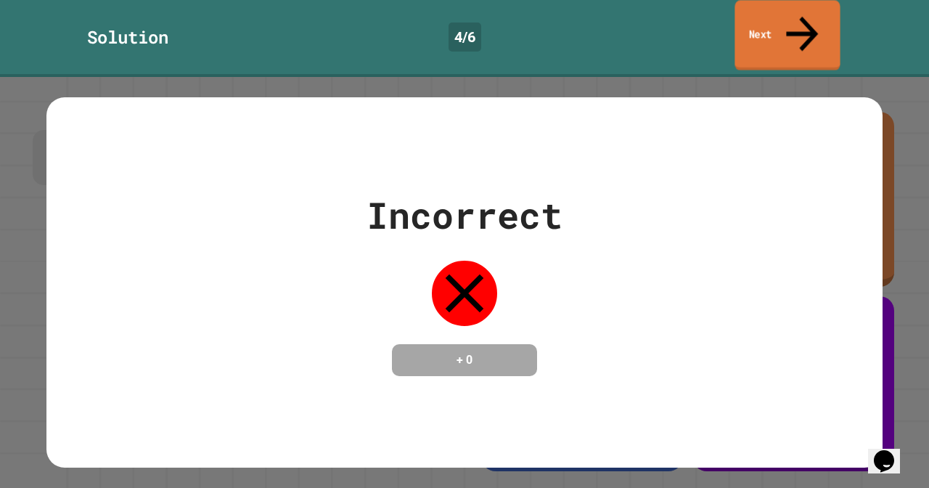
click at [760, 20] on link "Next" at bounding box center [786, 35] width 105 height 70
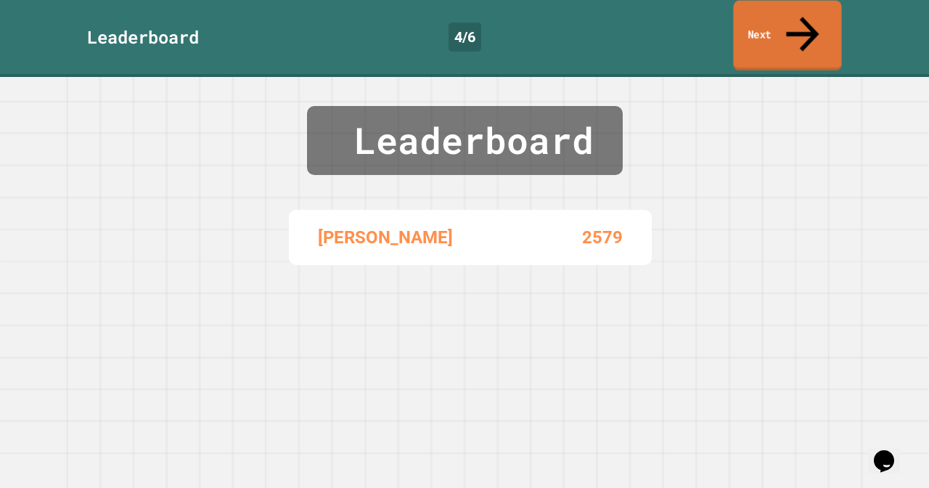
click at [761, 20] on link "Next" at bounding box center [787, 36] width 108 height 70
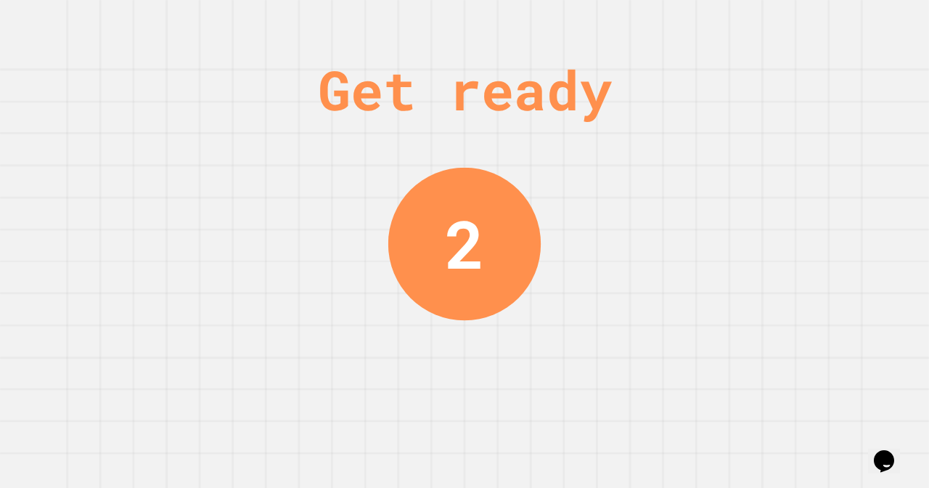
click at [761, 20] on div "Get ready 2" at bounding box center [464, 244] width 929 height 488
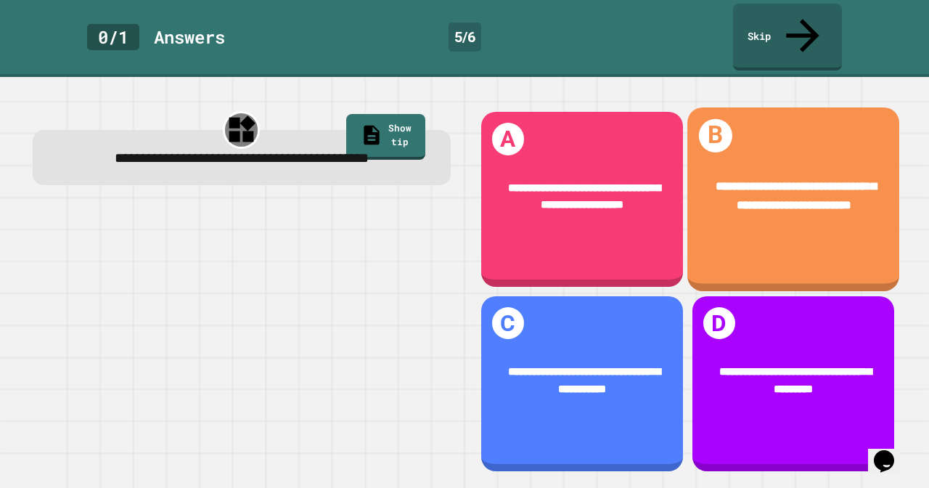
click at [811, 212] on div "**********" at bounding box center [793, 196] width 212 height 83
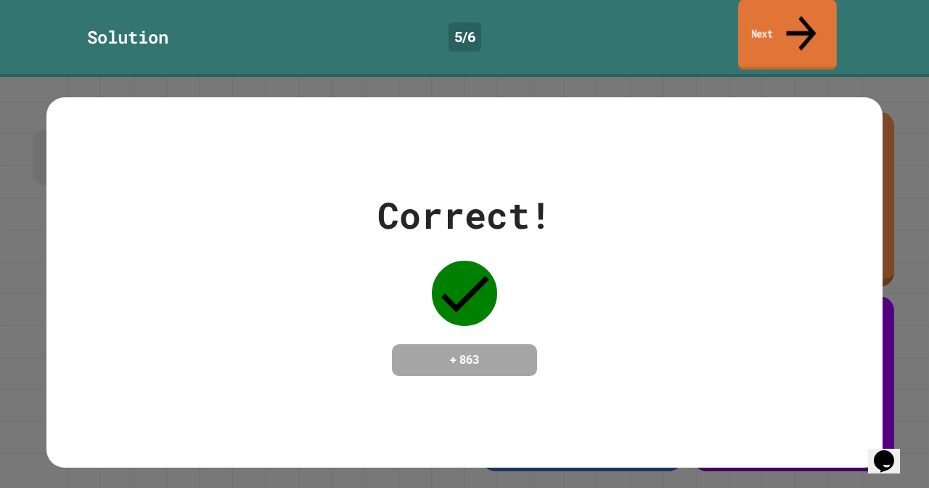
click at [810, 26] on link "Next" at bounding box center [787, 35] width 99 height 70
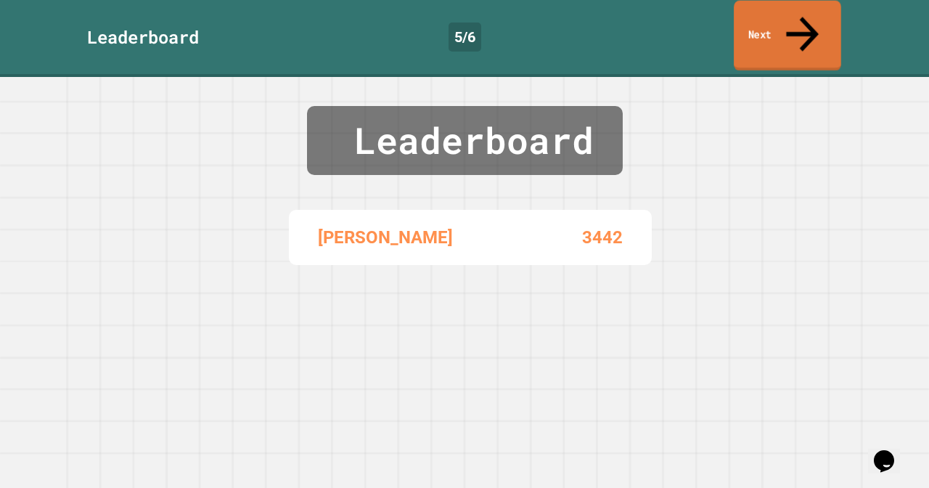
click at [810, 26] on link "Next" at bounding box center [787, 36] width 107 height 70
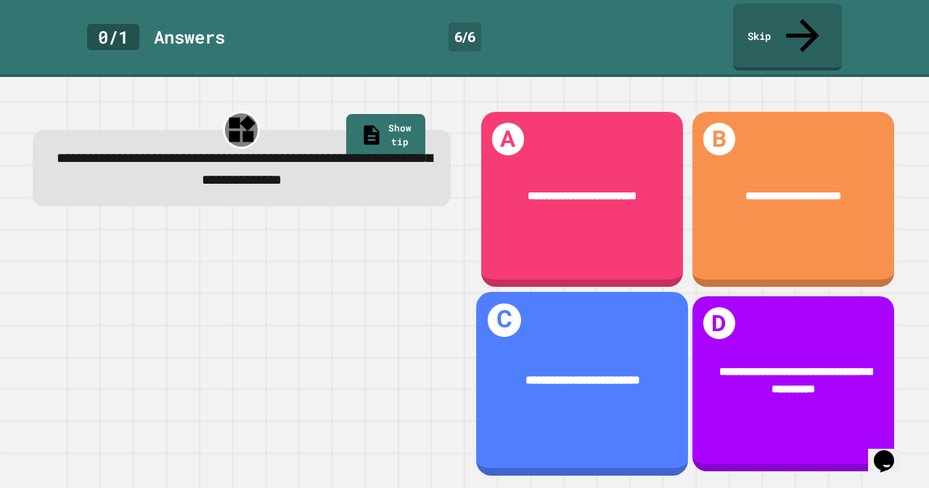
click at [525, 374] on span "**********" at bounding box center [582, 380] width 115 height 12
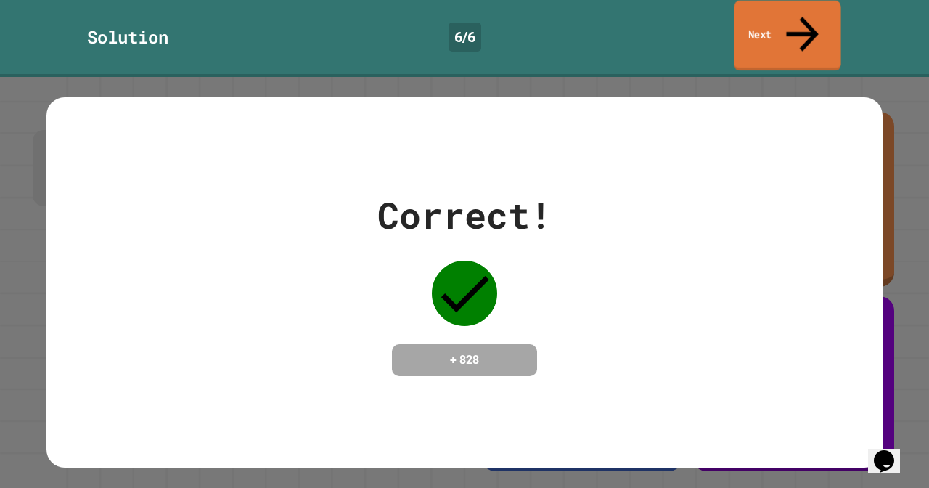
click at [779, 25] on link "Next" at bounding box center [787, 36] width 107 height 70
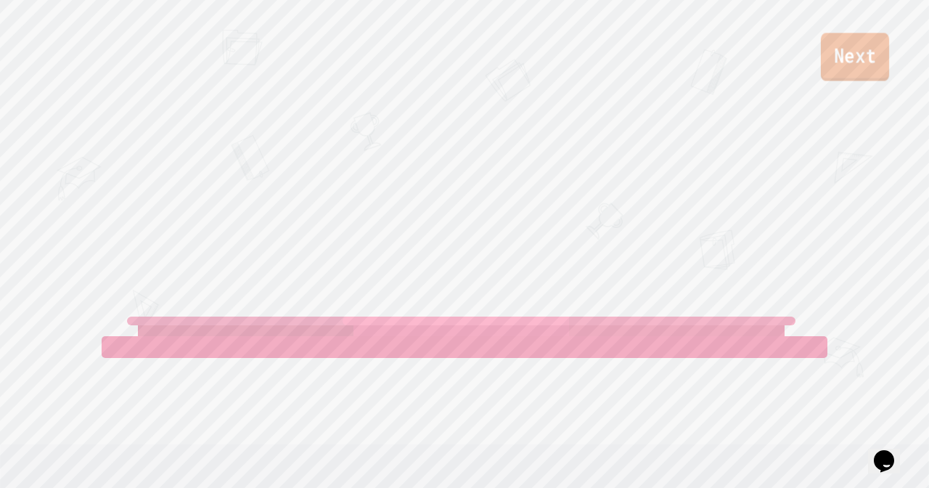
click at [868, 57] on link "Next" at bounding box center [855, 57] width 68 height 48
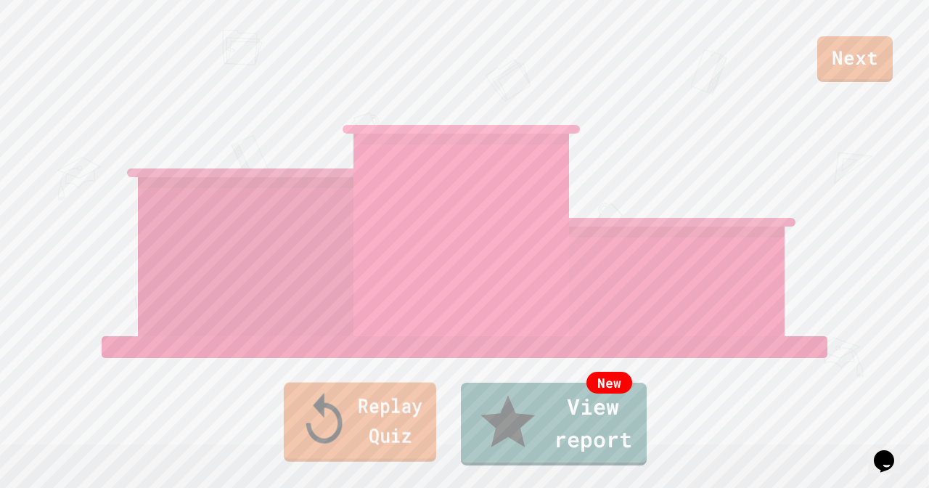
click at [391, 430] on link "Replay Quiz" at bounding box center [360, 421] width 152 height 79
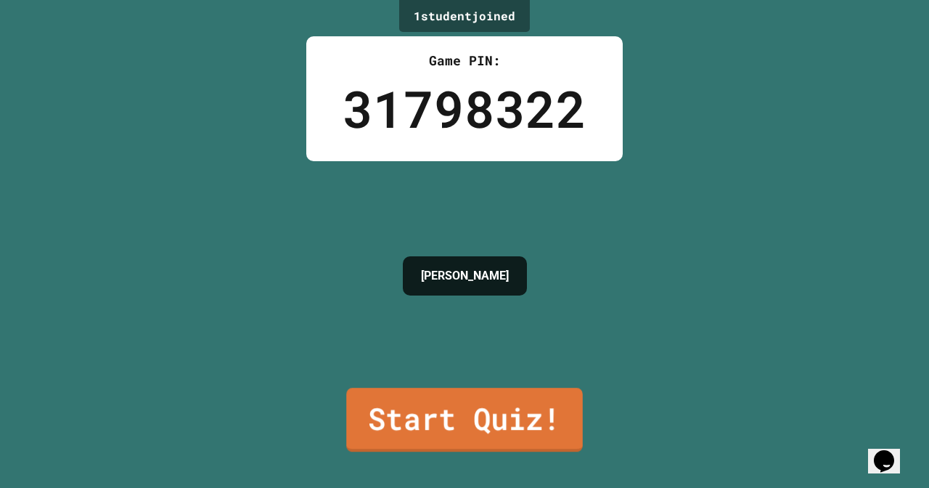
click at [391, 430] on link "Start Quiz!" at bounding box center [464, 419] width 237 height 64
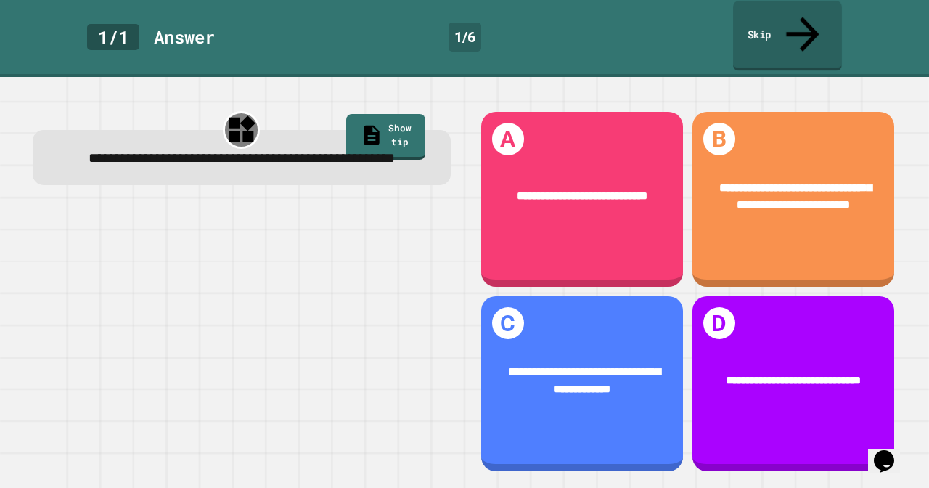
click at [752, 26] on link "Skip" at bounding box center [787, 36] width 109 height 70
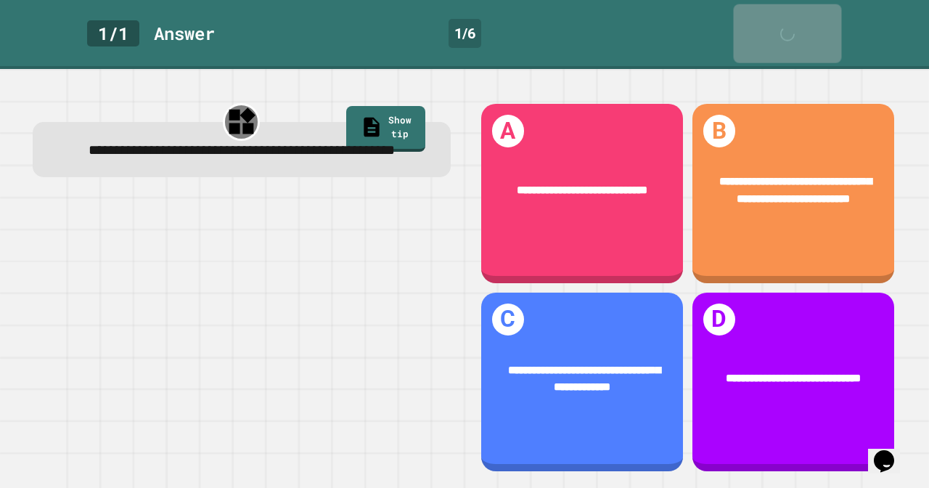
click at [752, 26] on link "Skip" at bounding box center [788, 33] width 108 height 59
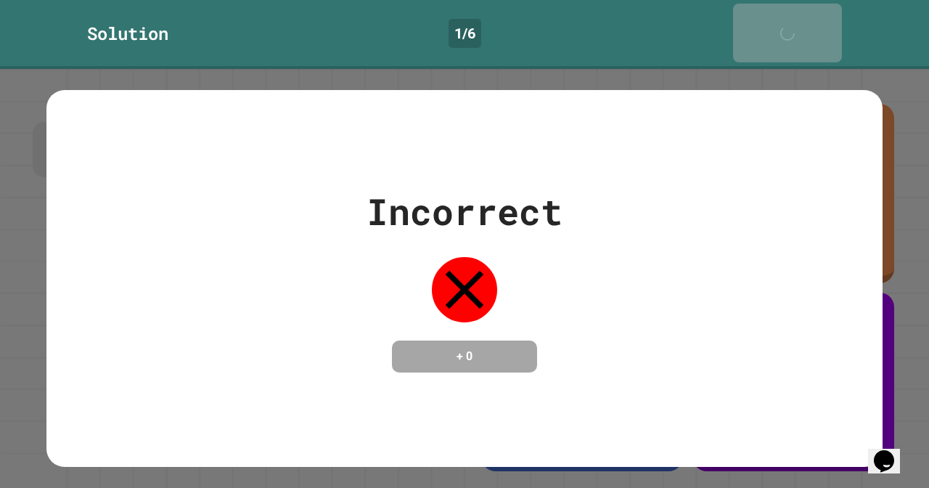
click at [752, 26] on link "Next" at bounding box center [787, 33] width 109 height 59
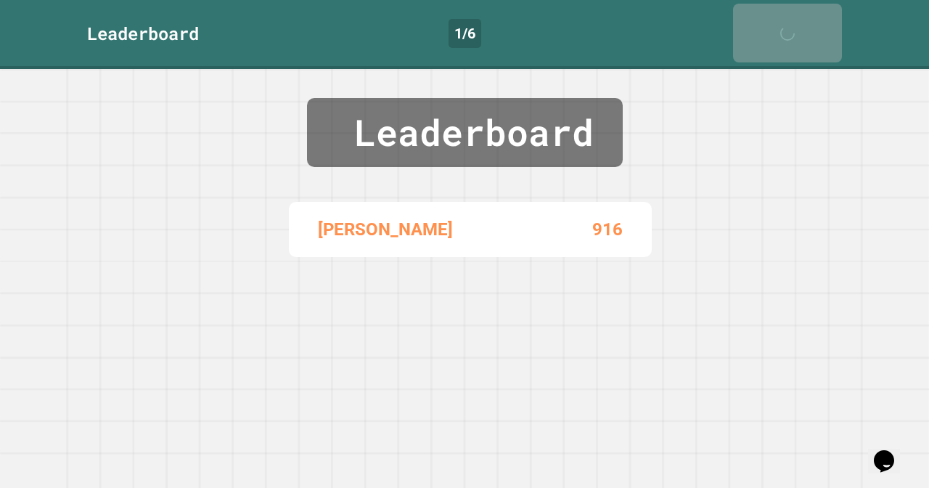
click at [752, 26] on link "Next" at bounding box center [787, 33] width 109 height 59
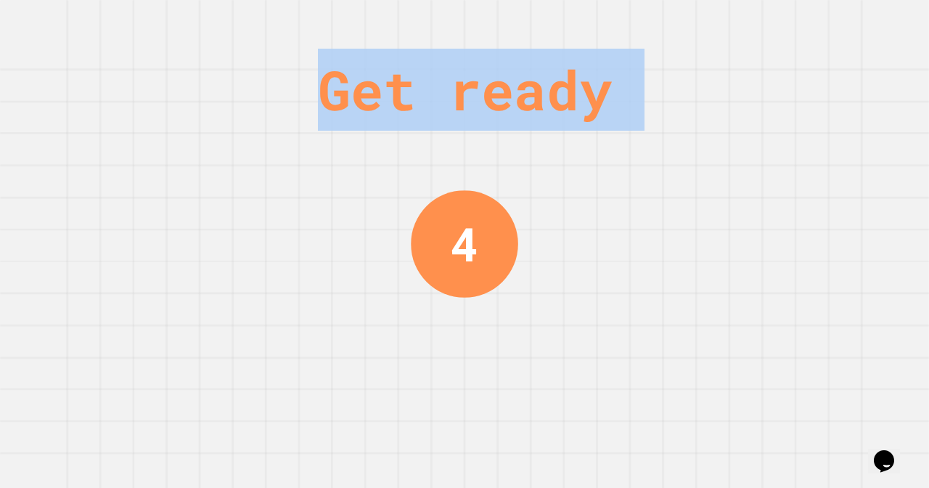
click at [752, 26] on div "Get ready 4" at bounding box center [464, 244] width 929 height 488
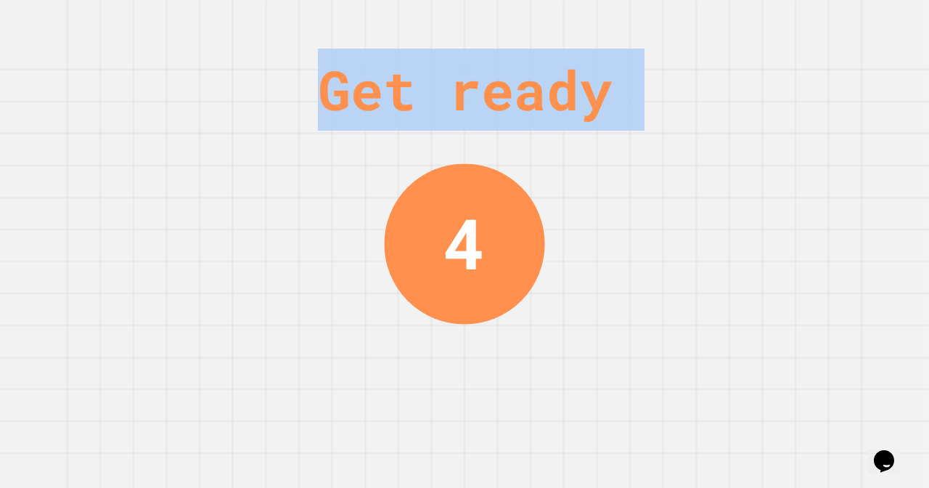
click at [752, 26] on div "Get ready 4" at bounding box center [464, 244] width 929 height 488
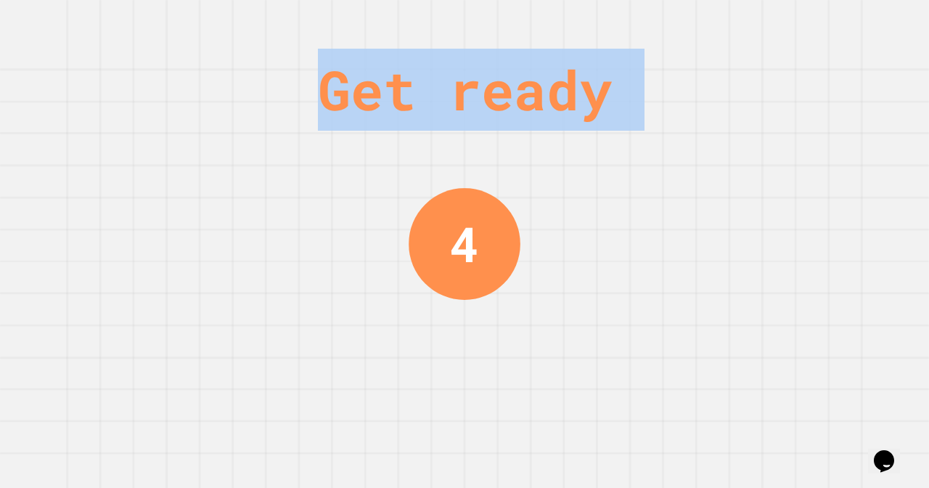
click at [752, 26] on div "Get ready 4" at bounding box center [464, 244] width 929 height 488
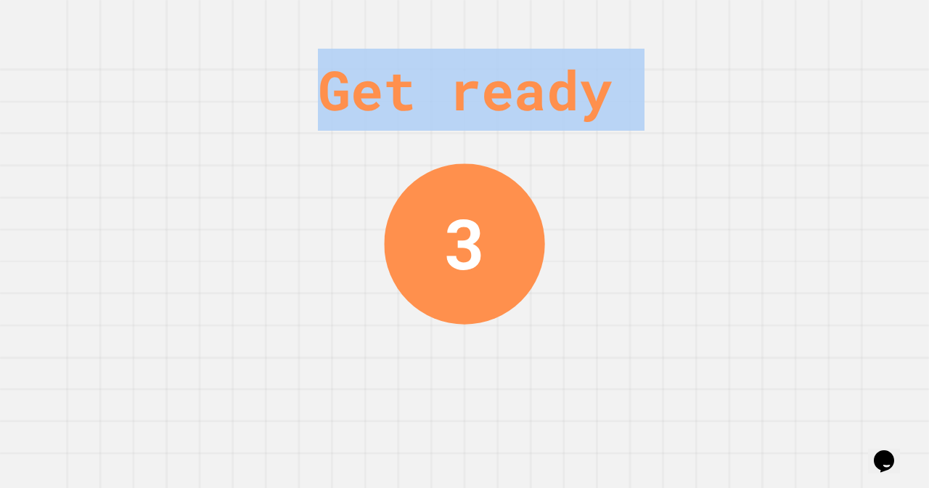
click at [752, 26] on div "Get ready 3" at bounding box center [464, 244] width 929 height 488
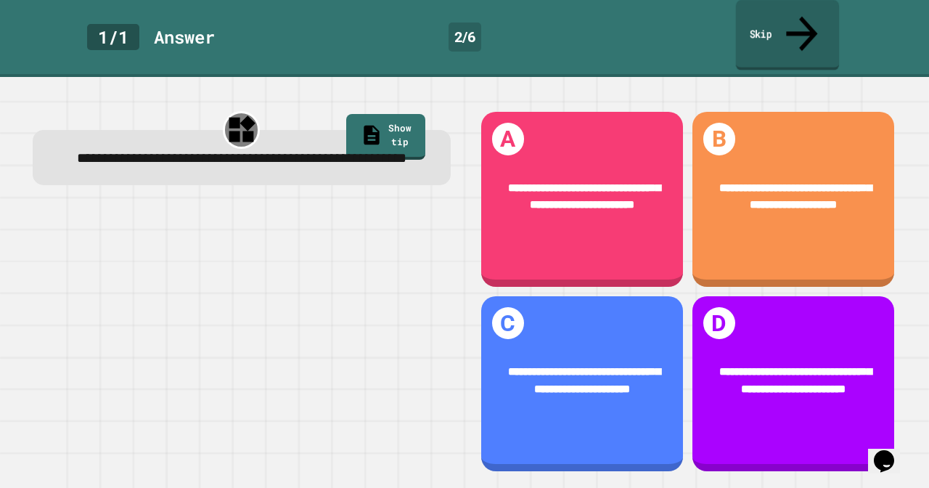
click at [754, 25] on link "Skip" at bounding box center [788, 35] width 104 height 70
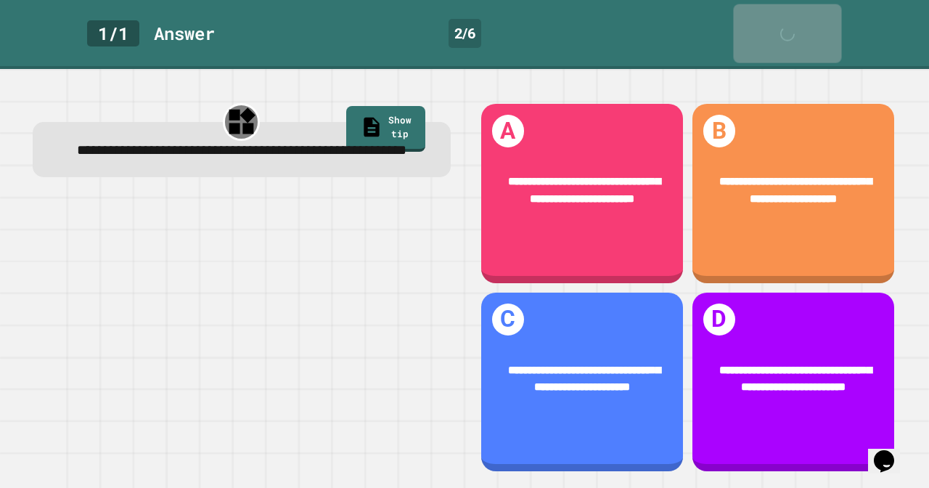
click at [754, 25] on link "Skip" at bounding box center [787, 33] width 108 height 59
click at [754, 25] on link "Skip" at bounding box center [787, 33] width 109 height 59
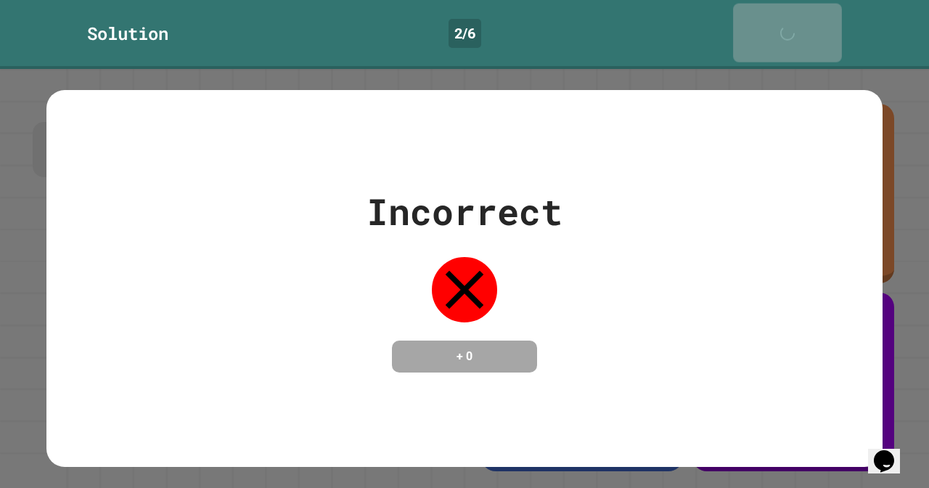
click at [754, 25] on link "Next" at bounding box center [787, 33] width 109 height 59
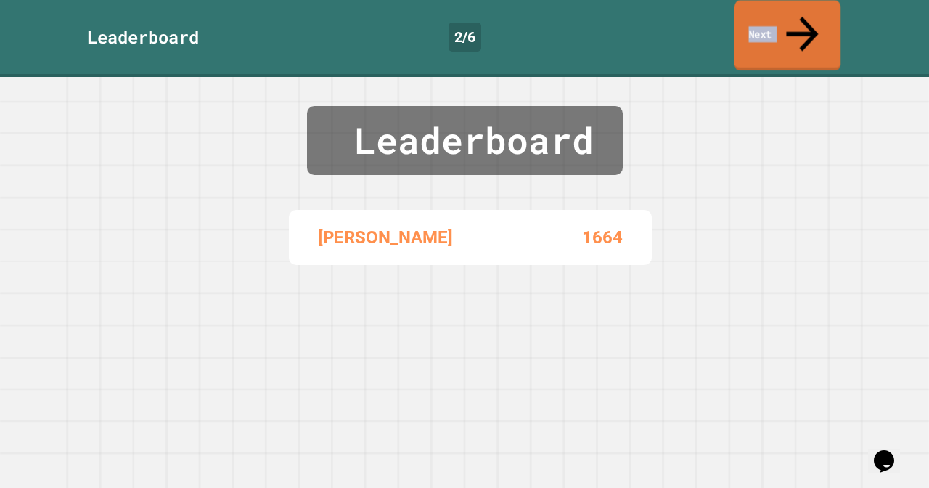
click at [754, 25] on link "Next" at bounding box center [787, 36] width 106 height 70
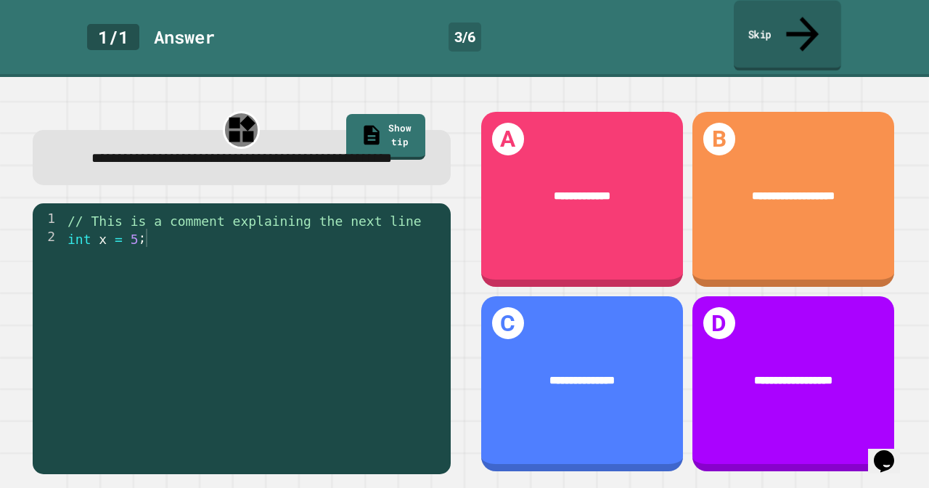
click at [745, 28] on link "Skip" at bounding box center [787, 36] width 107 height 70
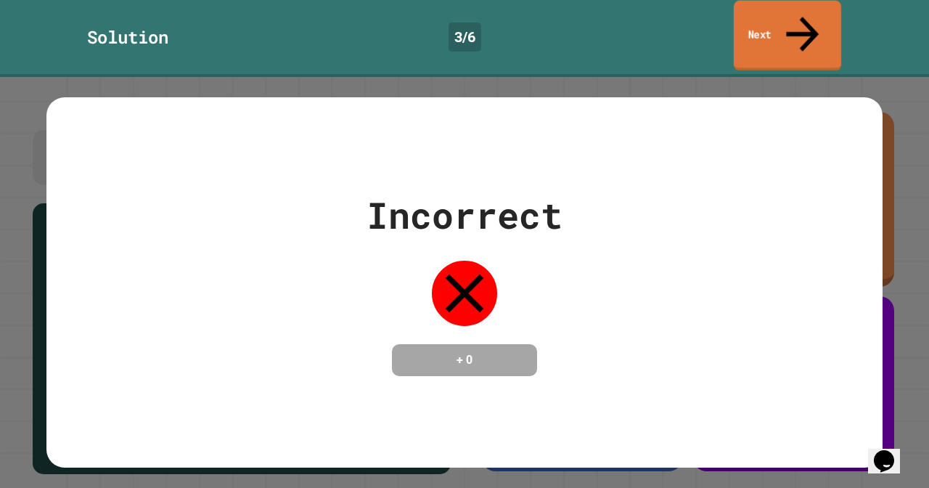
click at [745, 28] on link "Next" at bounding box center [787, 36] width 107 height 70
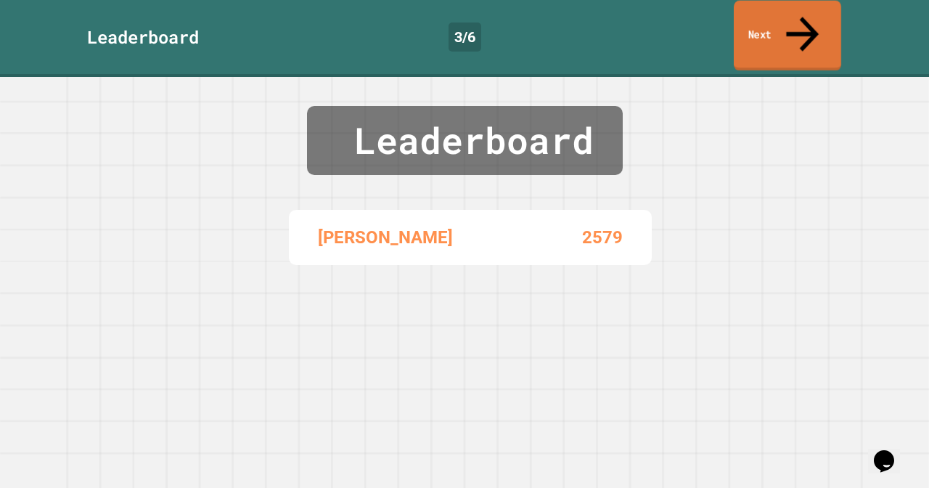
click at [745, 28] on link "Next" at bounding box center [787, 36] width 107 height 70
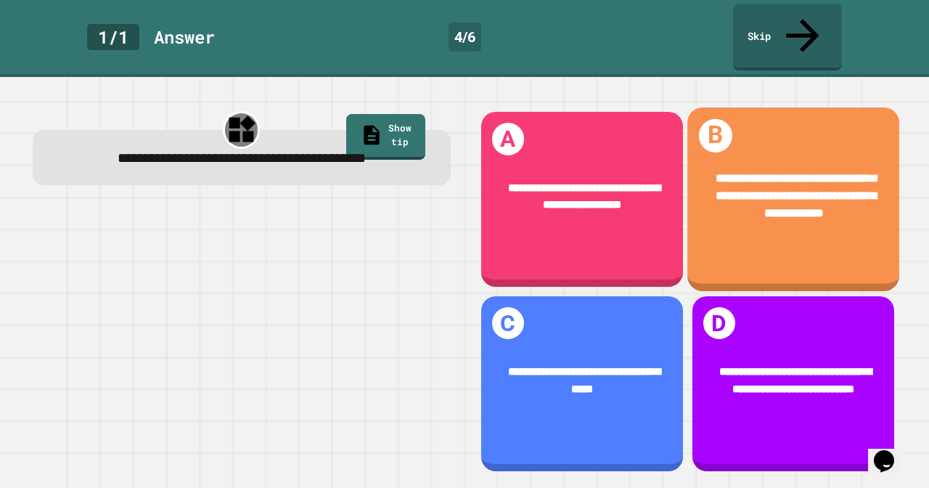
click at [725, 223] on div "**********" at bounding box center [793, 199] width 212 height 184
